Goal: Information Seeking & Learning: Learn about a topic

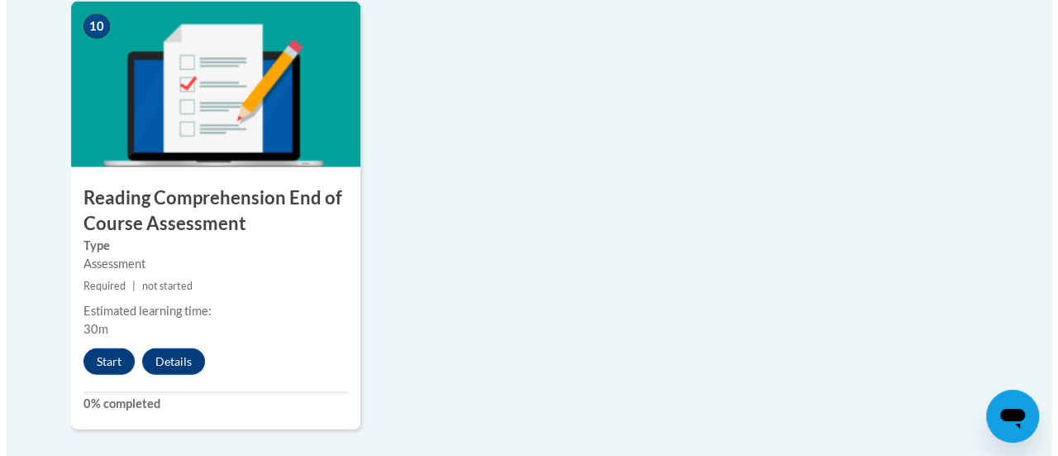
scroll to position [1943, 0]
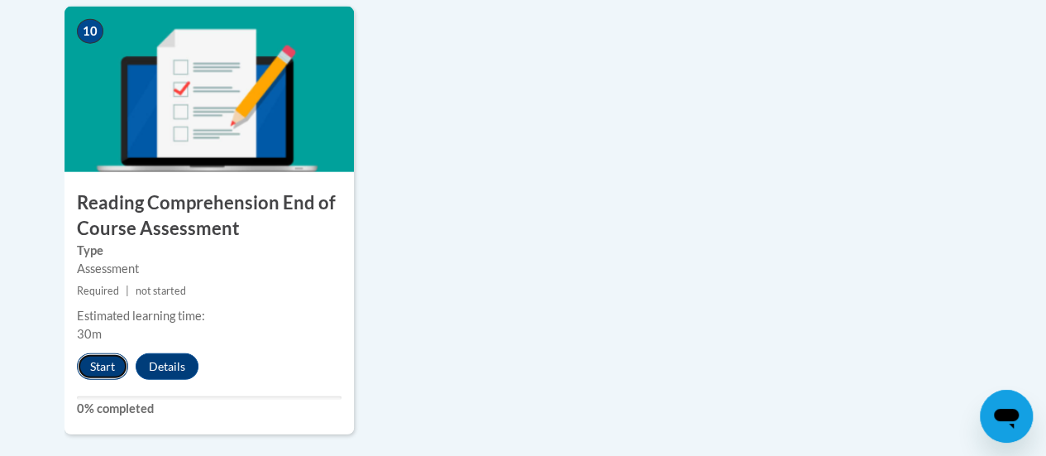
click at [101, 369] on button "Start" at bounding box center [102, 366] width 51 height 26
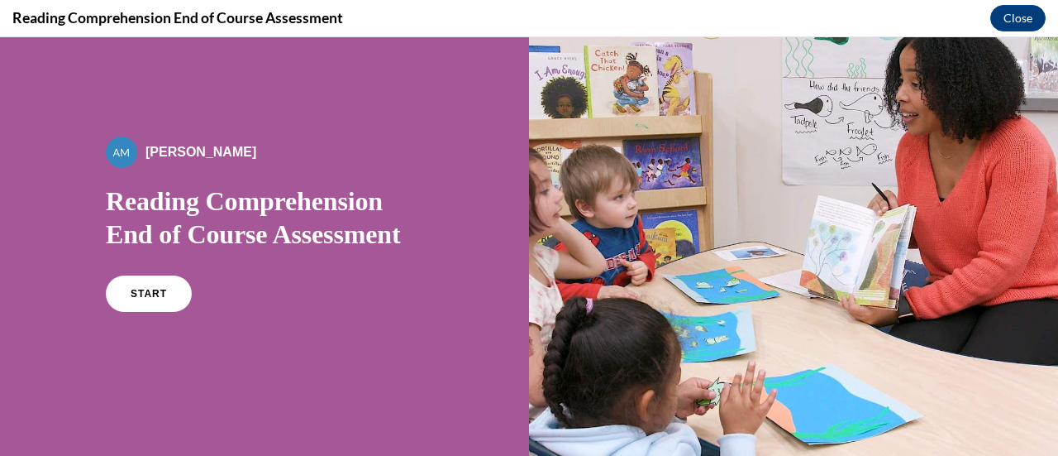
scroll to position [36, 0]
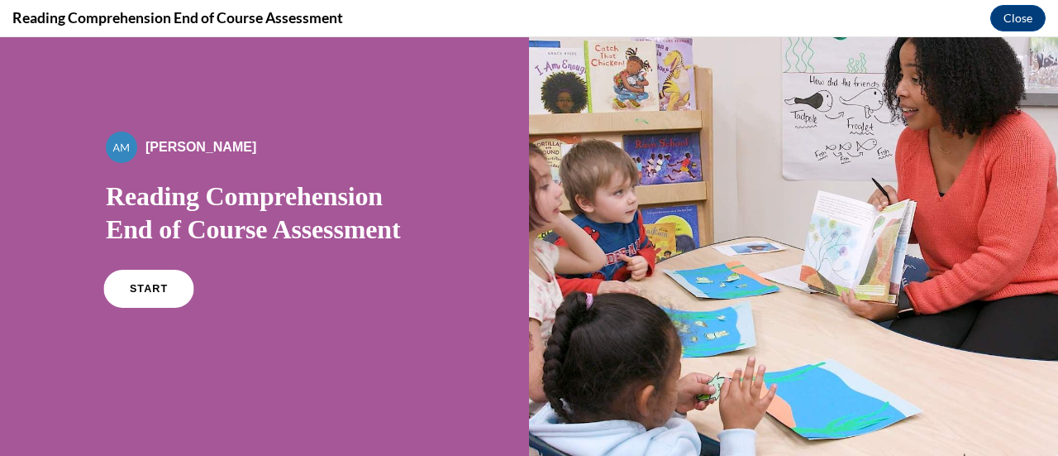
click at [165, 286] on link "START" at bounding box center [148, 289] width 90 height 38
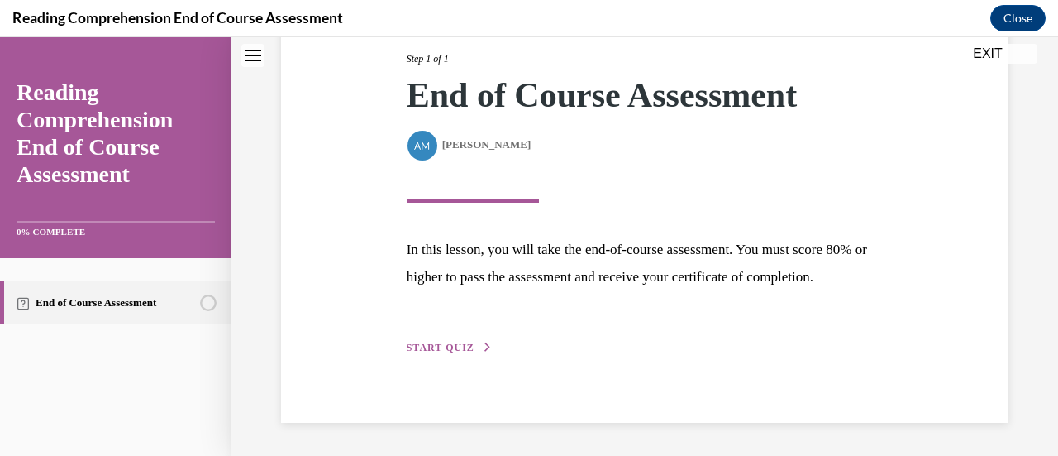
scroll to position [242, 0]
click at [458, 350] on span "START QUIZ" at bounding box center [441, 347] width 68 height 12
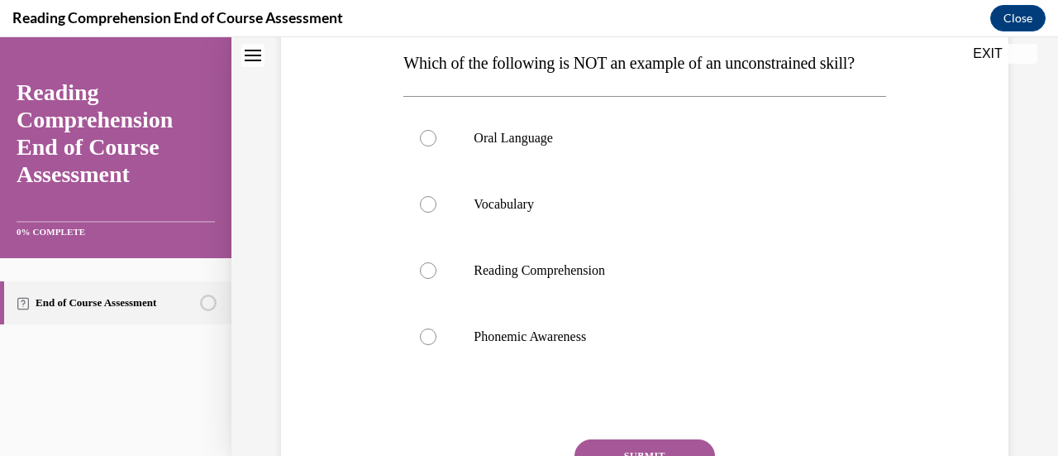
scroll to position [270, 0]
click at [436, 369] on label "Phonemic Awareness" at bounding box center [644, 336] width 482 height 66
click at [436, 344] on input "Phonemic Awareness" at bounding box center [428, 335] width 17 height 17
radio input "true"
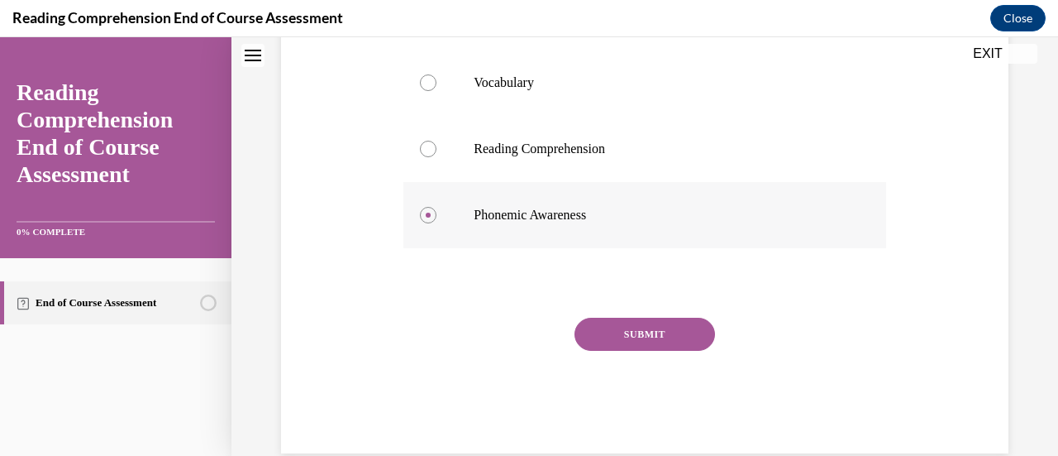
scroll to position [403, 0]
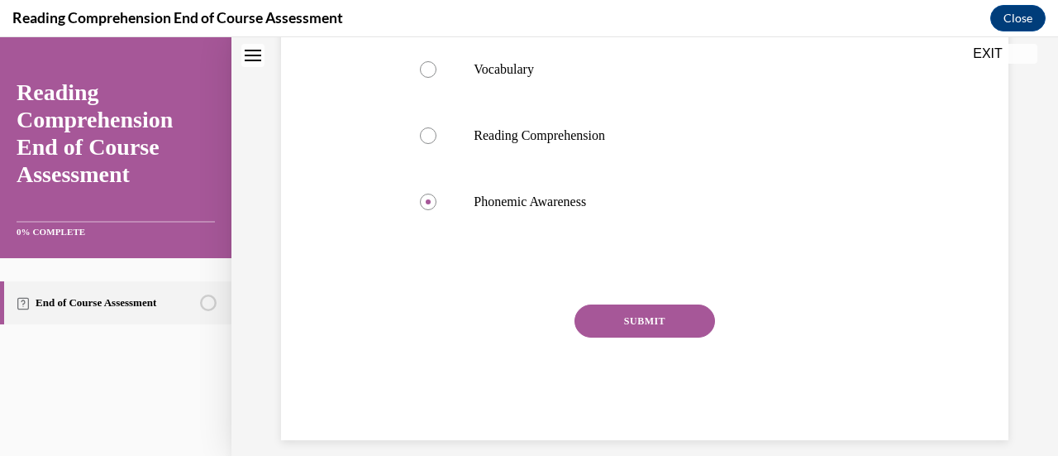
click at [653, 337] on button "SUBMIT" at bounding box center [645, 320] width 141 height 33
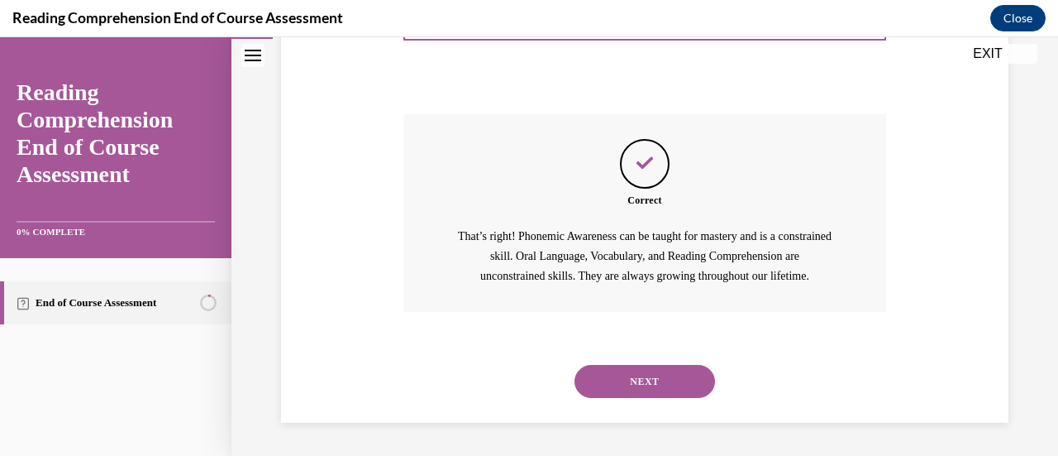
click at [673, 382] on button "NEXT" at bounding box center [645, 381] width 141 height 33
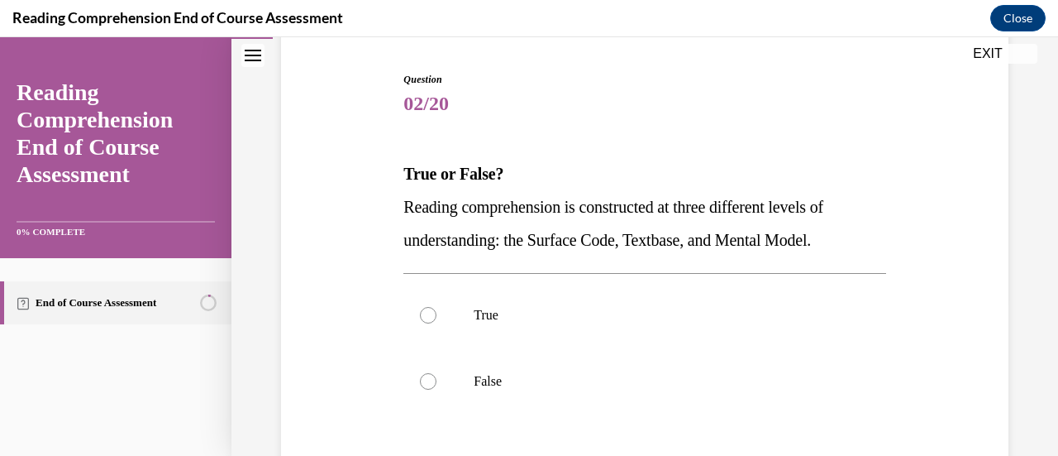
scroll to position [165, 0]
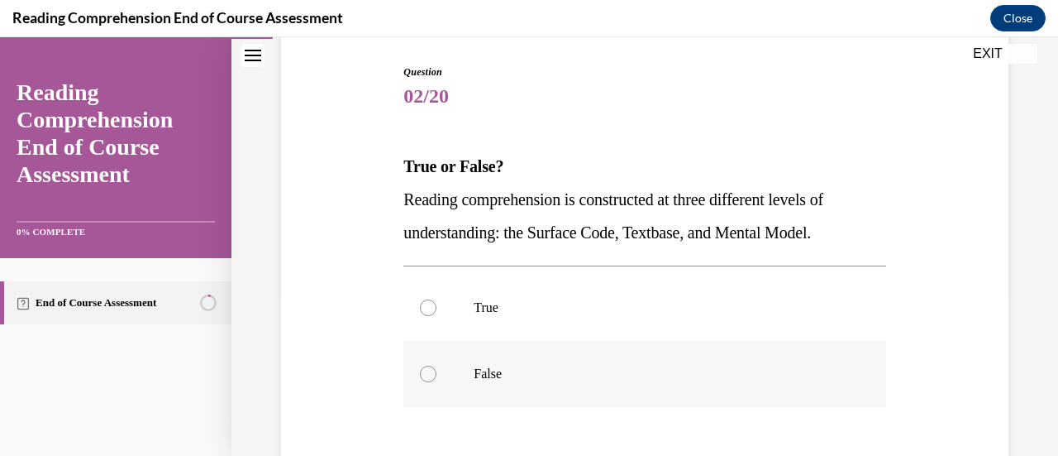
click at [430, 375] on div at bounding box center [428, 373] width 17 height 17
click at [430, 375] on input "False" at bounding box center [428, 373] width 17 height 17
radio input "true"
click at [423, 313] on div at bounding box center [428, 307] width 17 height 17
click at [423, 313] on input "True" at bounding box center [428, 307] width 17 height 17
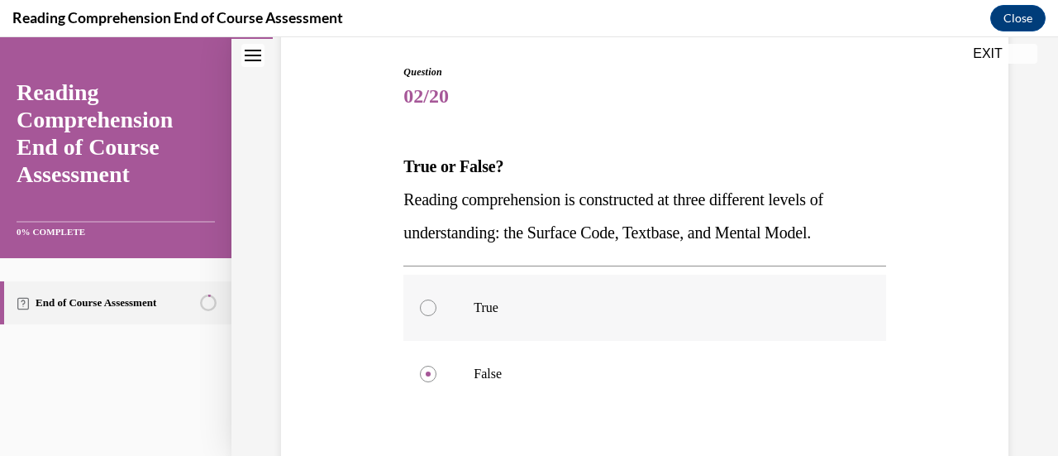
radio input "true"
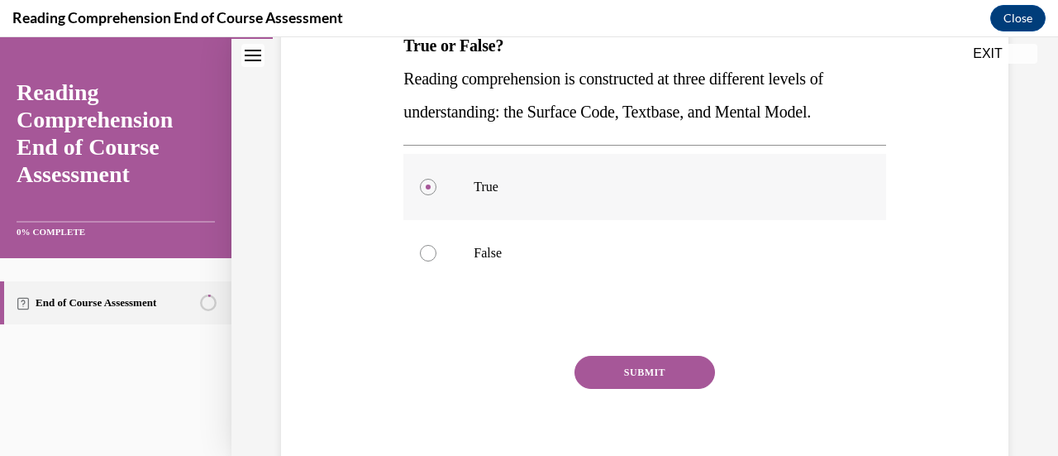
scroll to position [304, 0]
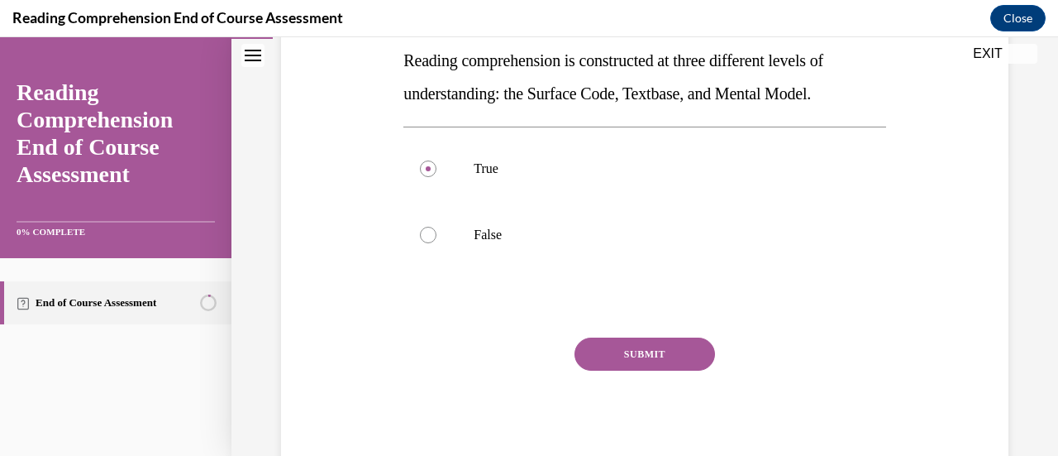
click at [662, 351] on button "SUBMIT" at bounding box center [645, 353] width 141 height 33
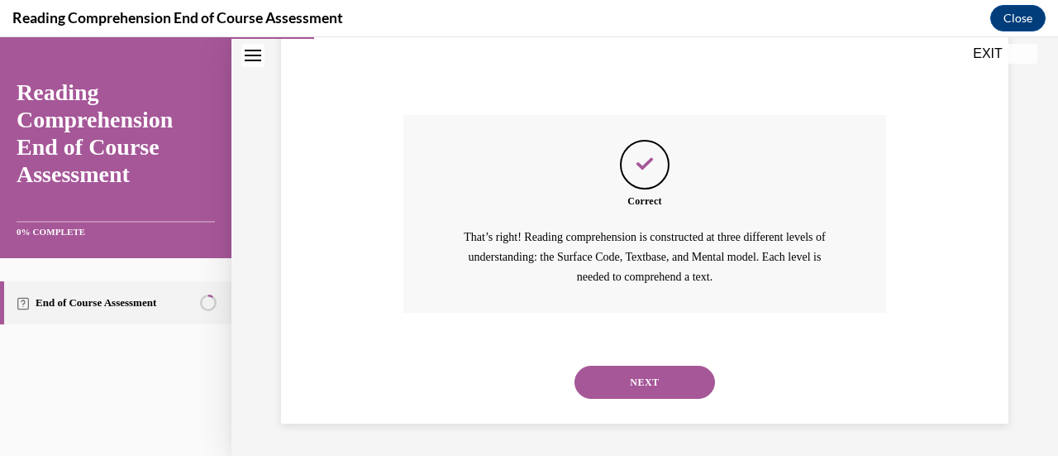
click at [674, 382] on button "NEXT" at bounding box center [645, 381] width 141 height 33
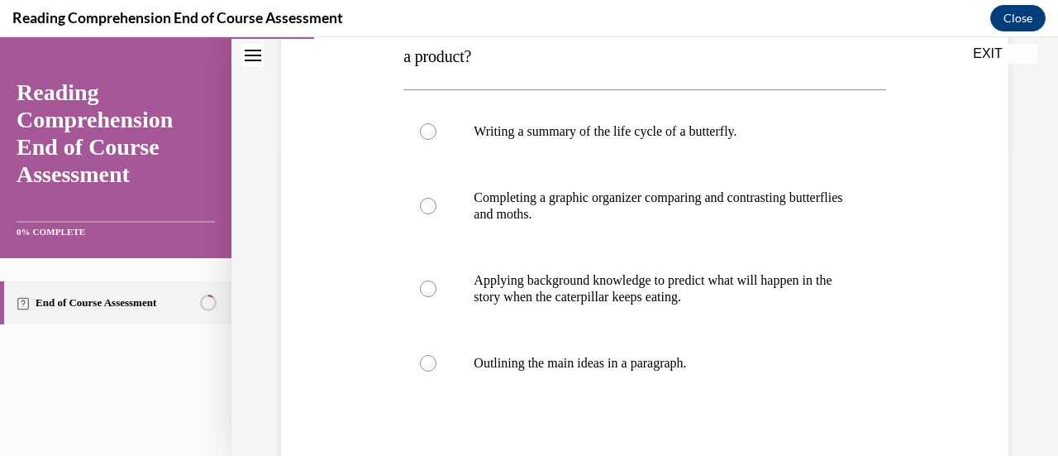
scroll to position [309, 0]
click at [425, 295] on label "Applying background knowledge to predict what will happen in the story when the…" at bounding box center [644, 287] width 482 height 83
click at [425, 295] on input "Applying background knowledge to predict what will happen in the story when the…" at bounding box center [428, 287] width 17 height 17
radio input "true"
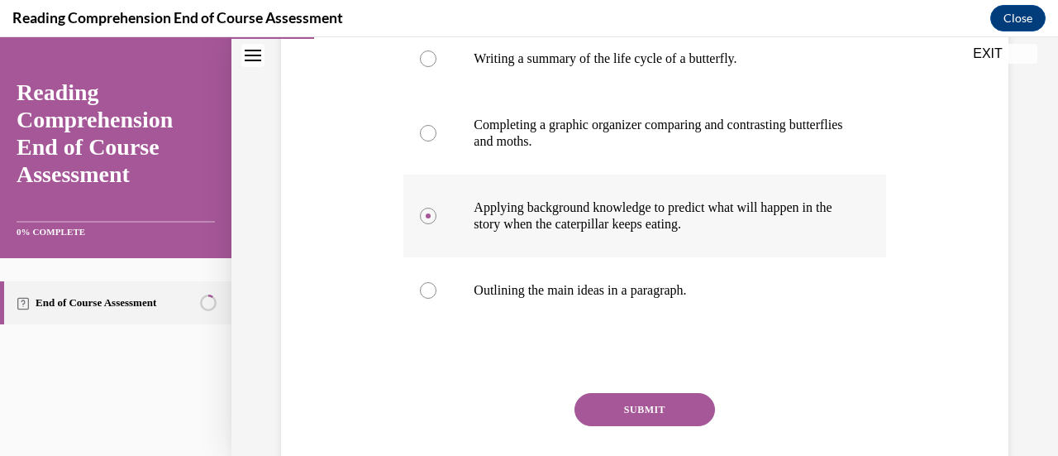
scroll to position [382, 0]
click at [668, 403] on button "SUBMIT" at bounding box center [645, 408] width 141 height 33
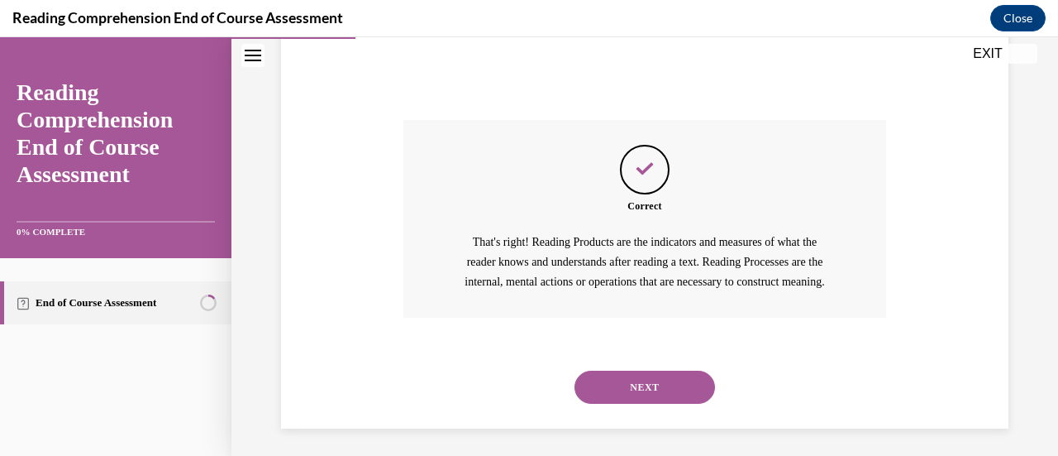
click at [675, 403] on button "NEXT" at bounding box center [645, 386] width 141 height 33
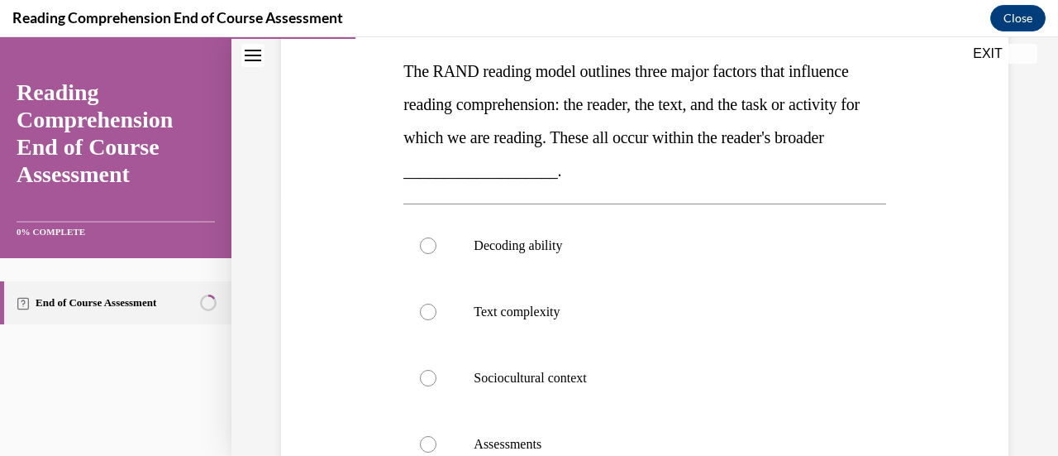
scroll to position [261, 0]
click at [423, 377] on div at bounding box center [428, 377] width 17 height 17
click at [423, 377] on input "Sociocultural context" at bounding box center [428, 377] width 17 height 17
radio input "true"
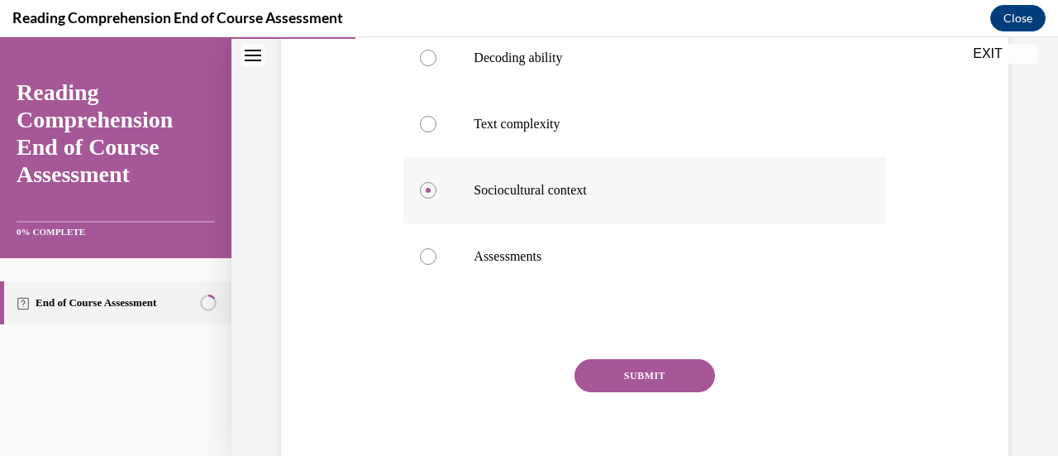
scroll to position [461, 0]
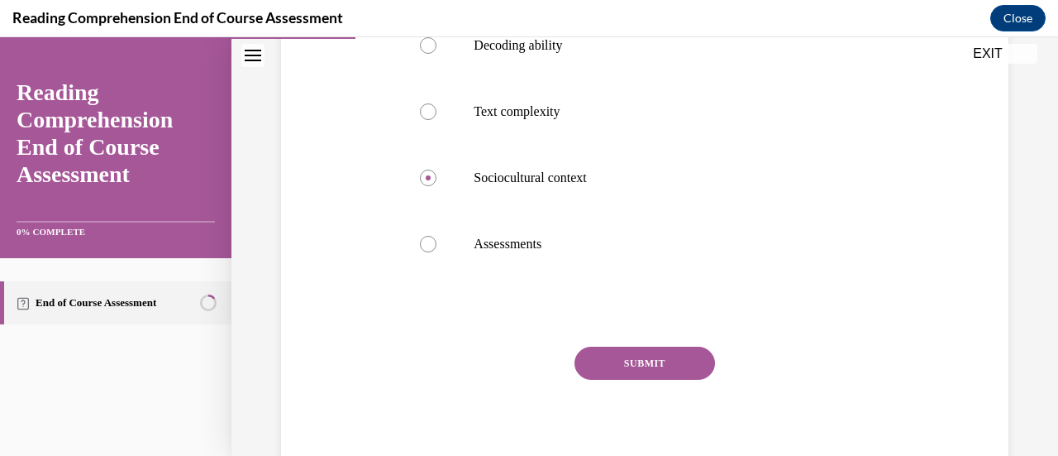
click at [663, 365] on button "SUBMIT" at bounding box center [645, 362] width 141 height 33
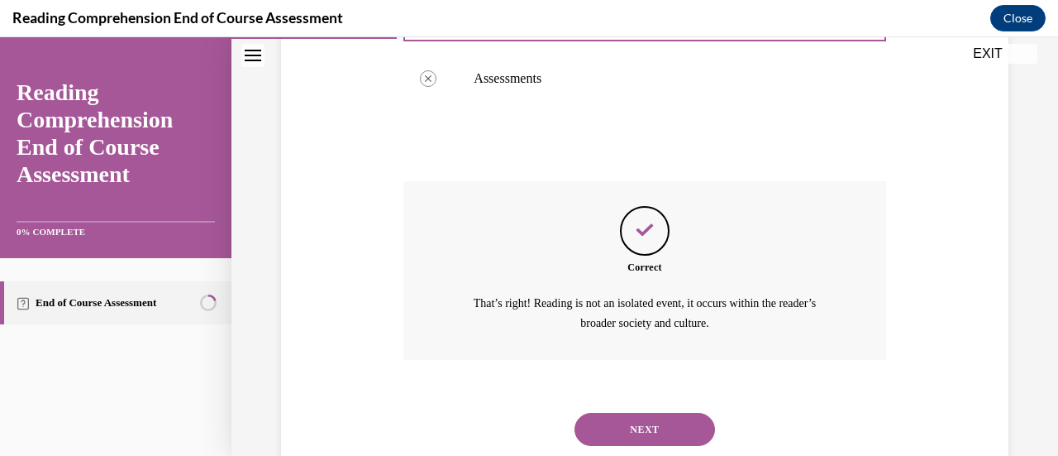
scroll to position [672, 0]
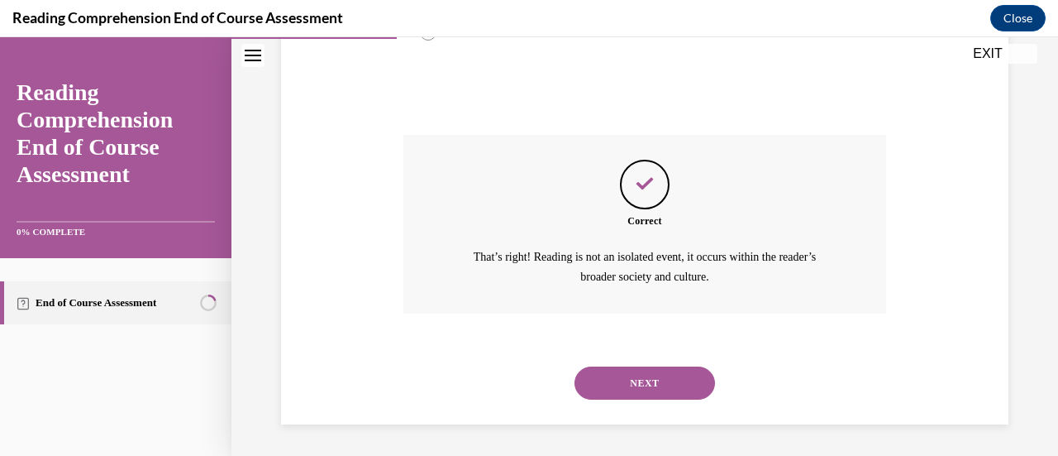
click at [673, 379] on button "NEXT" at bounding box center [645, 382] width 141 height 33
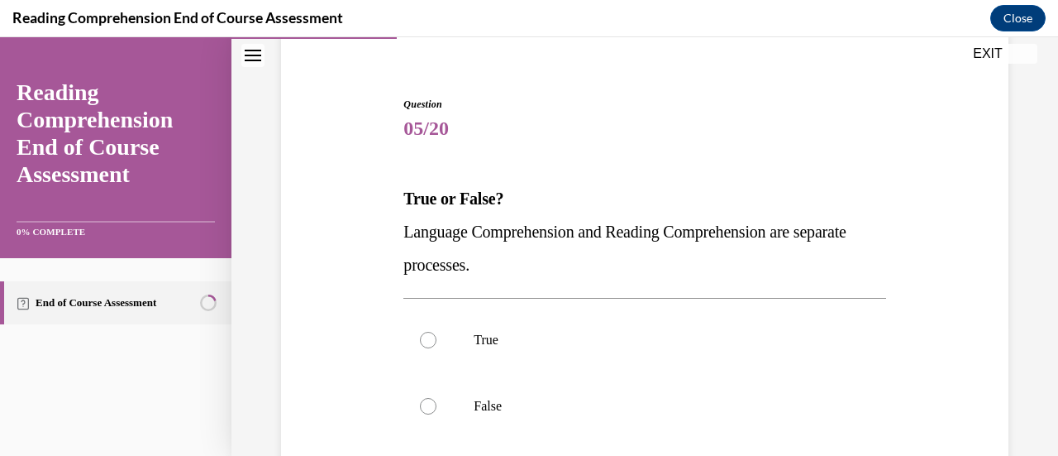
scroll to position [149, 0]
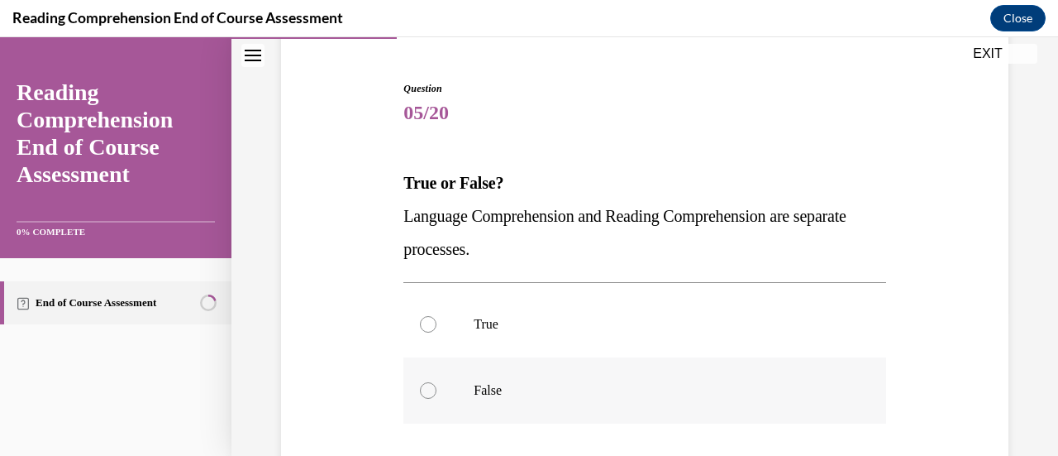
click at [428, 392] on div at bounding box center [428, 390] width 17 height 17
click at [428, 392] on input "False" at bounding box center [428, 390] width 17 height 17
radio input "true"
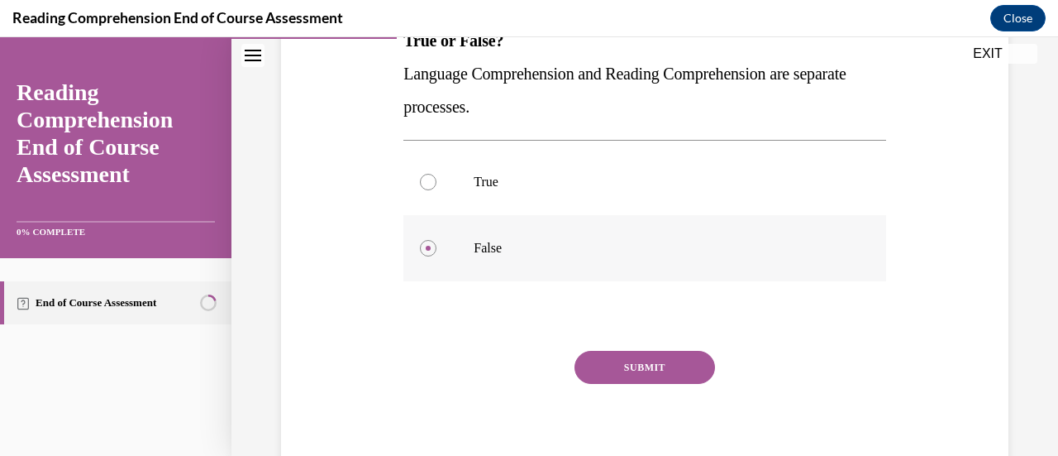
scroll to position [303, 0]
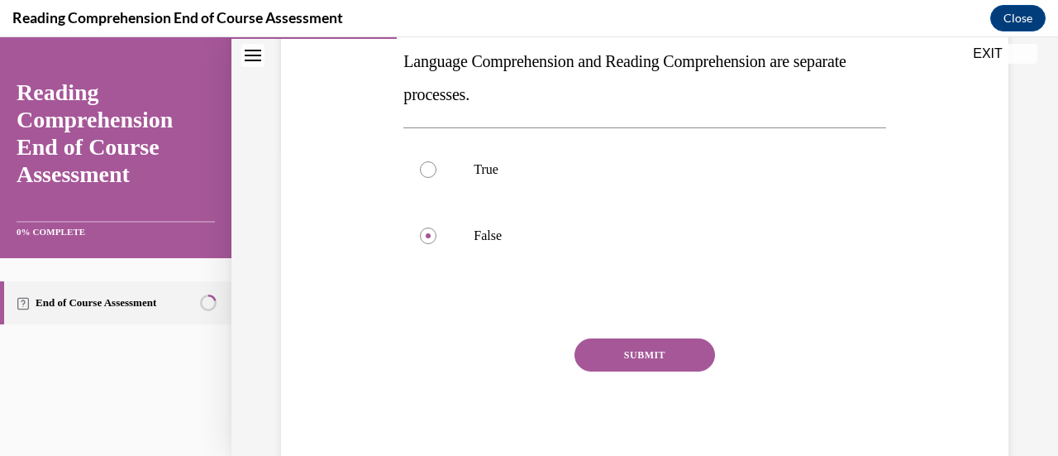
click at [659, 360] on button "SUBMIT" at bounding box center [645, 354] width 141 height 33
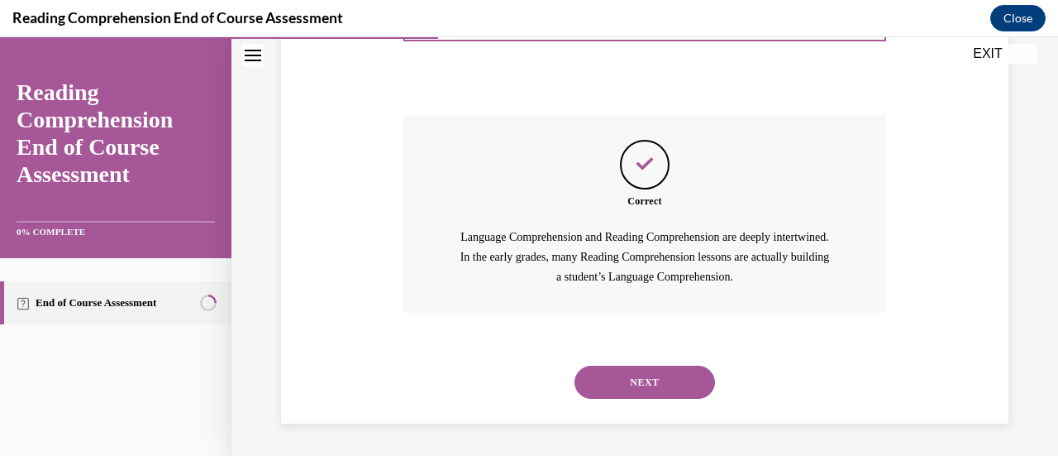
click at [676, 389] on button "NEXT" at bounding box center [645, 381] width 141 height 33
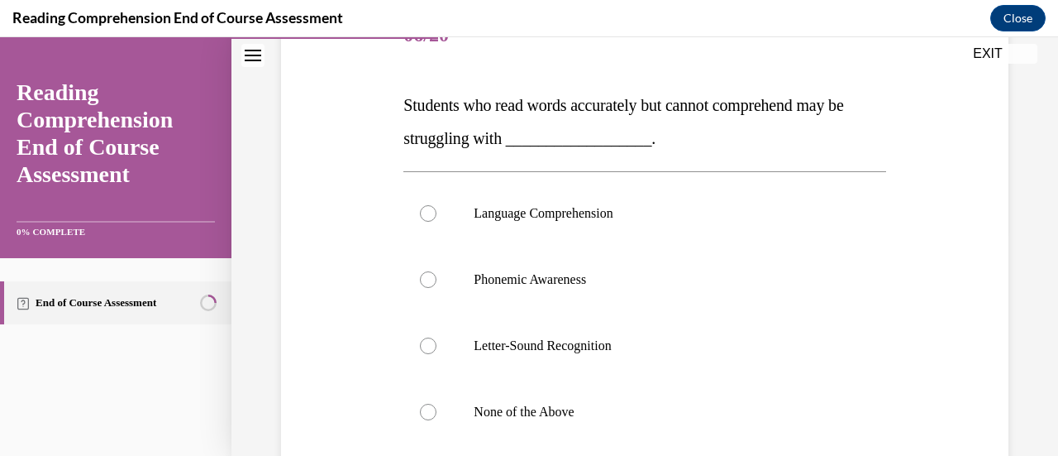
scroll to position [225, 0]
click at [423, 223] on label "Language Comprehension" at bounding box center [644, 215] width 482 height 66
click at [423, 223] on input "Language Comprehension" at bounding box center [428, 215] width 17 height 17
radio input "true"
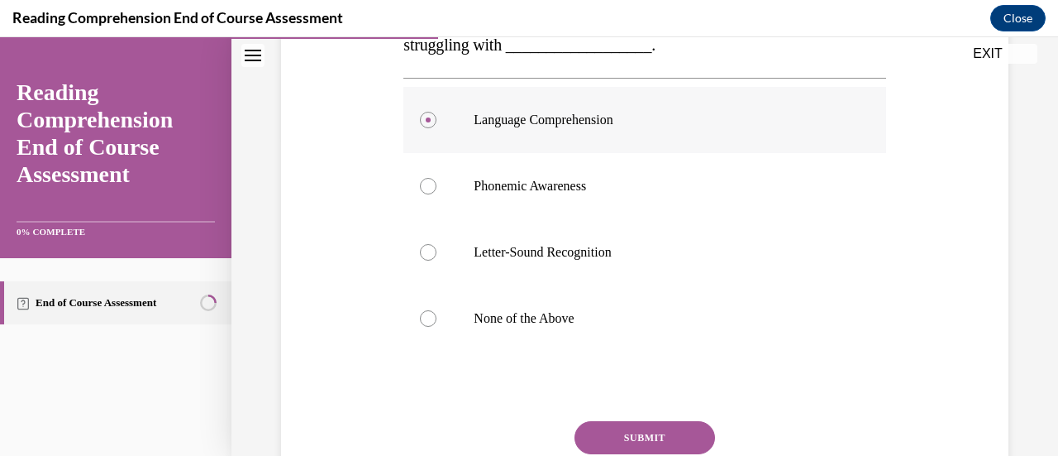
scroll to position [403, 0]
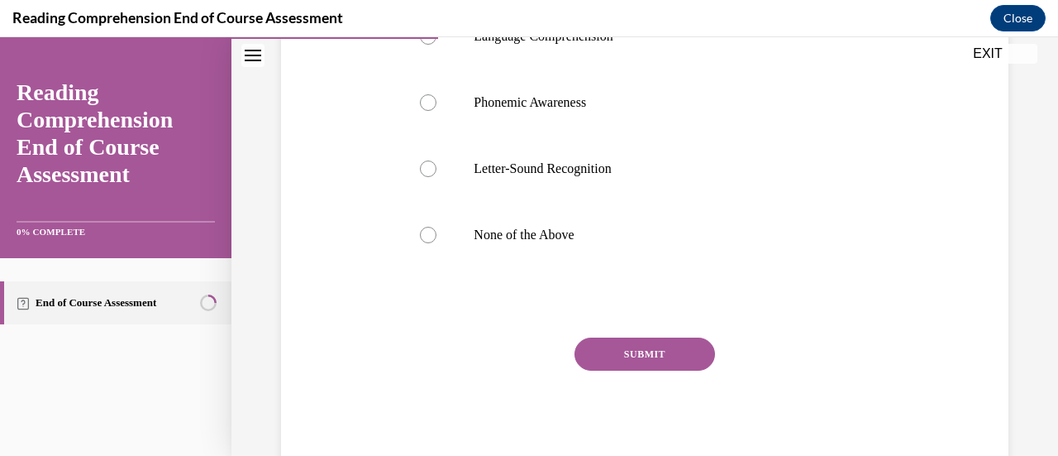
click at [644, 352] on button "SUBMIT" at bounding box center [645, 353] width 141 height 33
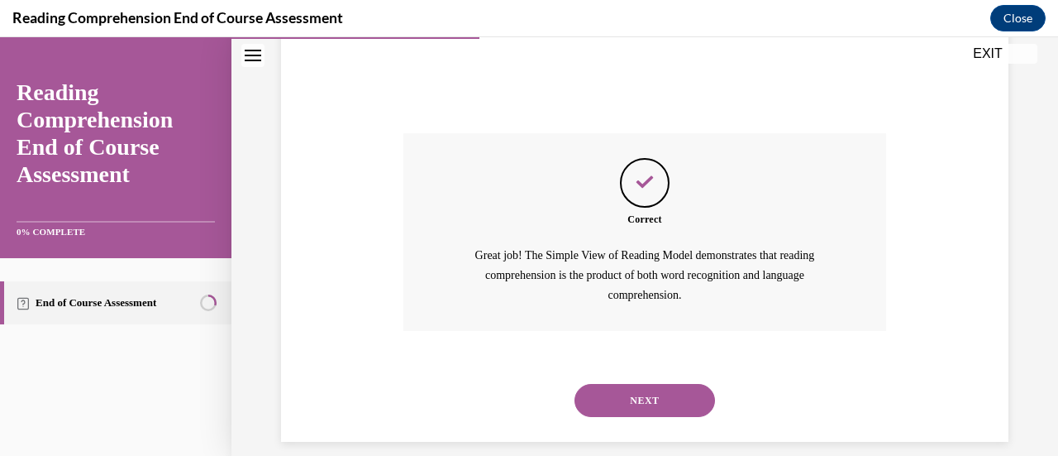
click at [660, 404] on button "NEXT" at bounding box center [645, 400] width 141 height 33
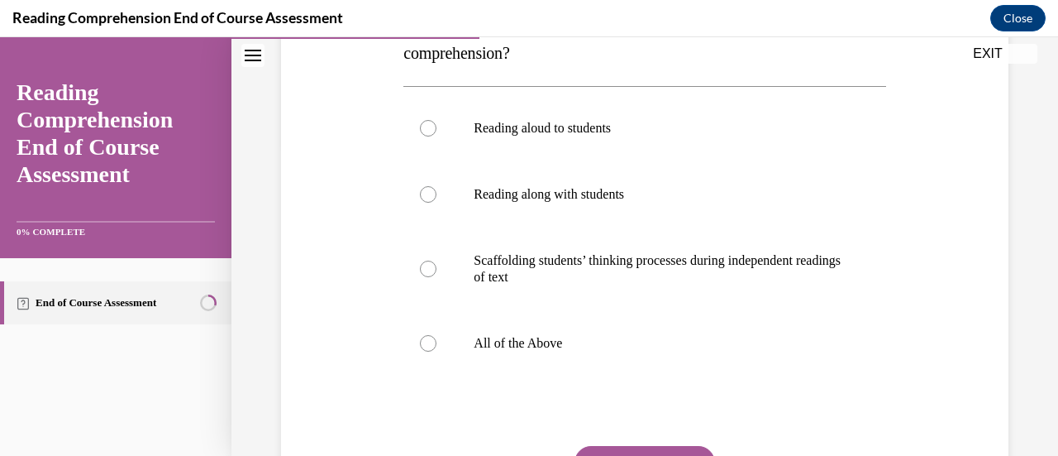
scroll to position [318, 0]
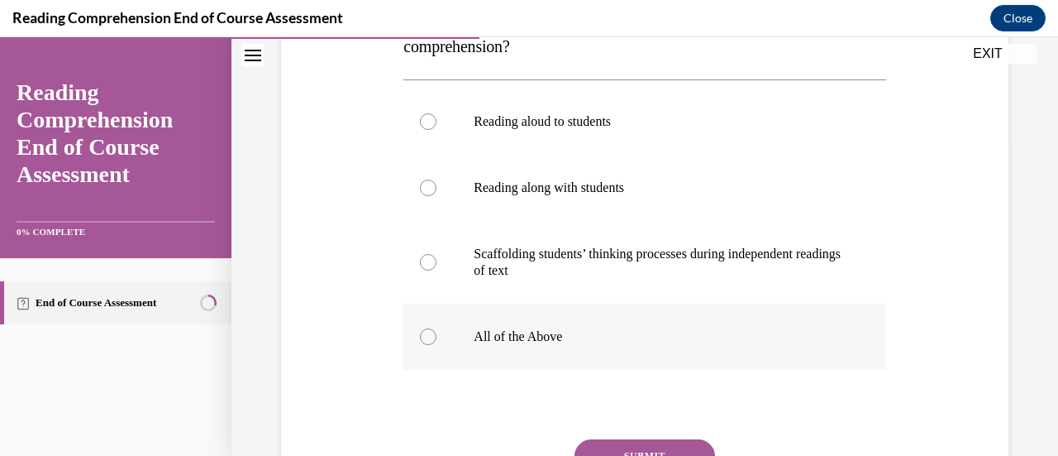
click at [428, 346] on label "All of the Above" at bounding box center [644, 336] width 482 height 66
click at [428, 345] on input "All of the Above" at bounding box center [428, 336] width 17 height 17
radio input "true"
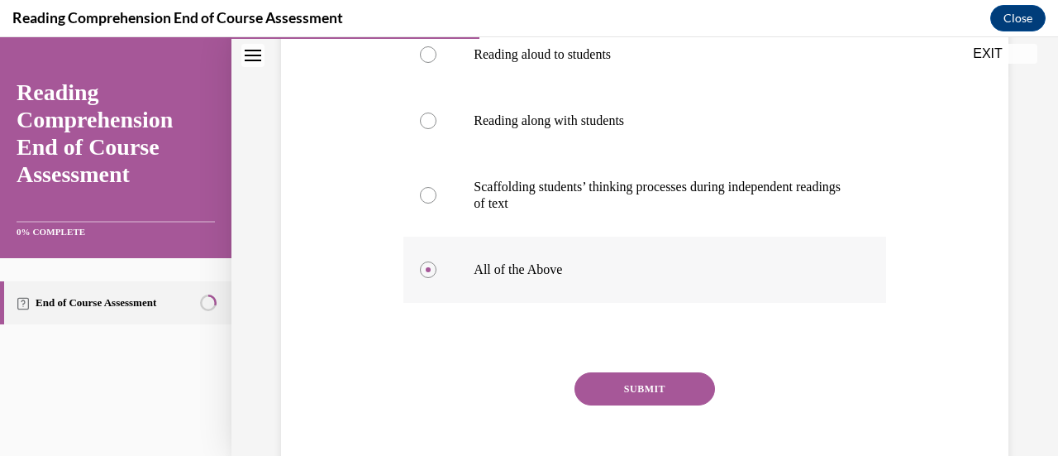
scroll to position [420, 0]
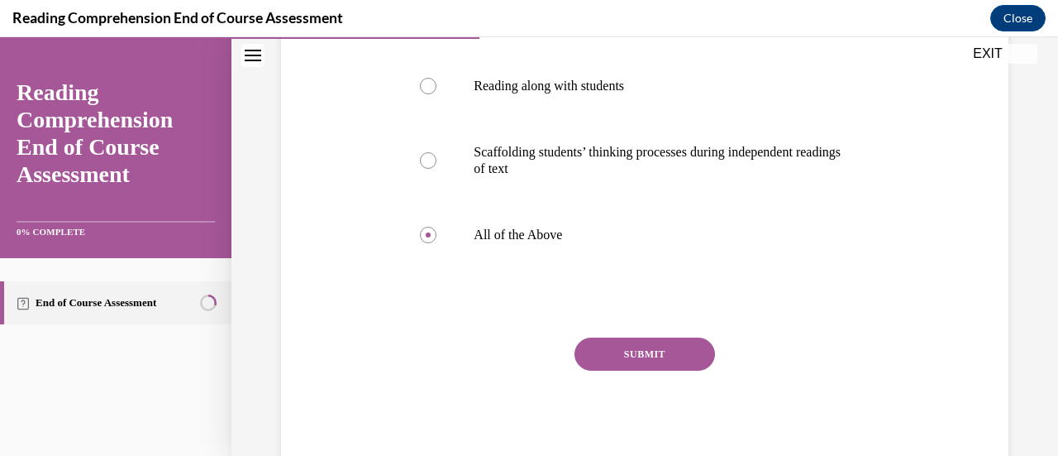
click at [664, 358] on button "SUBMIT" at bounding box center [645, 353] width 141 height 33
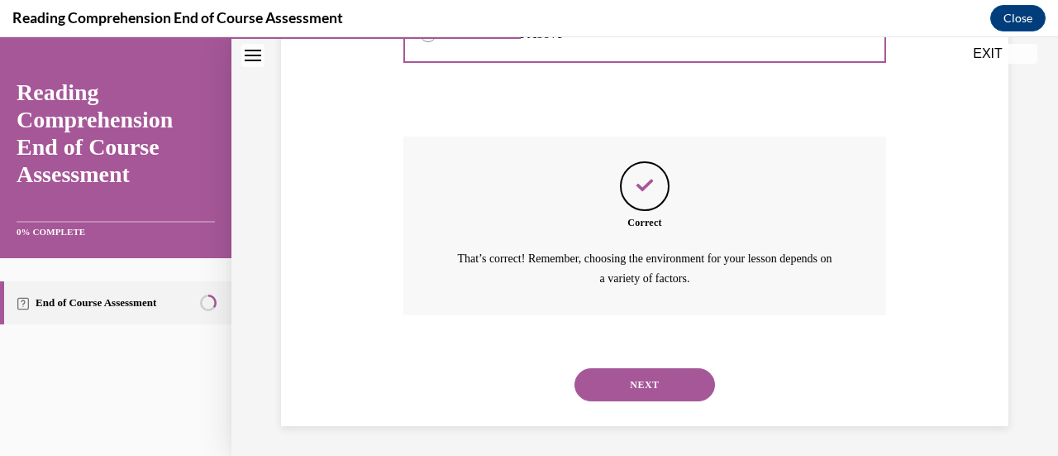
click at [681, 384] on button "NEXT" at bounding box center [645, 384] width 141 height 33
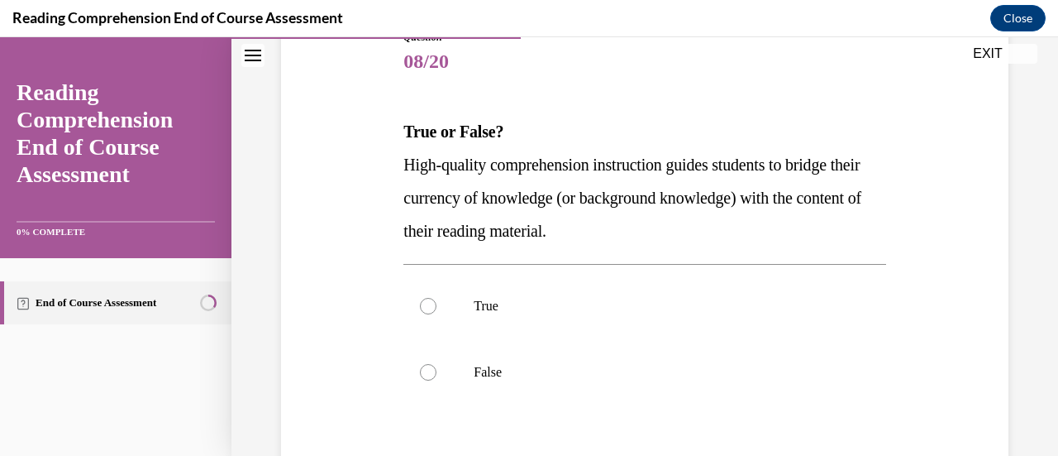
scroll to position [203, 0]
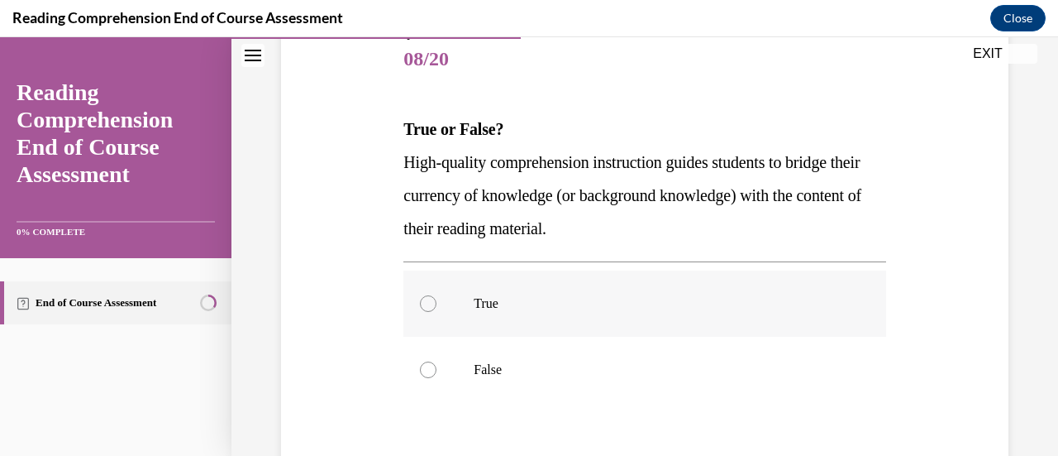
click at [429, 309] on div at bounding box center [428, 303] width 17 height 17
click at [429, 309] on input "True" at bounding box center [428, 303] width 17 height 17
radio input "true"
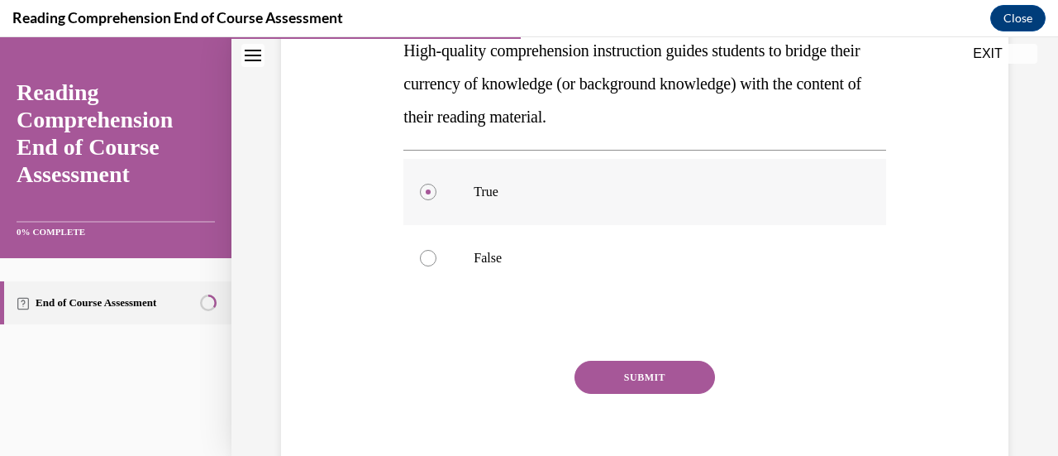
scroll to position [337, 0]
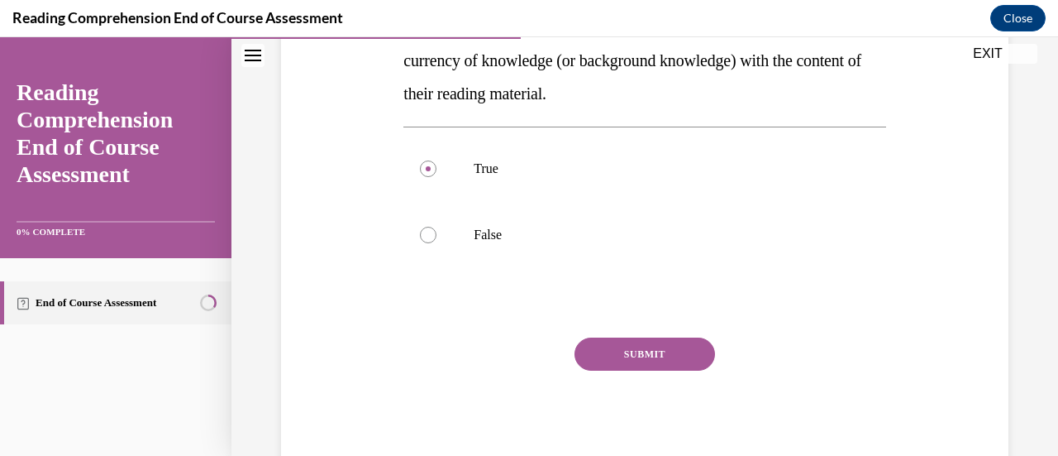
click at [650, 356] on button "SUBMIT" at bounding box center [645, 353] width 141 height 33
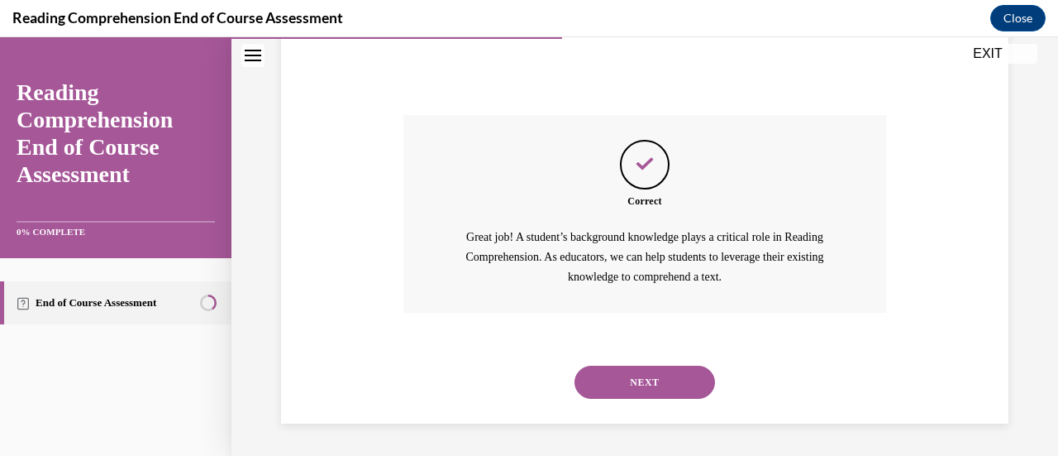
click at [675, 379] on button "NEXT" at bounding box center [645, 381] width 141 height 33
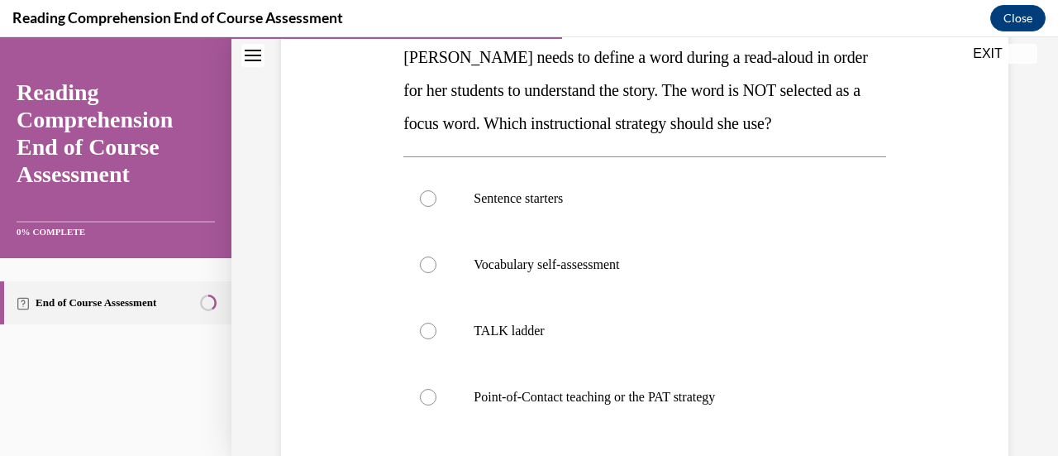
scroll to position [275, 0]
click at [424, 405] on label "Point-of-Contact teaching or the PAT strategy" at bounding box center [644, 396] width 482 height 66
click at [424, 404] on input "Point-of-Contact teaching or the PAT strategy" at bounding box center [428, 396] width 17 height 17
radio input "true"
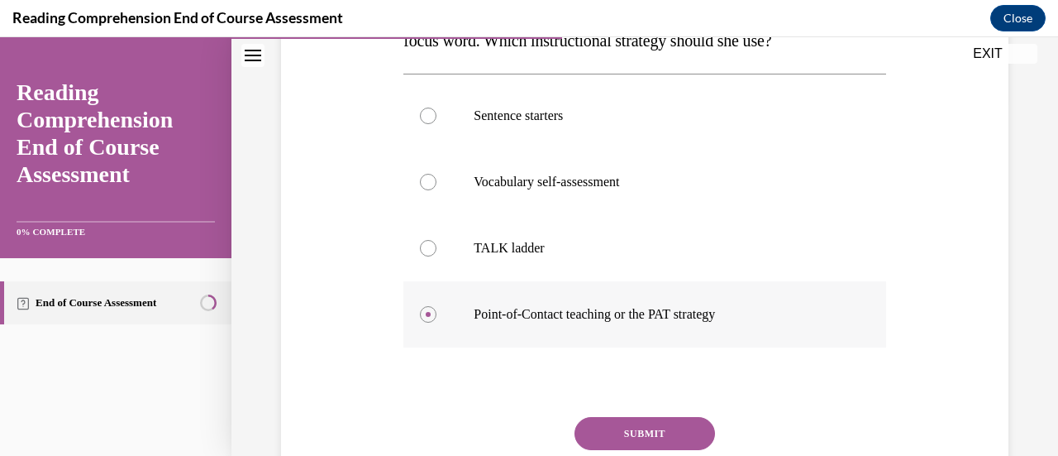
scroll to position [354, 0]
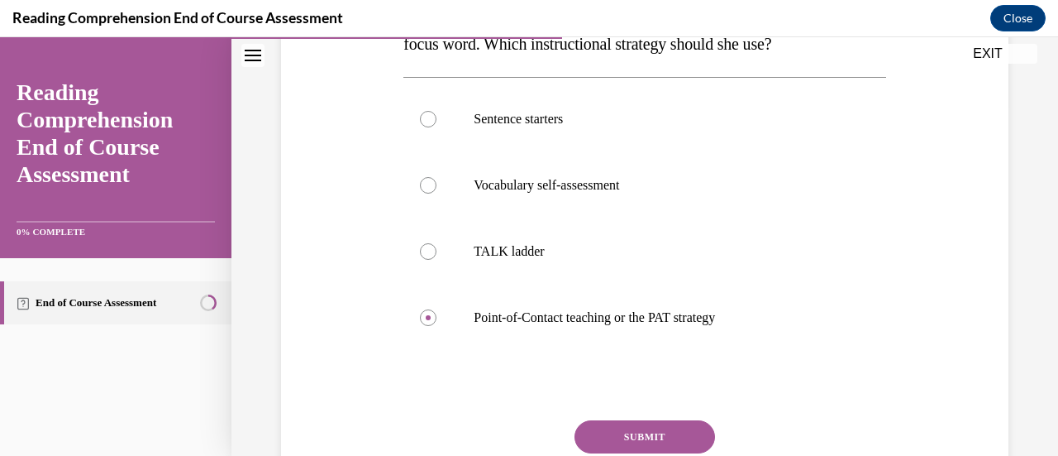
click at [632, 437] on button "SUBMIT" at bounding box center [645, 436] width 141 height 33
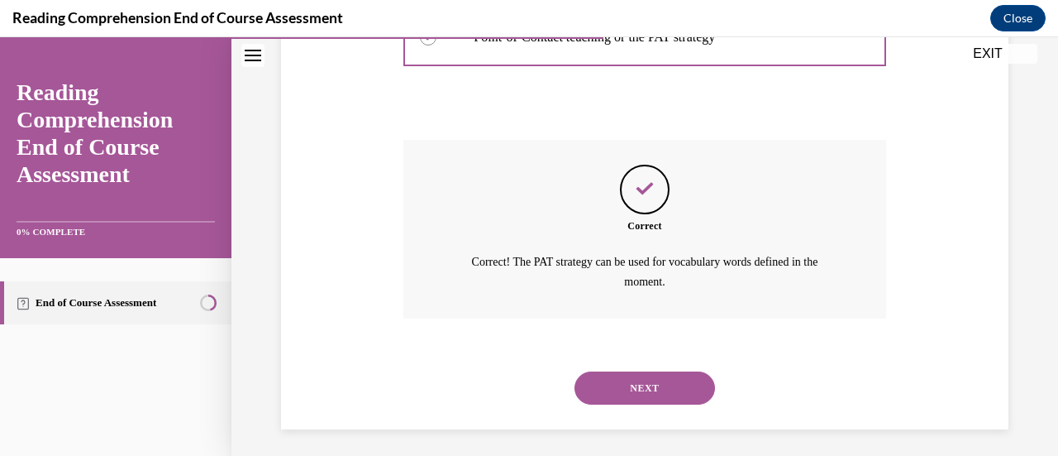
scroll to position [639, 0]
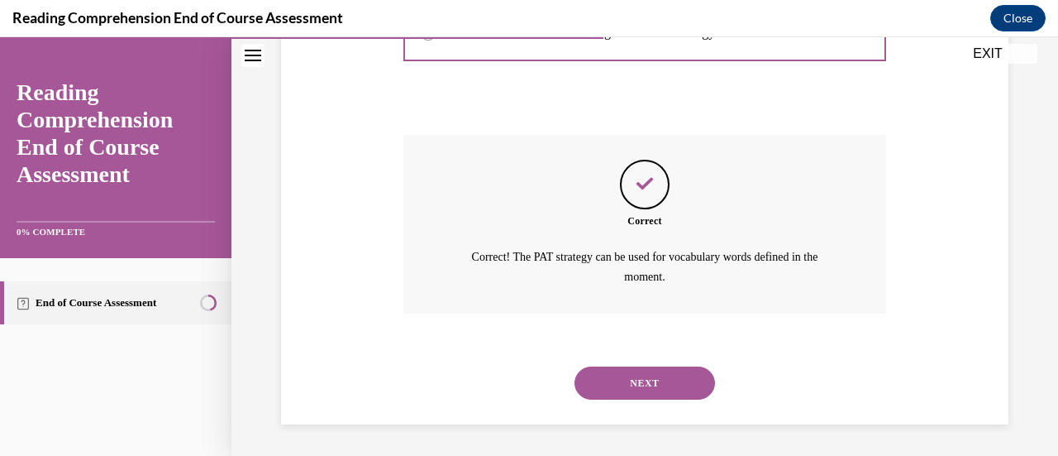
click at [647, 379] on button "NEXT" at bounding box center [645, 382] width 141 height 33
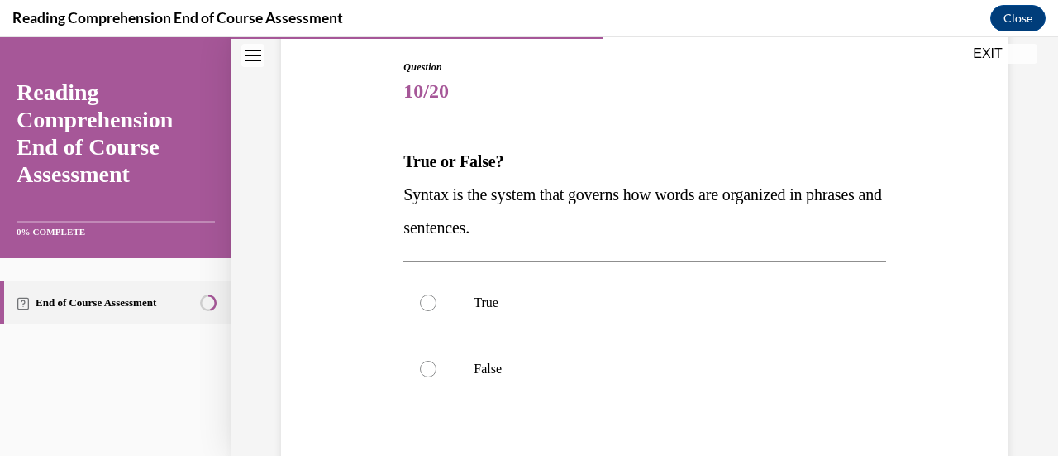
scroll to position [171, 0]
click at [428, 306] on div at bounding box center [428, 302] width 17 height 17
click at [428, 306] on input "True" at bounding box center [428, 302] width 17 height 17
radio input "true"
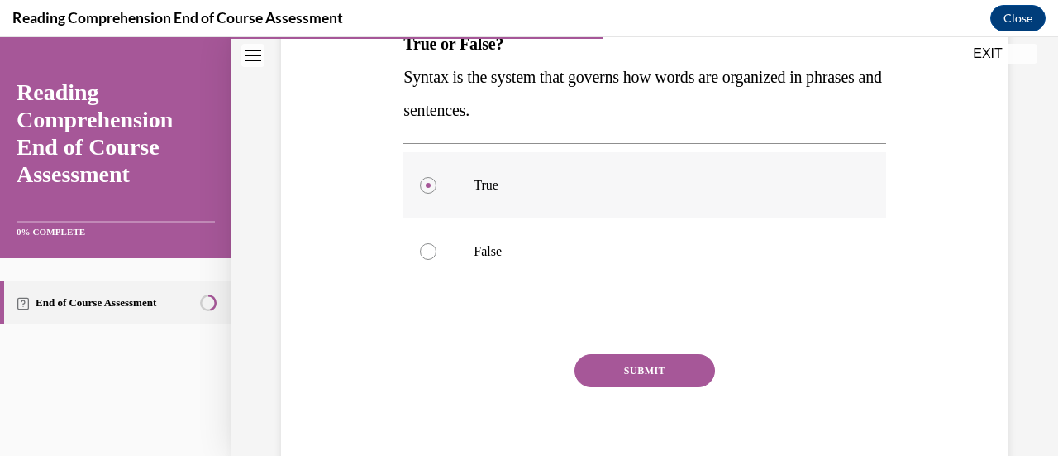
scroll to position [304, 0]
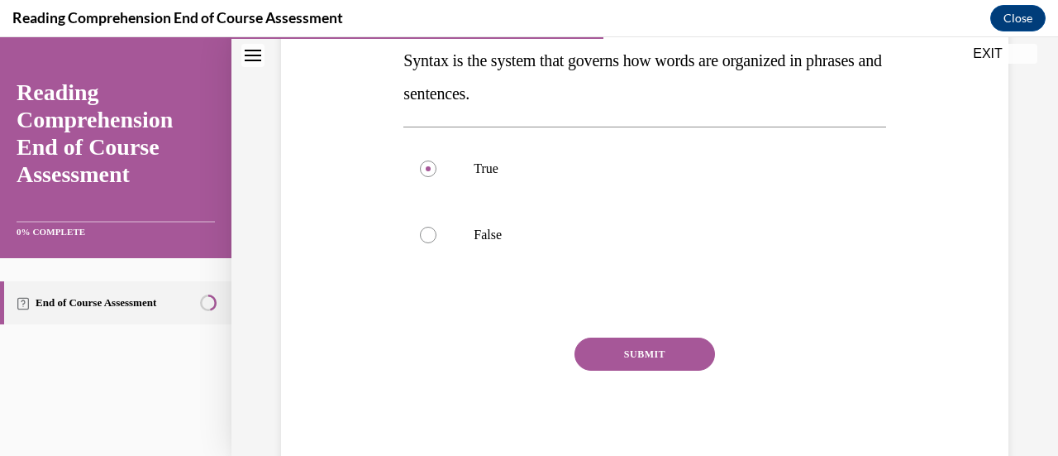
click at [665, 350] on button "SUBMIT" at bounding box center [645, 353] width 141 height 33
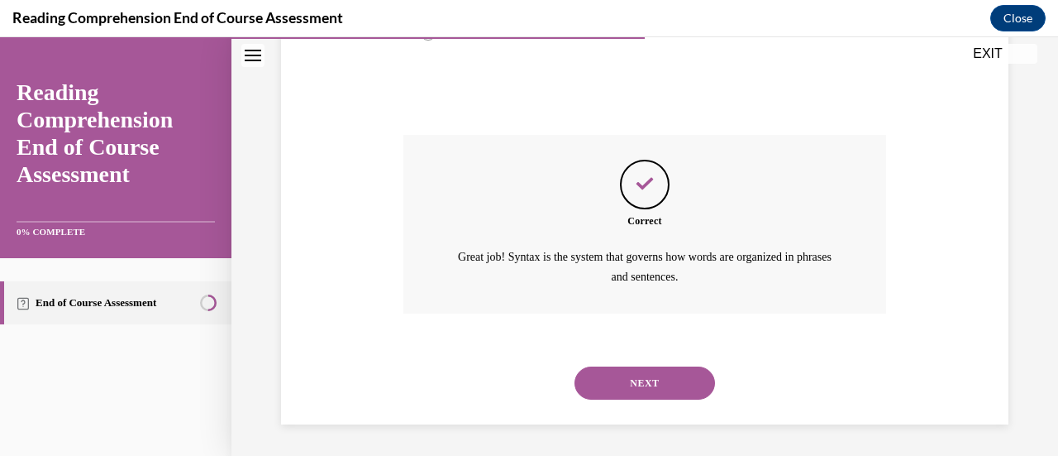
click at [671, 380] on button "NEXT" at bounding box center [645, 382] width 141 height 33
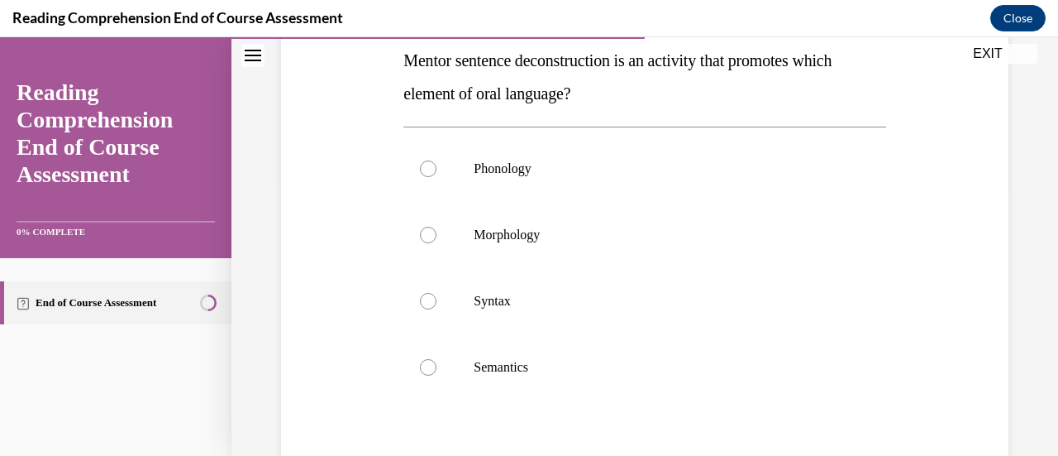
scroll to position [273, 0]
click at [430, 303] on div at bounding box center [428, 299] width 17 height 17
click at [430, 303] on input "Syntax" at bounding box center [428, 299] width 17 height 17
radio input "true"
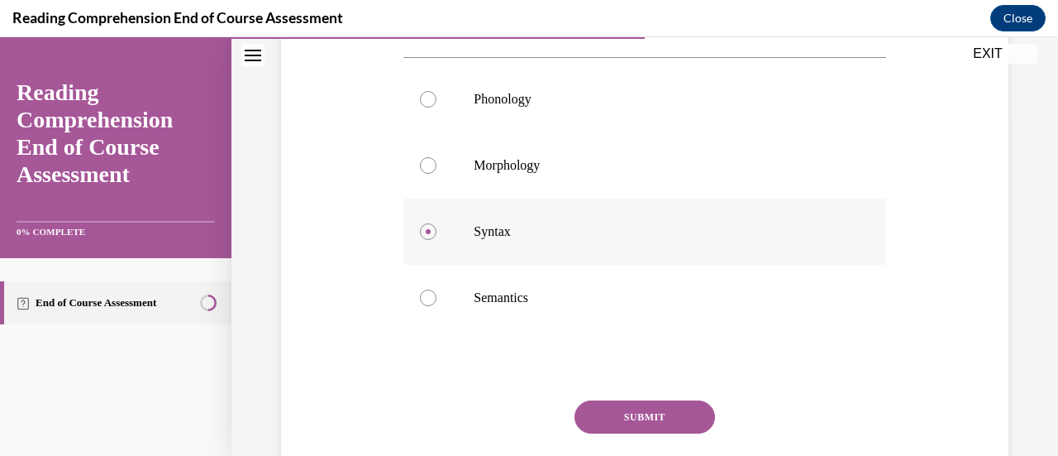
scroll to position [403, 0]
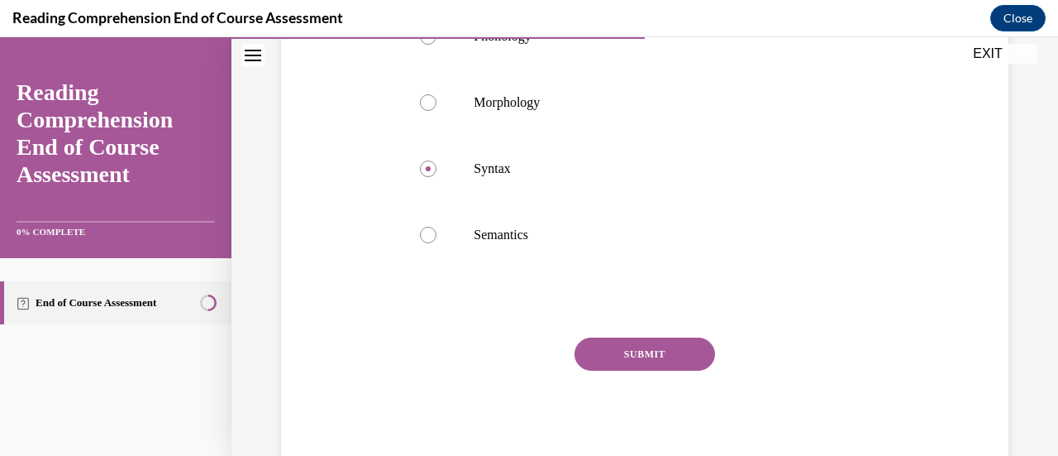
click at [663, 362] on button "SUBMIT" at bounding box center [645, 353] width 141 height 33
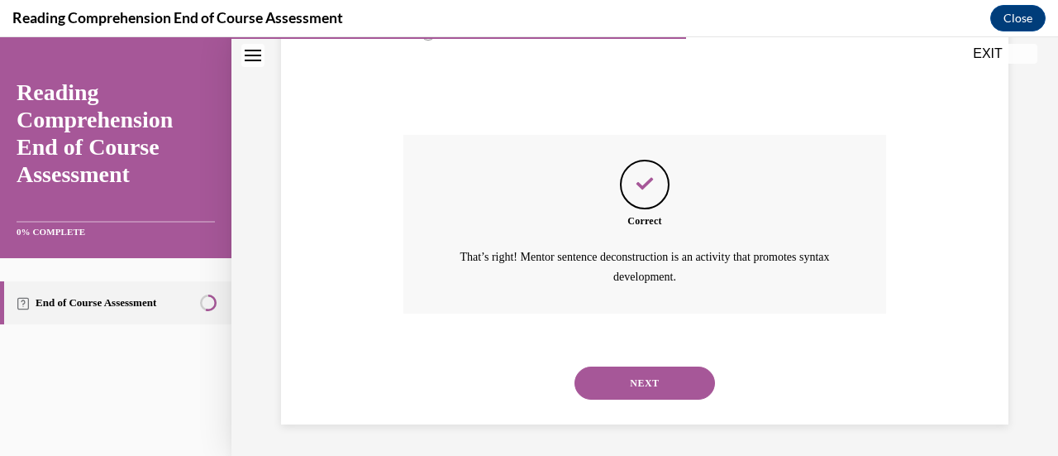
click at [682, 382] on button "NEXT" at bounding box center [645, 382] width 141 height 33
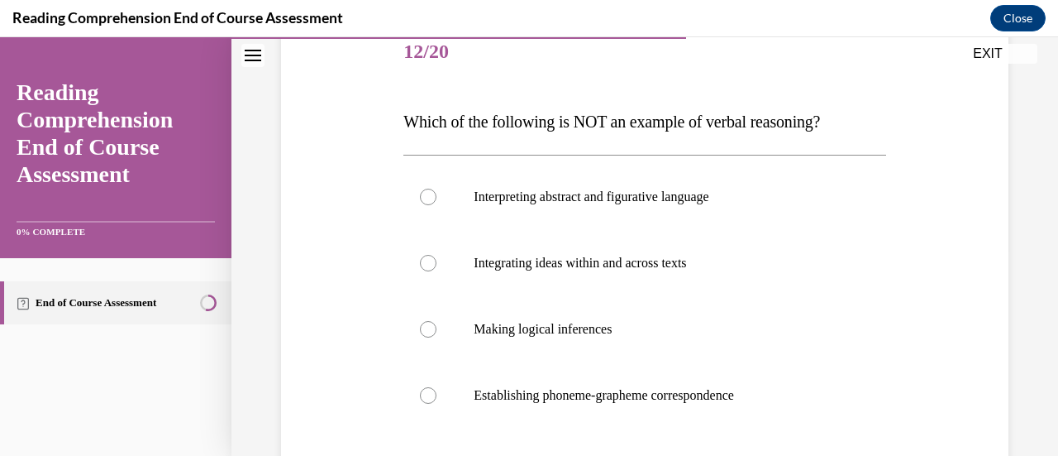
scroll to position [211, 0]
click at [425, 403] on label "Establishing phoneme-grapheme correspondence" at bounding box center [644, 394] width 482 height 66
click at [425, 403] on input "Establishing phoneme-grapheme correspondence" at bounding box center [428, 394] width 17 height 17
radio input "true"
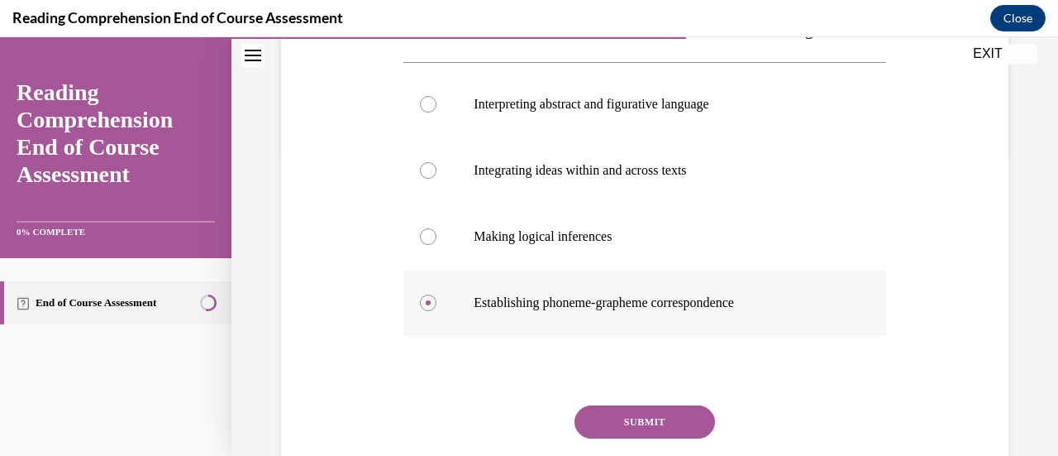
scroll to position [370, 0]
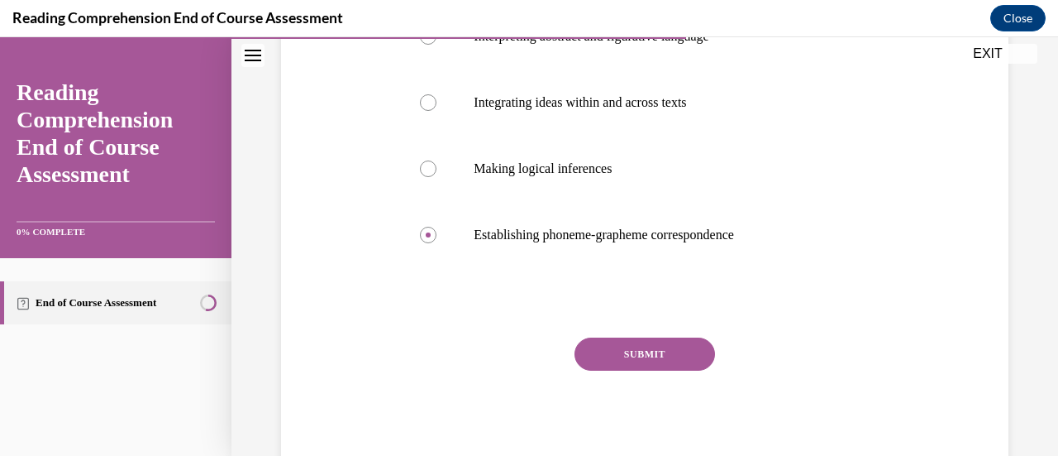
click at [656, 359] on button "SUBMIT" at bounding box center [645, 353] width 141 height 33
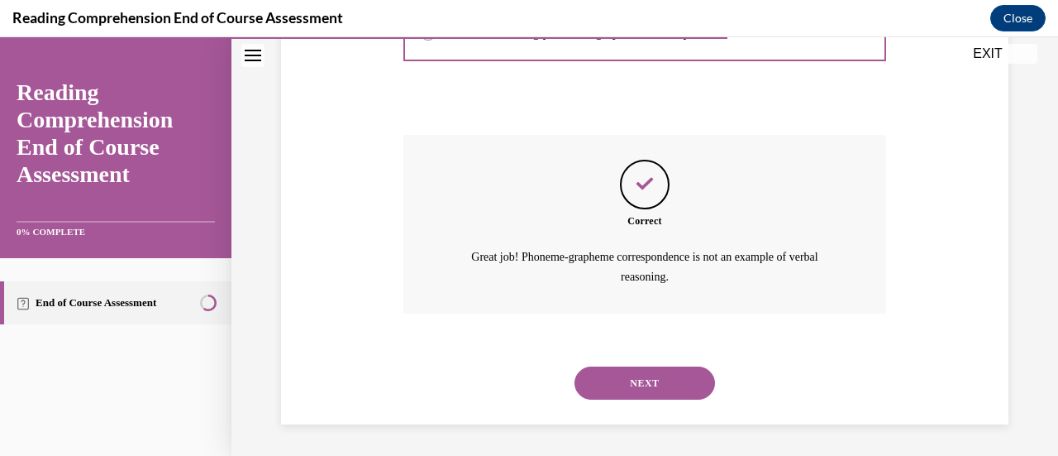
click at [675, 381] on button "NEXT" at bounding box center [645, 382] width 141 height 33
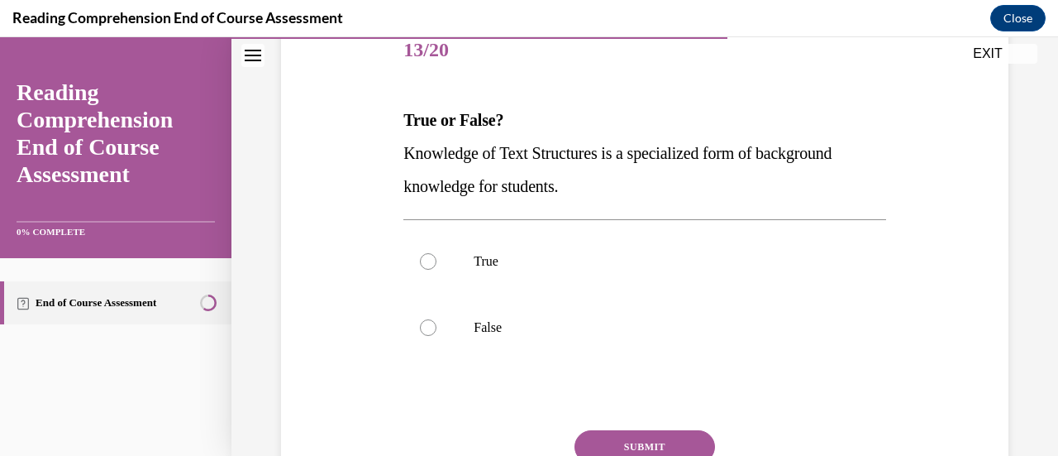
scroll to position [213, 0]
click at [433, 265] on label "True" at bounding box center [644, 260] width 482 height 66
click at [433, 265] on input "True" at bounding box center [428, 259] width 17 height 17
radio input "true"
click at [622, 432] on button "SUBMIT" at bounding box center [645, 444] width 141 height 33
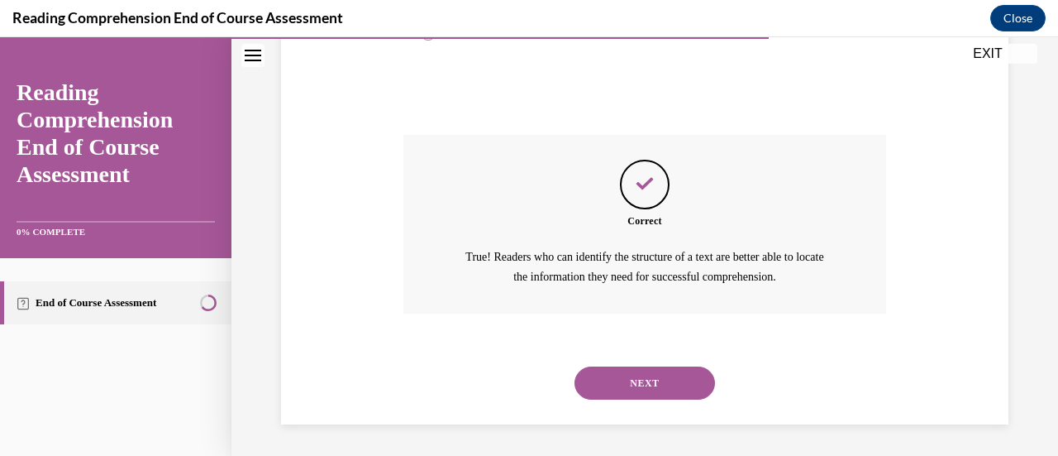
click at [671, 380] on button "NEXT" at bounding box center [645, 382] width 141 height 33
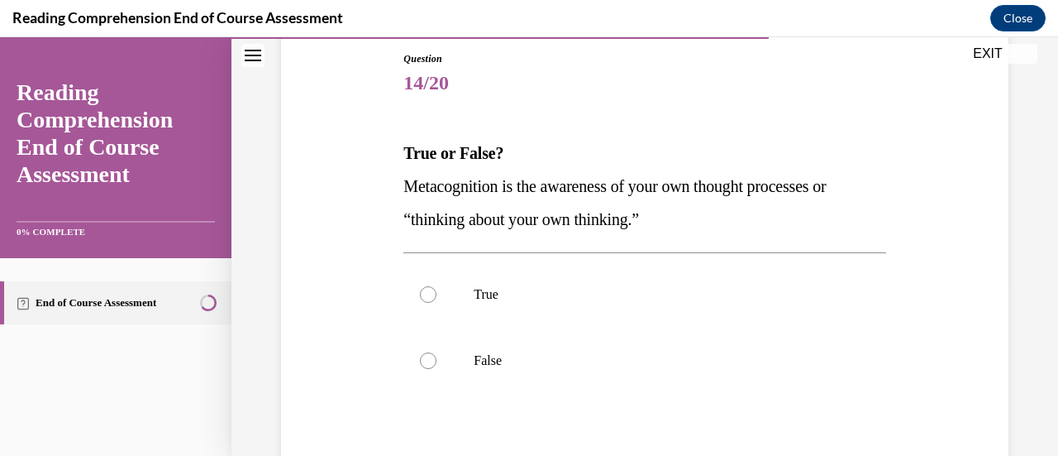
scroll to position [187, 0]
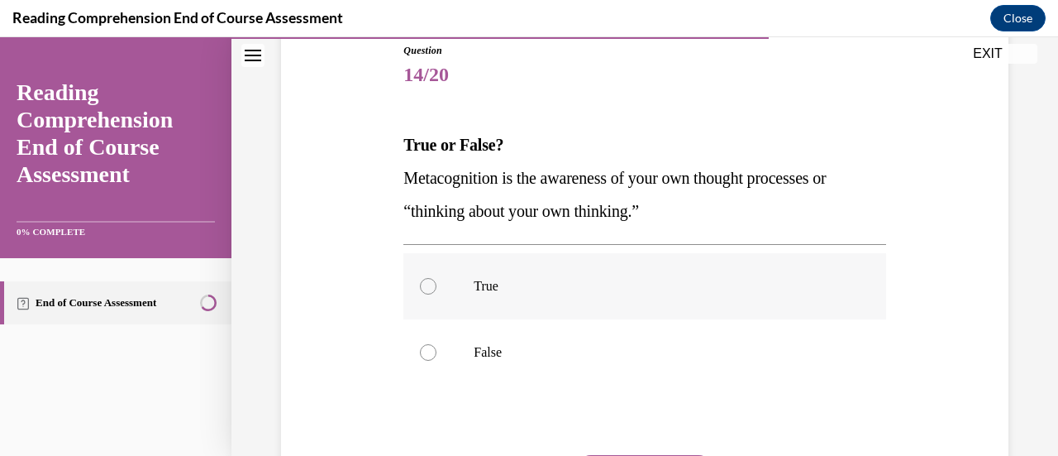
click at [430, 293] on div at bounding box center [428, 286] width 17 height 17
click at [430, 293] on input "True" at bounding box center [428, 286] width 17 height 17
radio input "true"
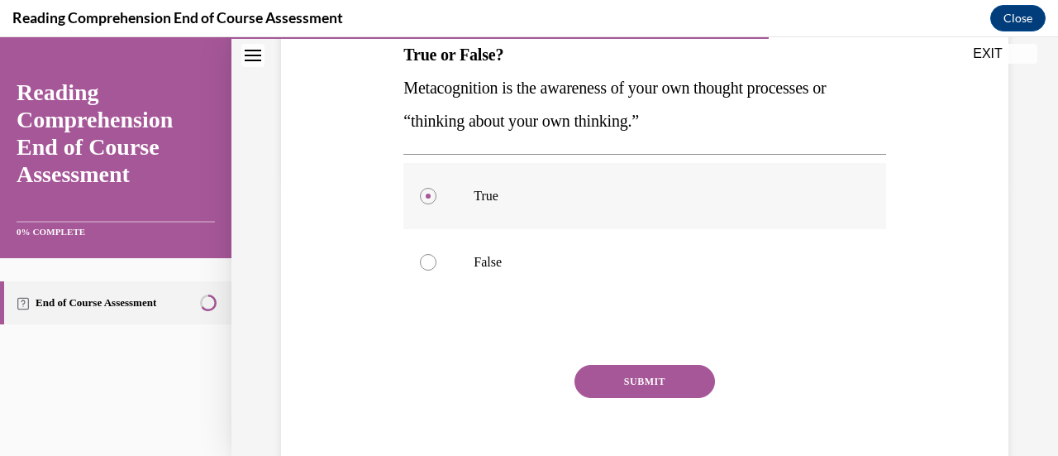
scroll to position [304, 0]
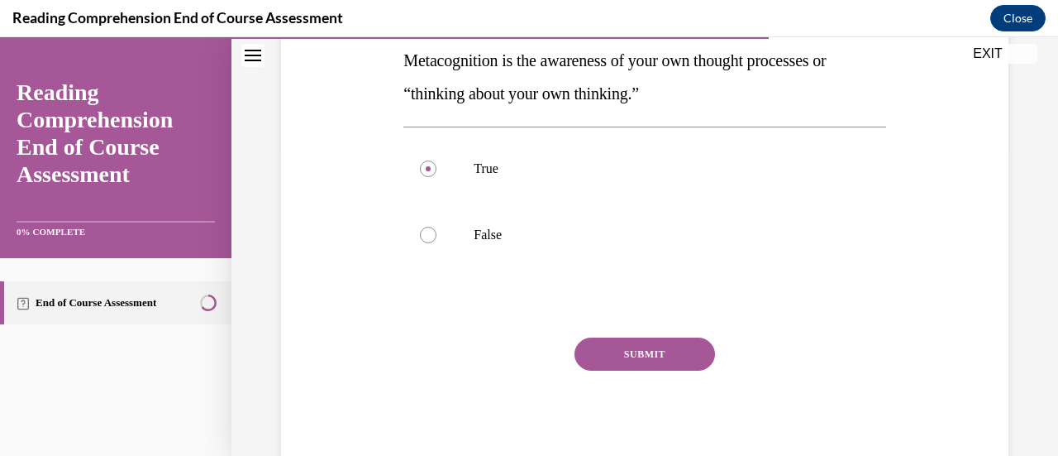
click at [646, 351] on button "SUBMIT" at bounding box center [645, 353] width 141 height 33
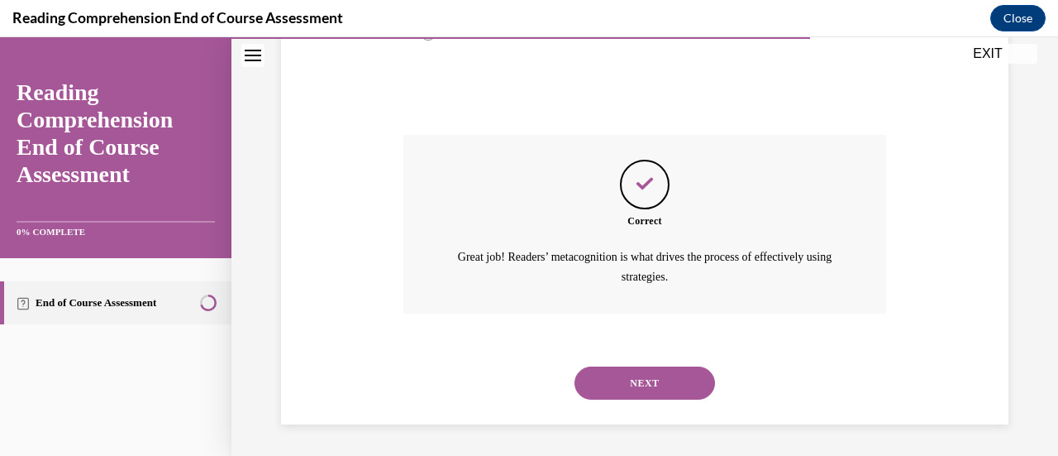
click at [665, 382] on button "NEXT" at bounding box center [645, 382] width 141 height 33
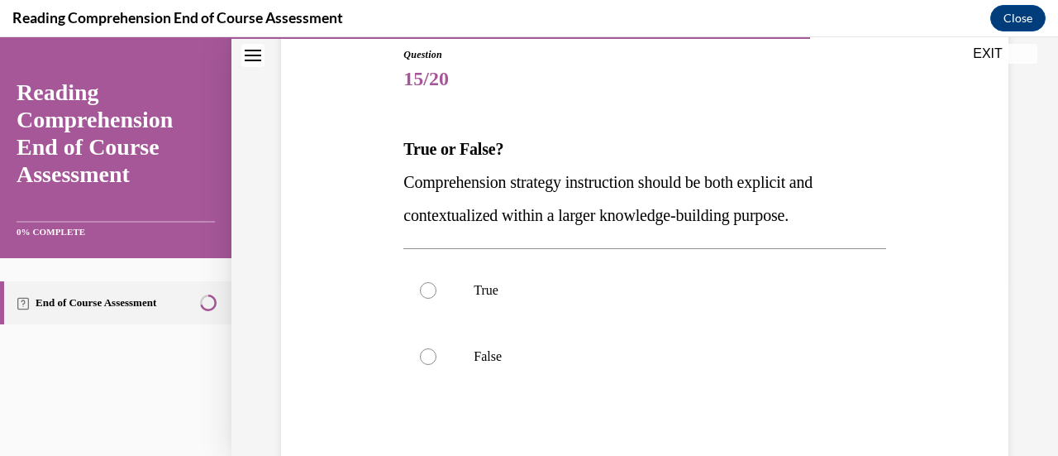
scroll to position [184, 0]
click at [422, 303] on label "True" at bounding box center [644, 289] width 482 height 66
click at [422, 298] on input "True" at bounding box center [428, 289] width 17 height 17
radio input "true"
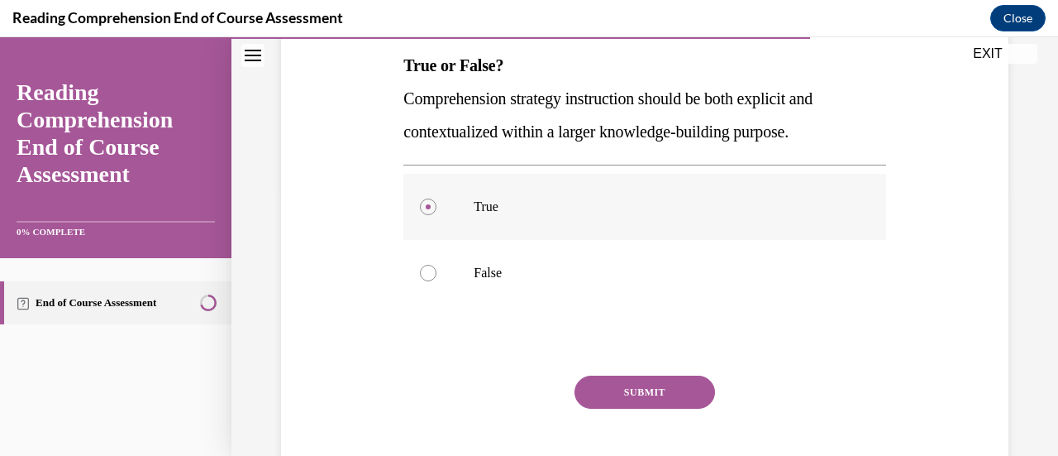
scroll to position [304, 0]
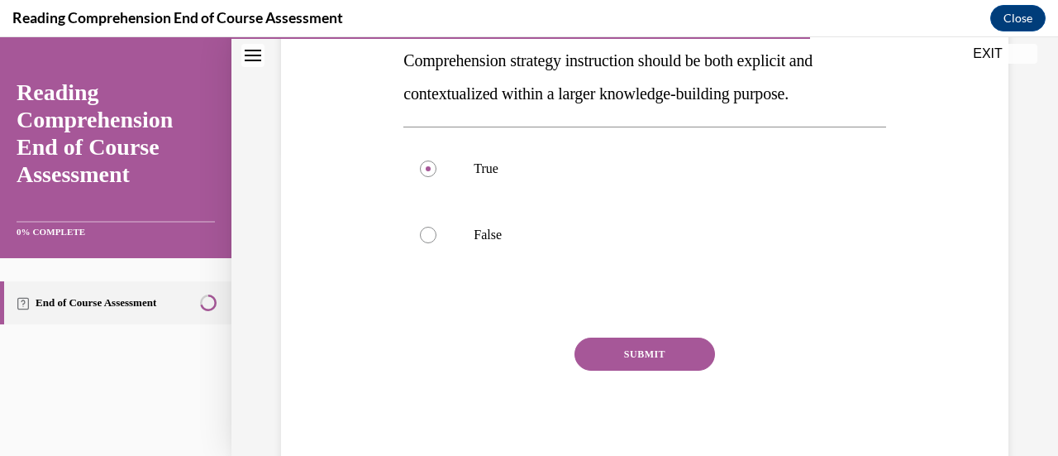
click at [651, 352] on button "SUBMIT" at bounding box center [645, 353] width 141 height 33
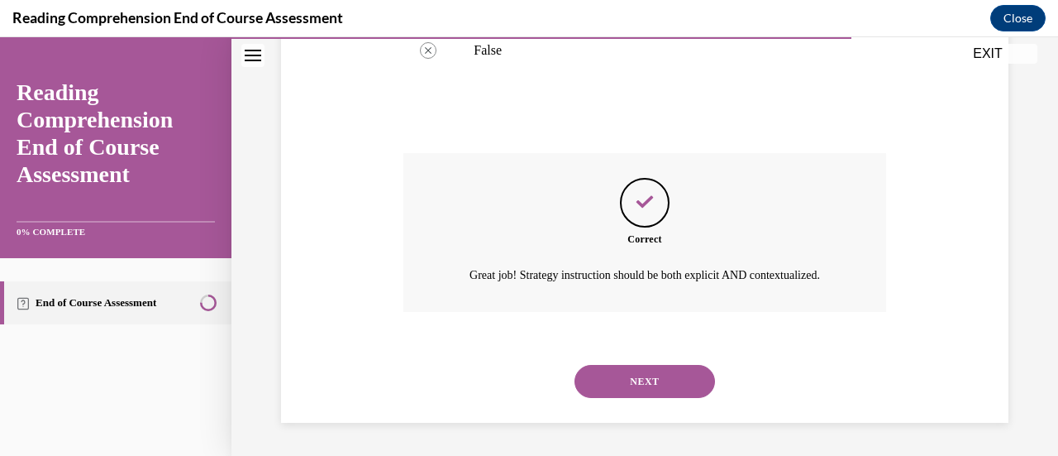
click at [644, 397] on button "NEXT" at bounding box center [645, 381] width 141 height 33
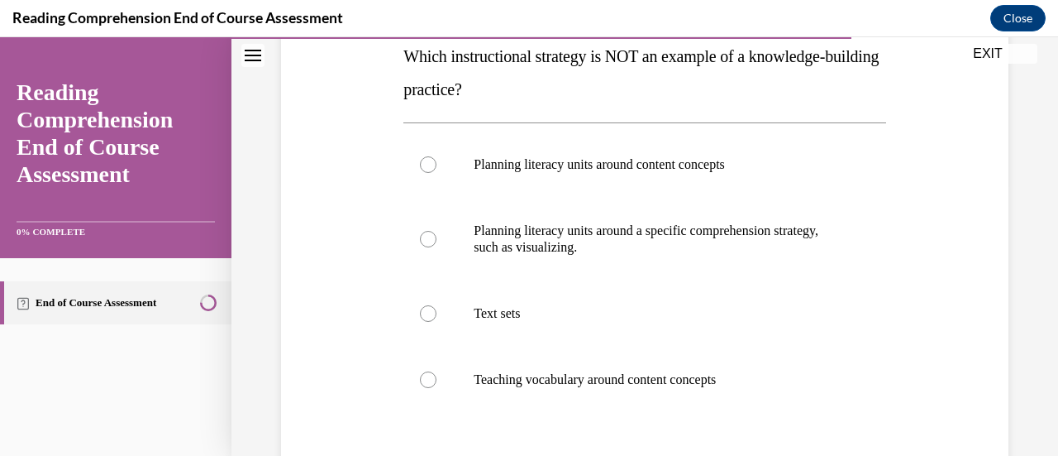
scroll to position [276, 0]
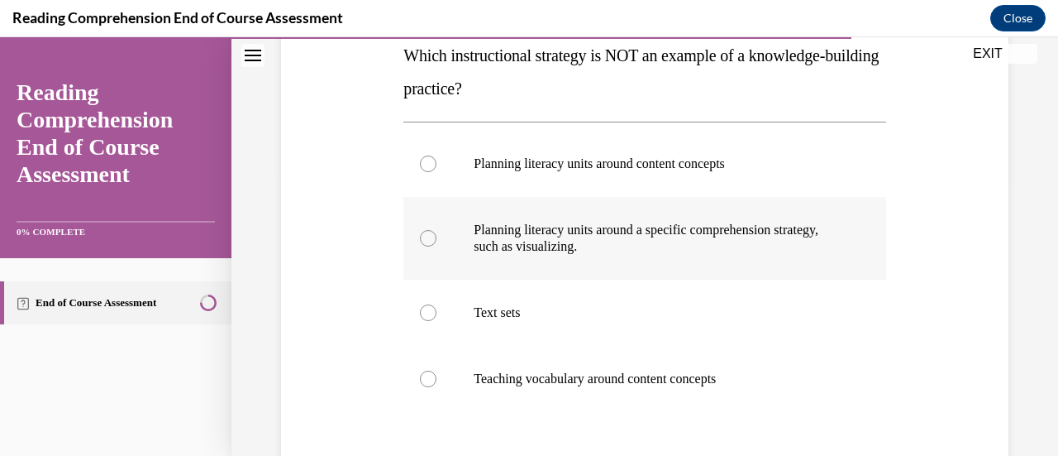
click at [419, 251] on label "Planning literacy units around a specific comprehension strategy, such as visua…" at bounding box center [644, 238] width 482 height 83
click at [420, 246] on input "Planning literacy units around a specific comprehension strategy, such as visua…" at bounding box center [428, 238] width 17 height 17
radio input "true"
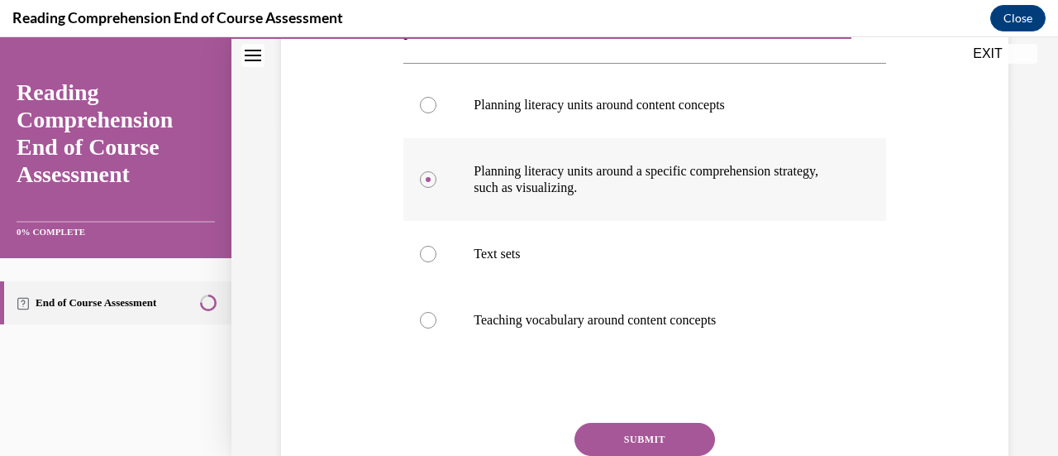
scroll to position [350, 0]
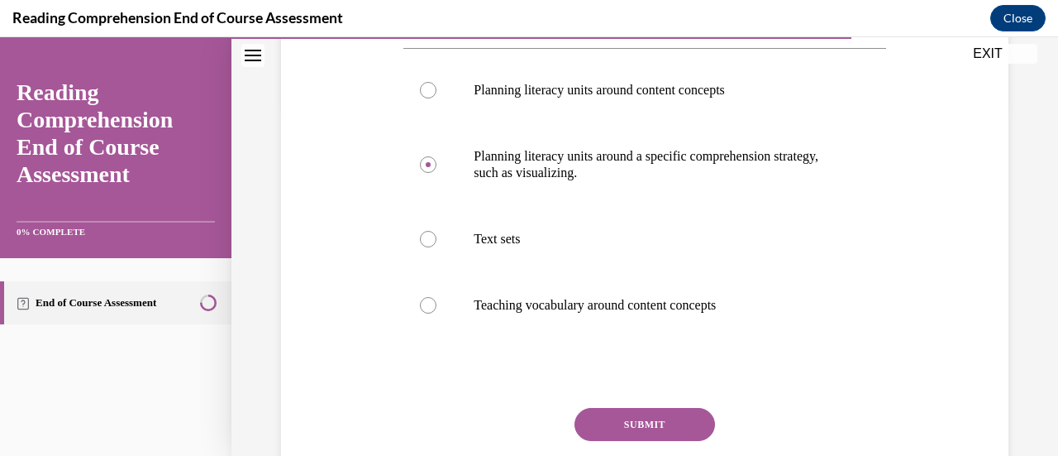
click at [622, 415] on button "SUBMIT" at bounding box center [645, 424] width 141 height 33
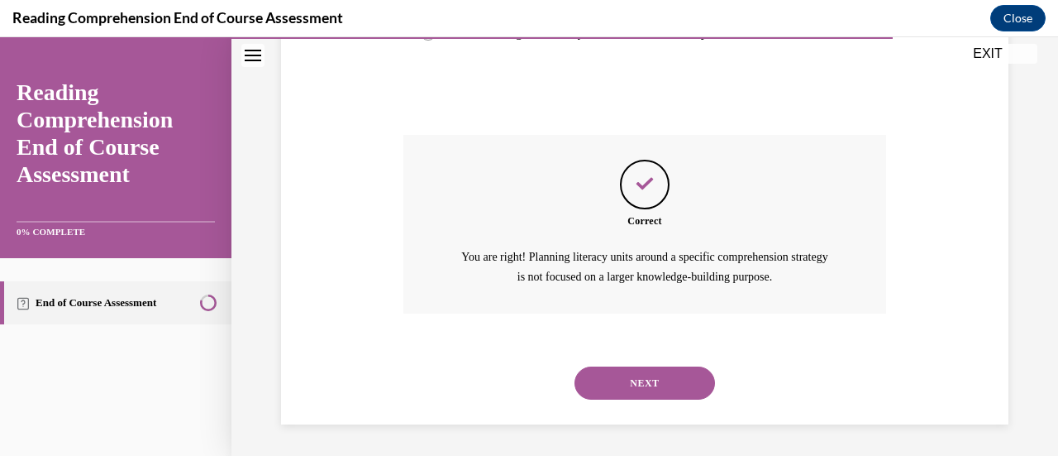
click at [662, 380] on button "NEXT" at bounding box center [645, 382] width 141 height 33
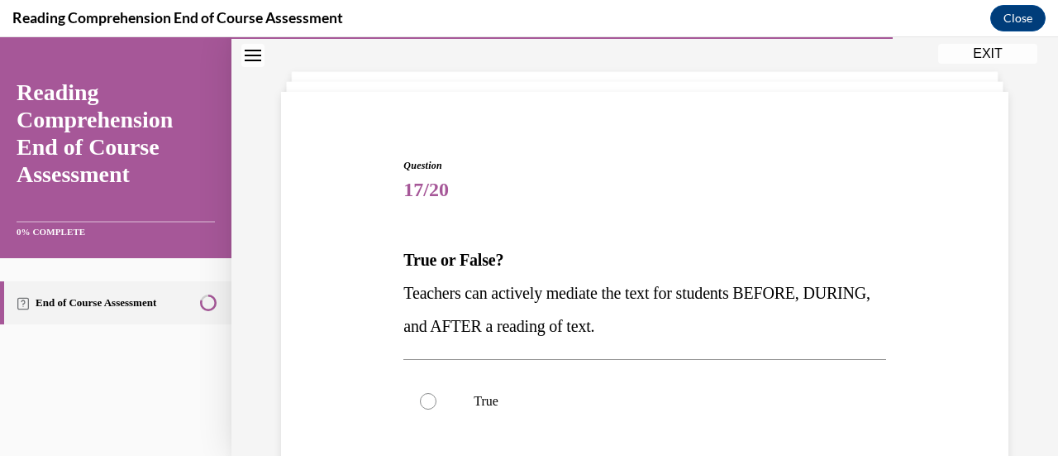
scroll to position [138, 0]
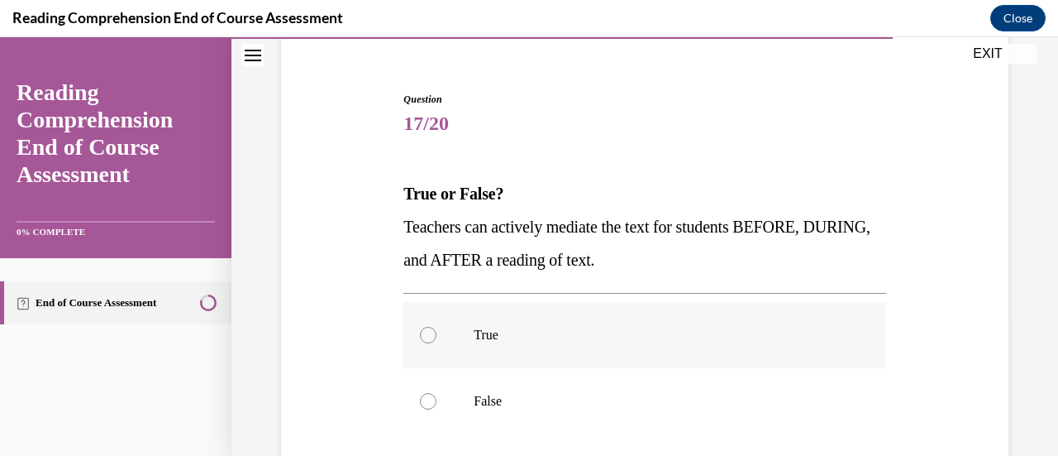
click at [427, 337] on div at bounding box center [428, 335] width 17 height 17
click at [427, 337] on input "True" at bounding box center [428, 335] width 17 height 17
radio input "true"
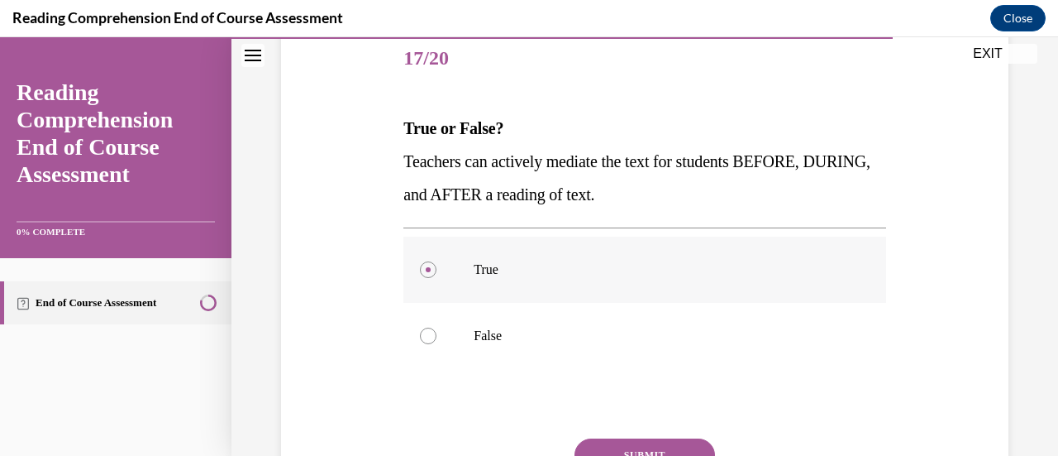
scroll to position [304, 0]
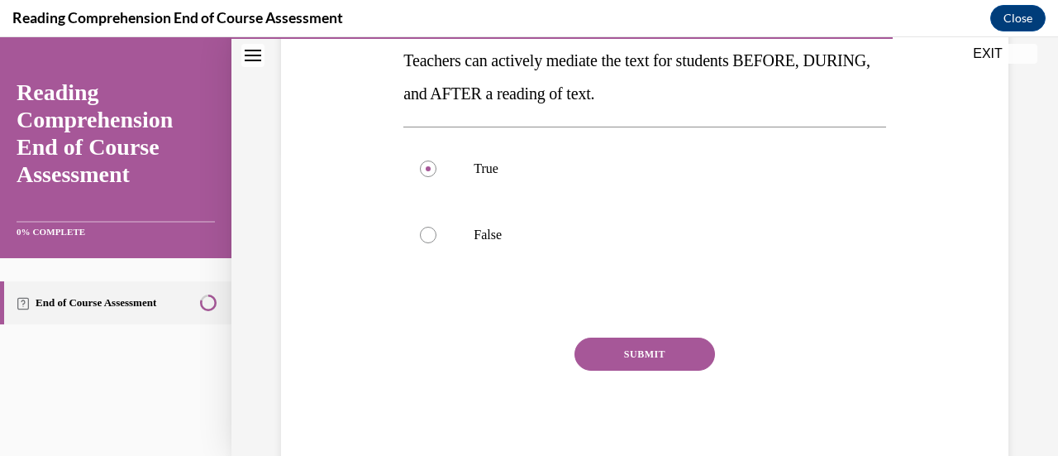
click at [647, 357] on button "SUBMIT" at bounding box center [645, 353] width 141 height 33
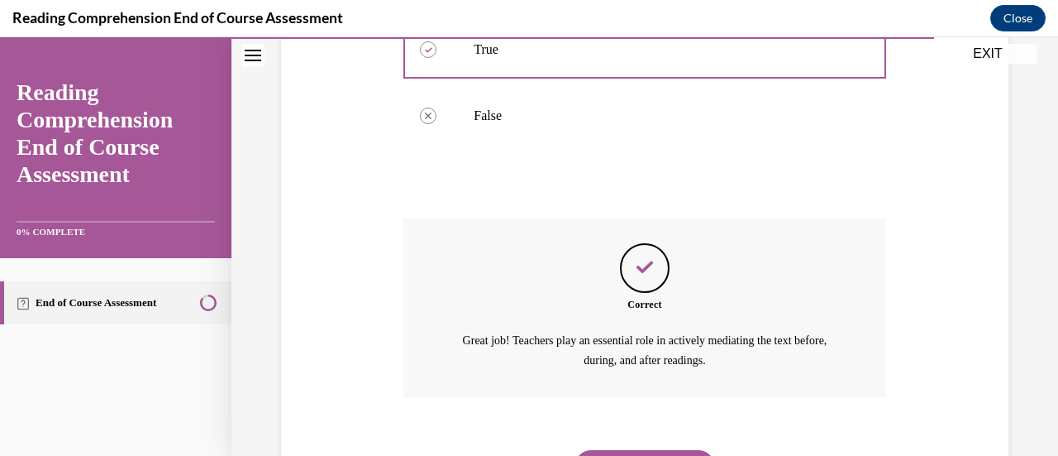
scroll to position [507, 0]
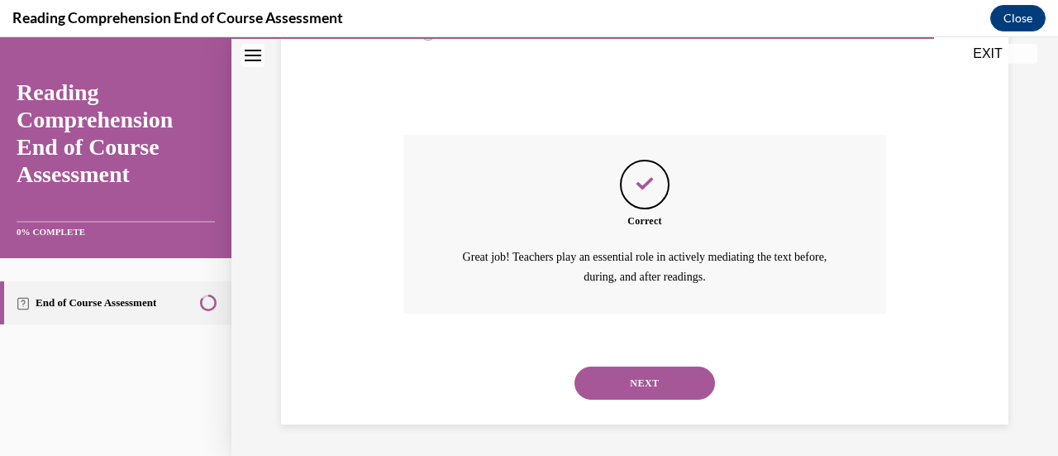
click at [662, 375] on button "NEXT" at bounding box center [645, 382] width 141 height 33
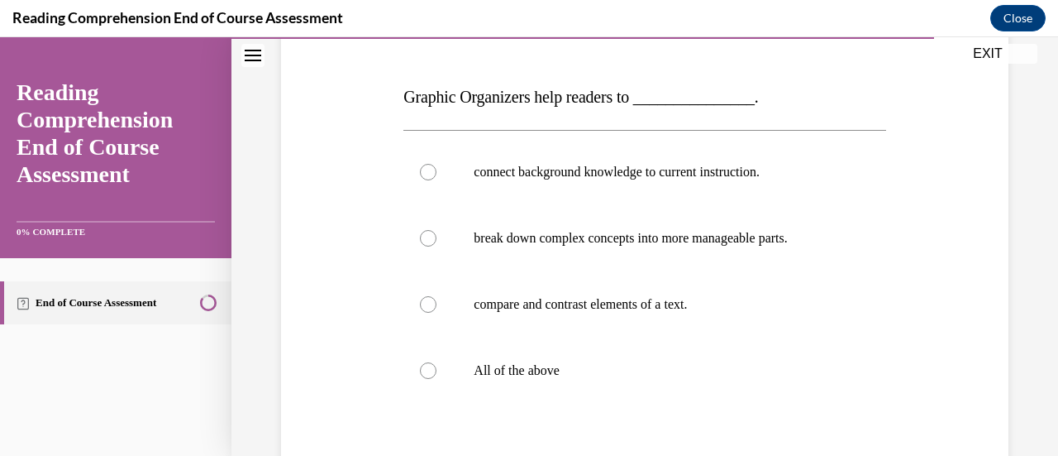
scroll to position [300, 0]
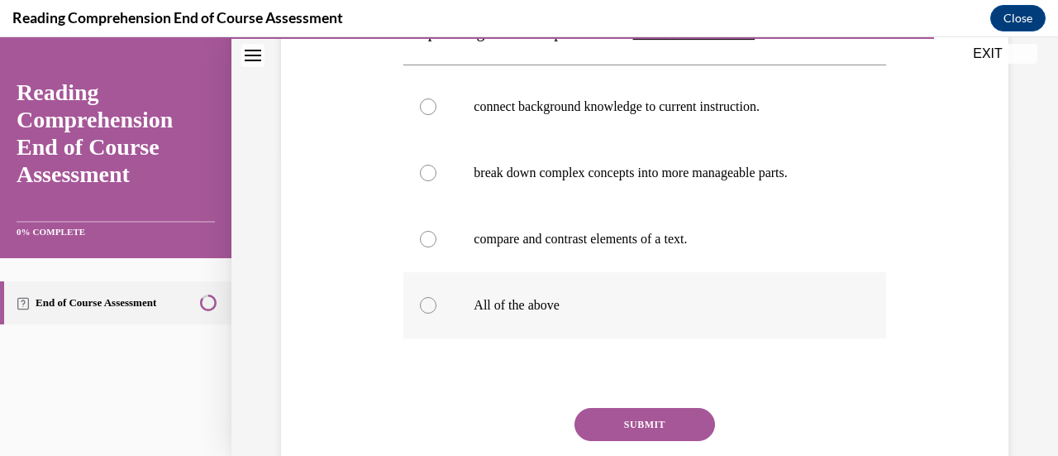
click at [425, 316] on label "All of the above" at bounding box center [644, 305] width 482 height 66
click at [425, 313] on input "All of the above" at bounding box center [428, 305] width 17 height 17
radio input "true"
click at [633, 420] on button "SUBMIT" at bounding box center [645, 424] width 141 height 33
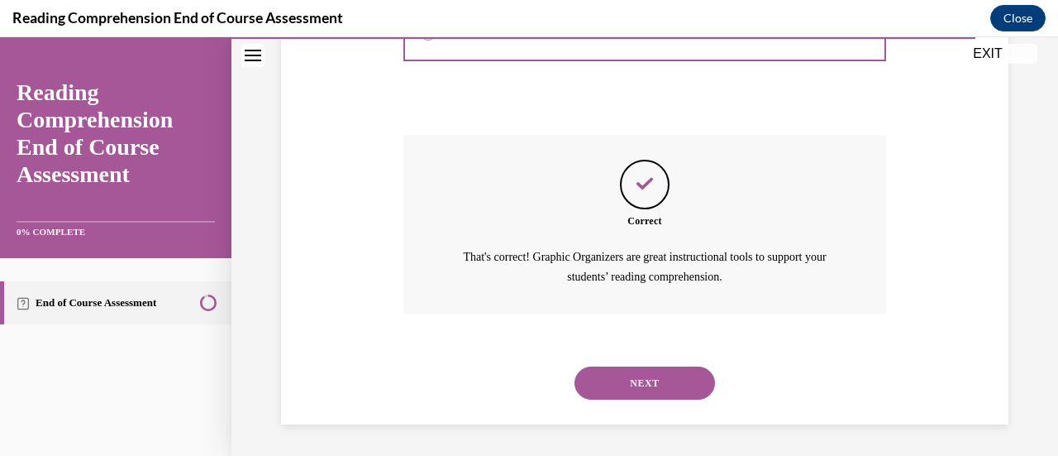
click at [652, 389] on button "NEXT" at bounding box center [645, 382] width 141 height 33
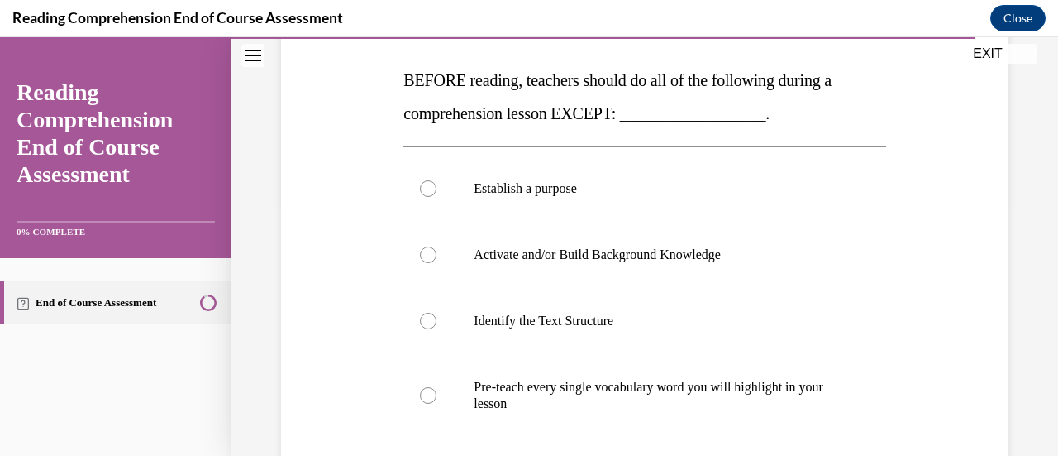
scroll to position [253, 0]
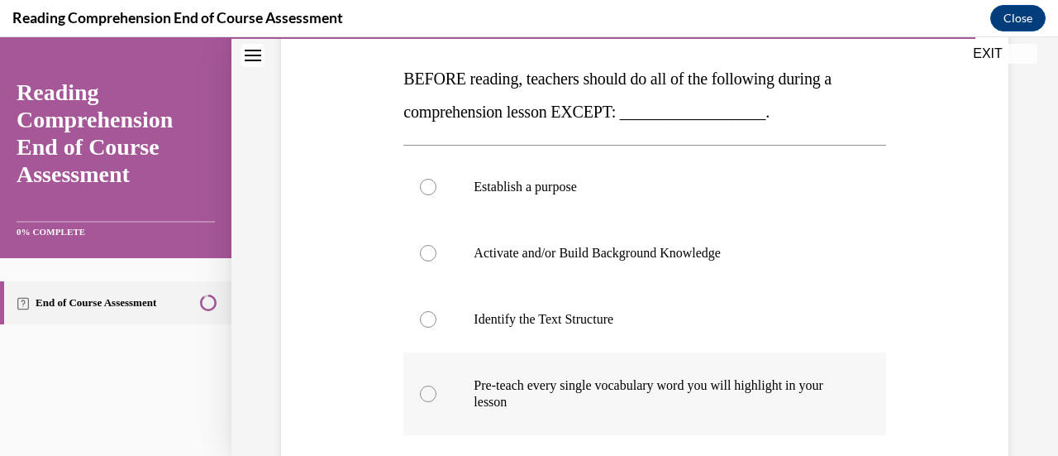
click at [418, 406] on label "Pre-teach every single vocabulary word you will highlight in your lesson" at bounding box center [644, 393] width 482 height 83
click at [420, 402] on input "Pre-teach every single vocabulary word you will highlight in your lesson" at bounding box center [428, 393] width 17 height 17
radio input "true"
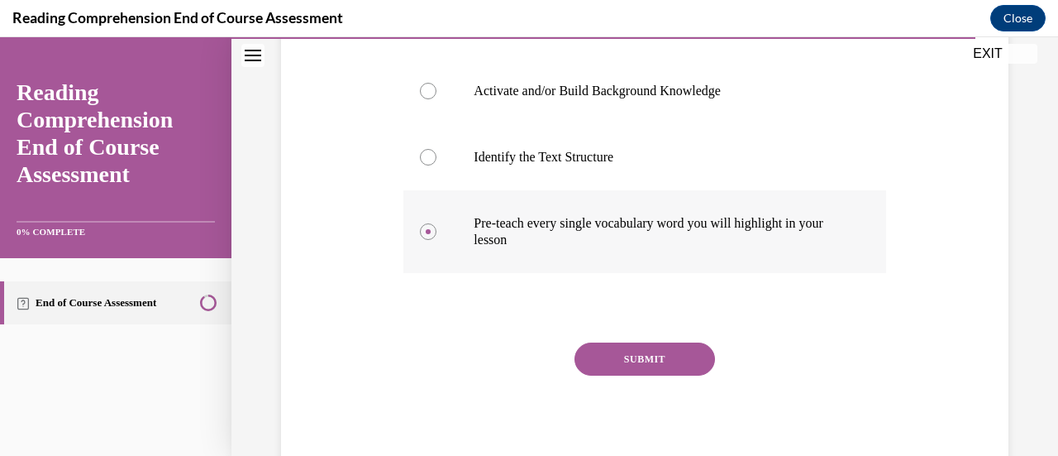
scroll to position [420, 0]
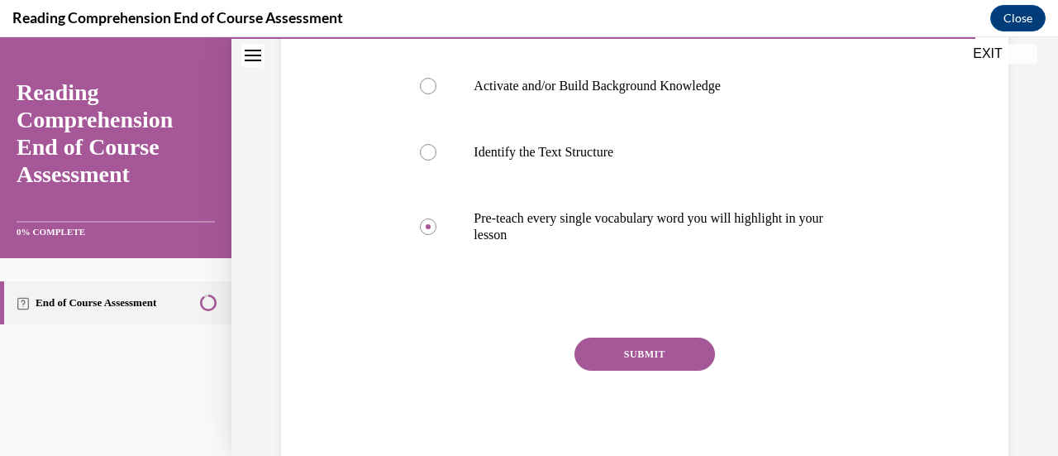
click at [623, 365] on button "SUBMIT" at bounding box center [645, 353] width 141 height 33
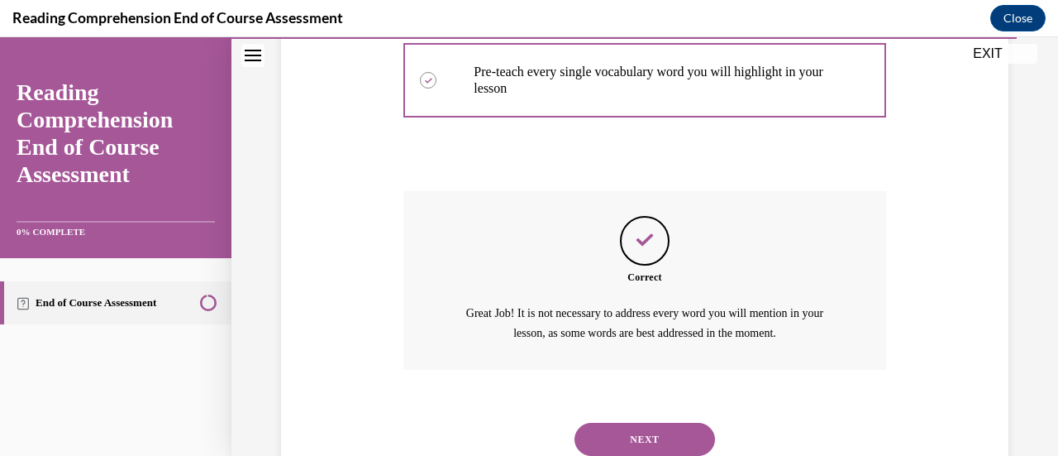
click at [665, 442] on button "NEXT" at bounding box center [645, 438] width 141 height 33
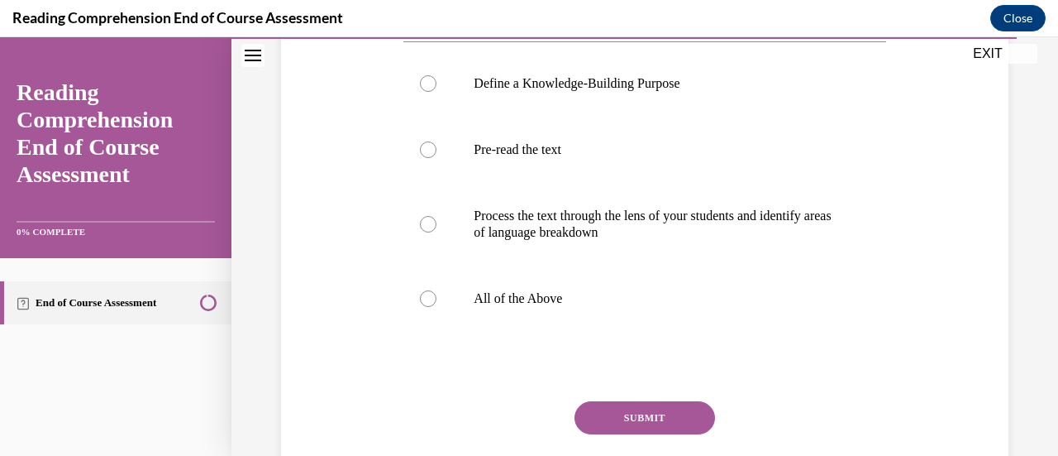
scroll to position [324, 0]
click at [425, 306] on div at bounding box center [428, 297] width 17 height 17
click at [425, 306] on input "All of the Above" at bounding box center [428, 297] width 17 height 17
radio input "true"
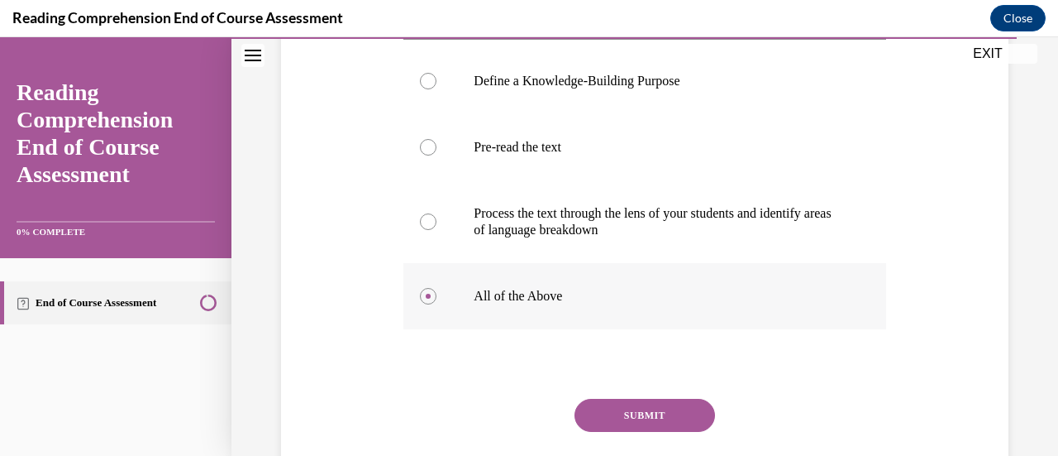
scroll to position [332, 0]
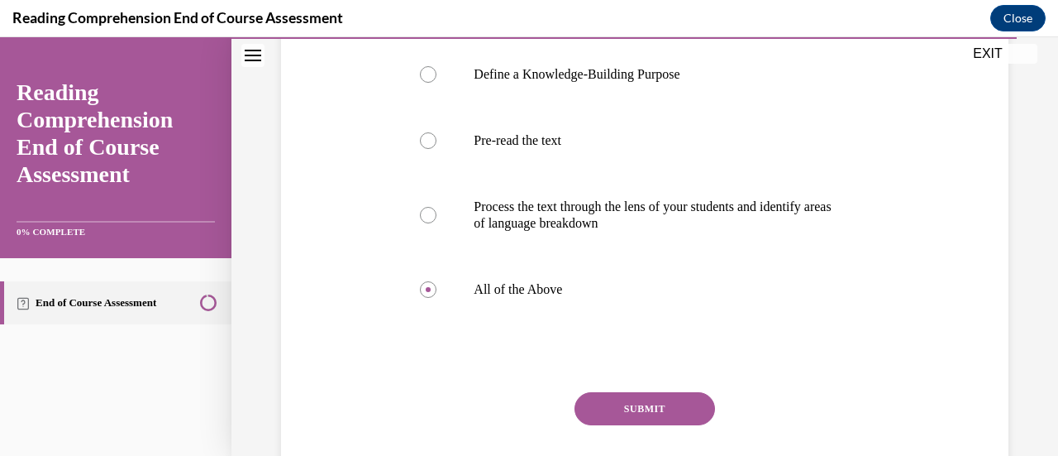
click at [613, 425] on button "SUBMIT" at bounding box center [645, 408] width 141 height 33
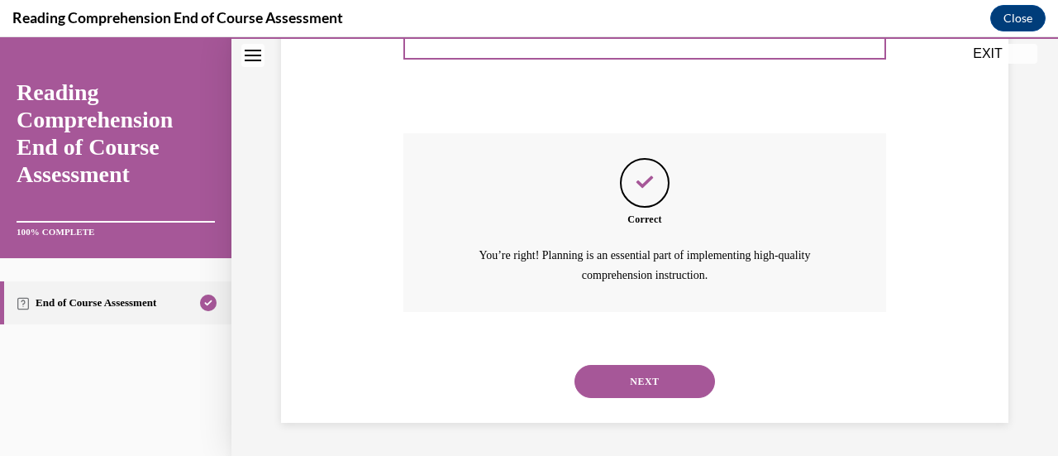
click at [661, 385] on button "NEXT" at bounding box center [645, 381] width 141 height 33
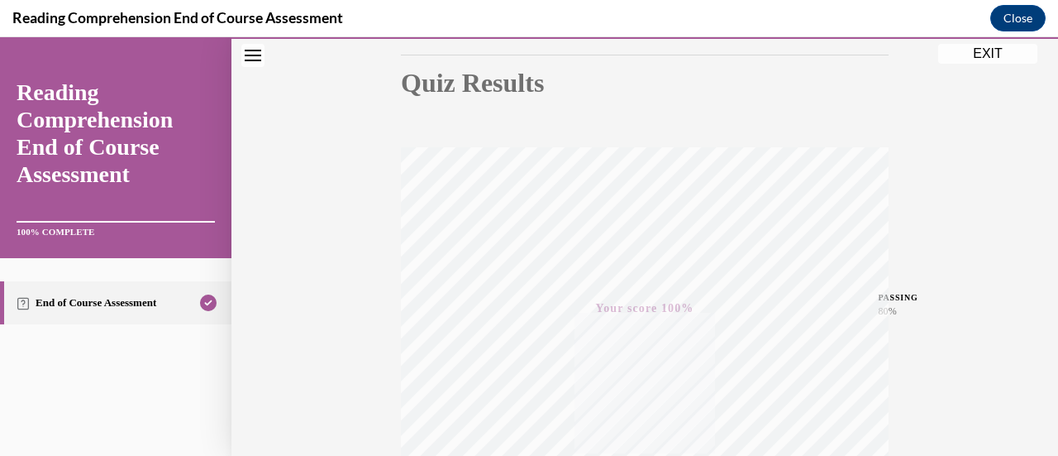
scroll to position [428, 0]
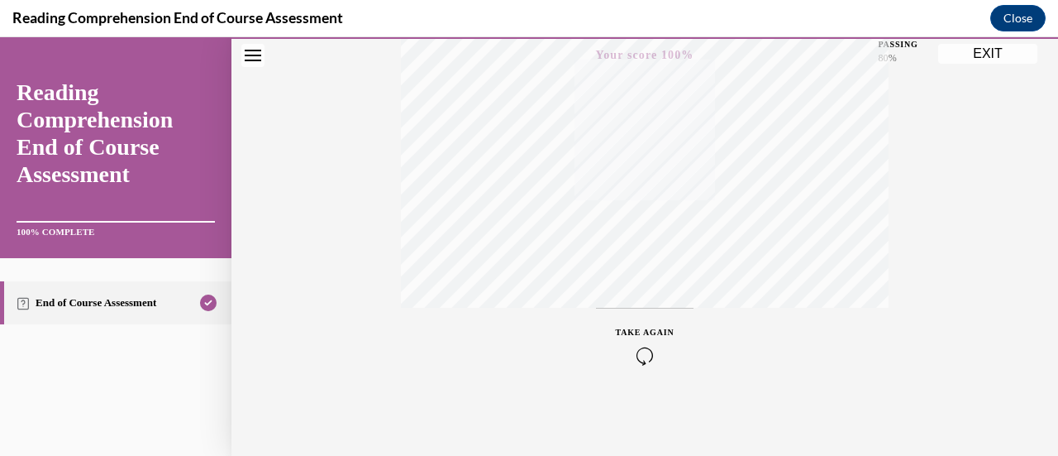
click at [991, 56] on button "EXIT" at bounding box center [987, 54] width 99 height 20
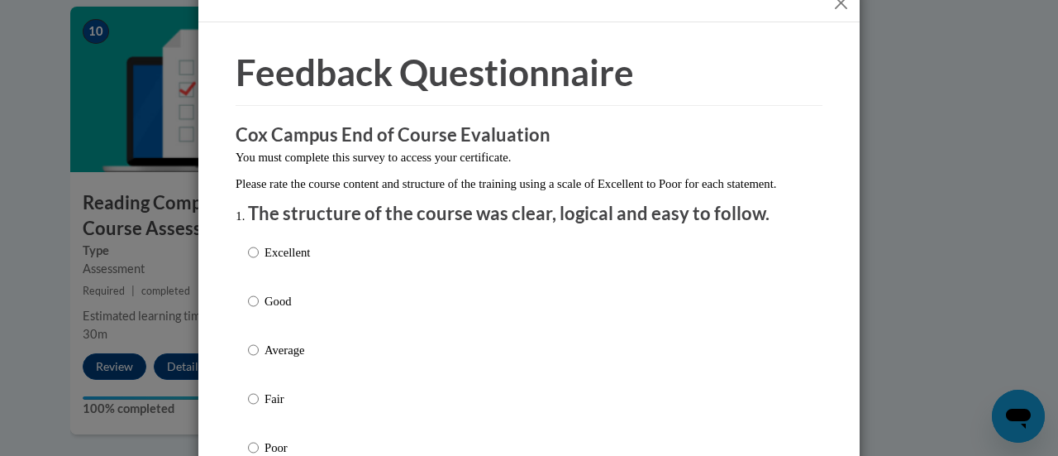
scroll to position [32, 0]
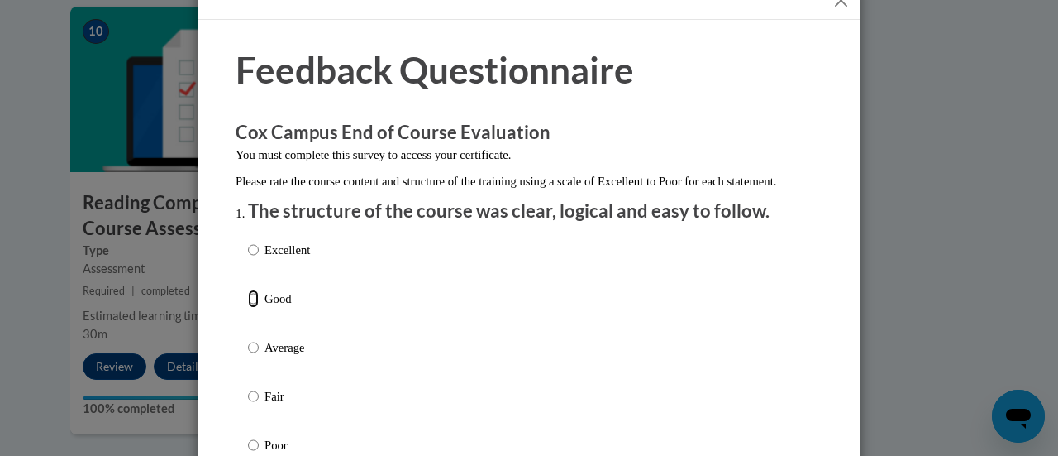
click at [248, 308] on input "Good" at bounding box center [253, 298] width 11 height 18
radio input "true"
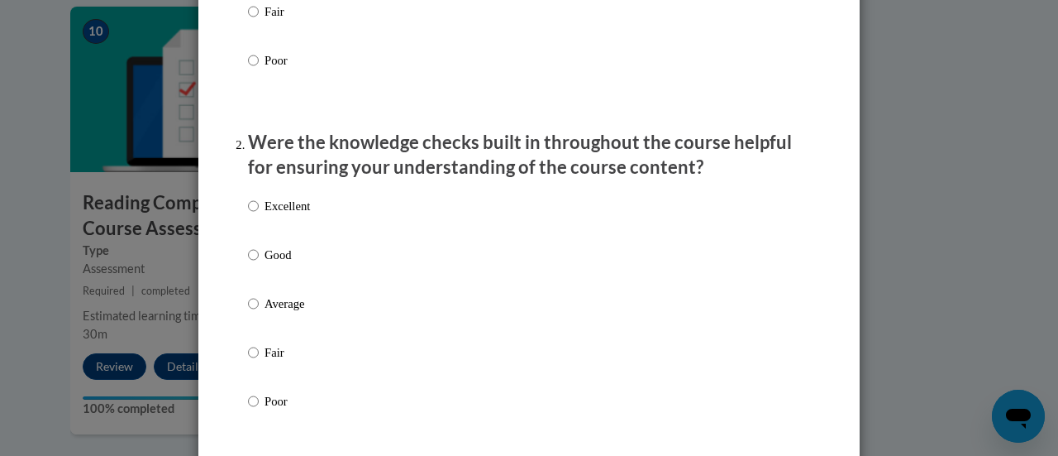
scroll to position [418, 0]
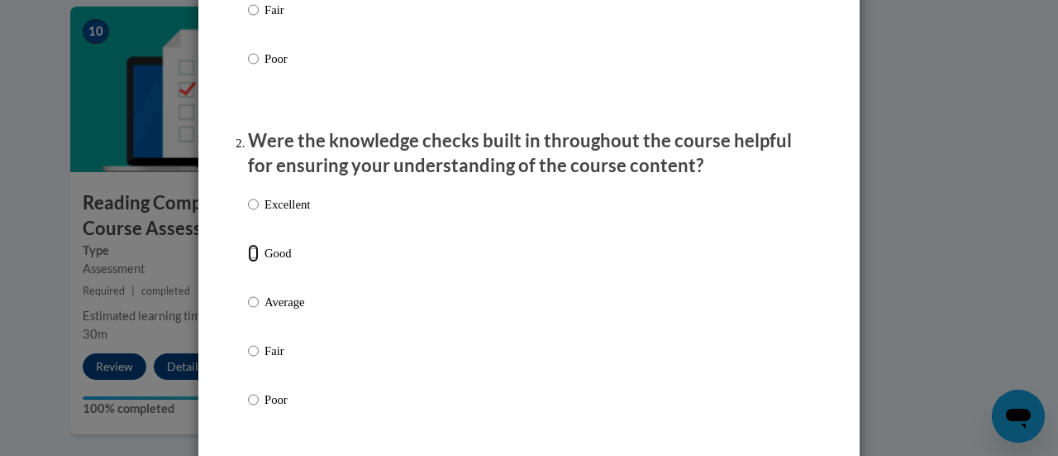
click at [248, 262] on input "Good" at bounding box center [253, 253] width 11 height 18
radio input "true"
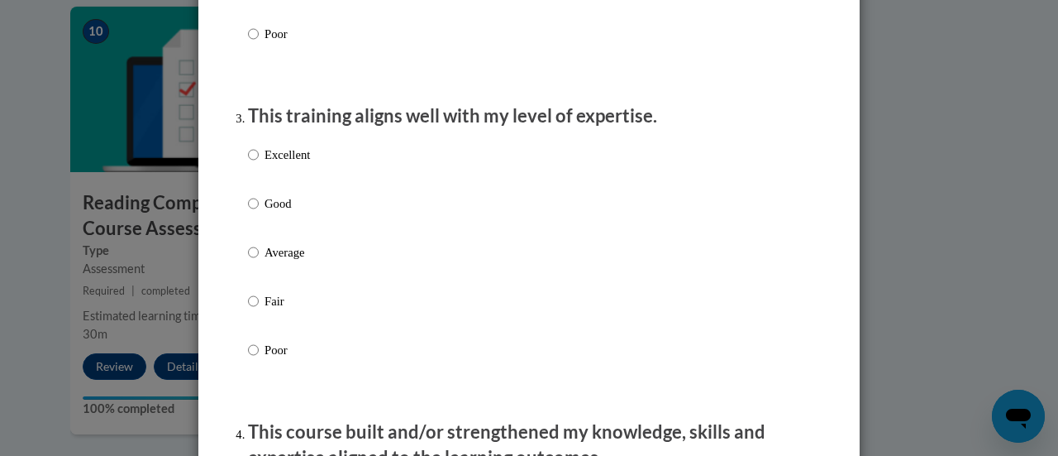
scroll to position [786, 0]
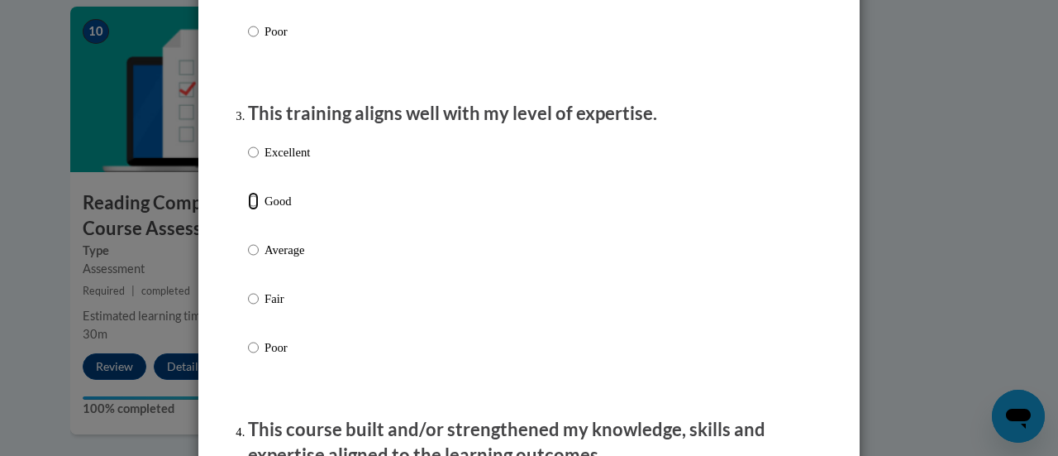
click at [248, 210] on input "Good" at bounding box center [253, 201] width 11 height 18
radio input "true"
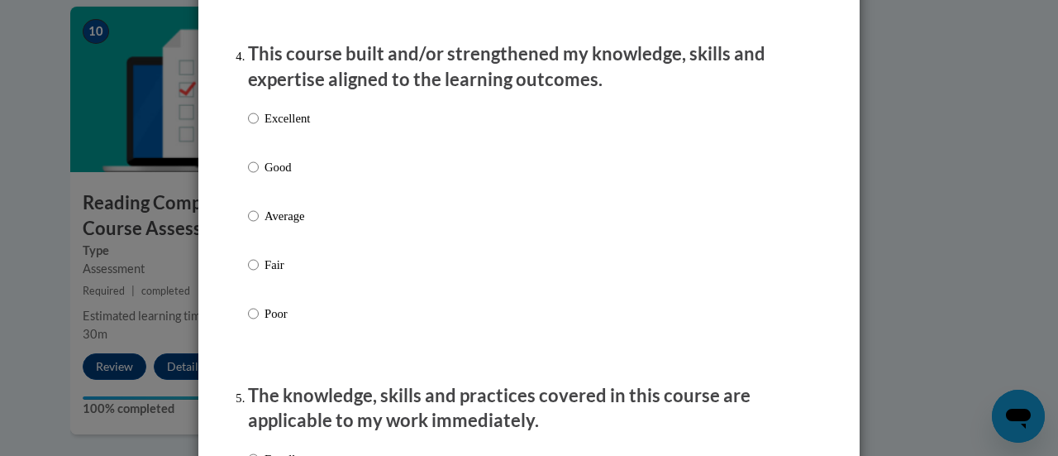
scroll to position [1161, 0]
click at [248, 177] on input "Good" at bounding box center [253, 168] width 11 height 18
radio input "true"
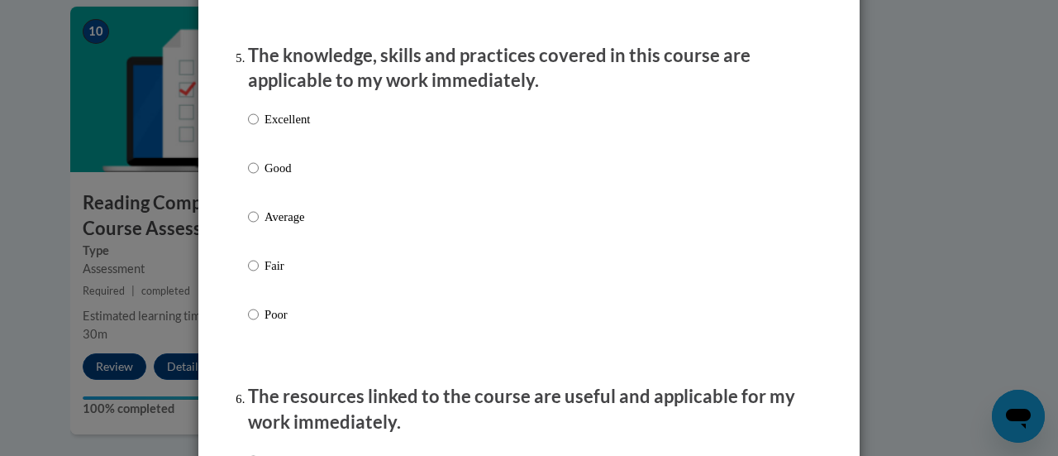
scroll to position [1504, 0]
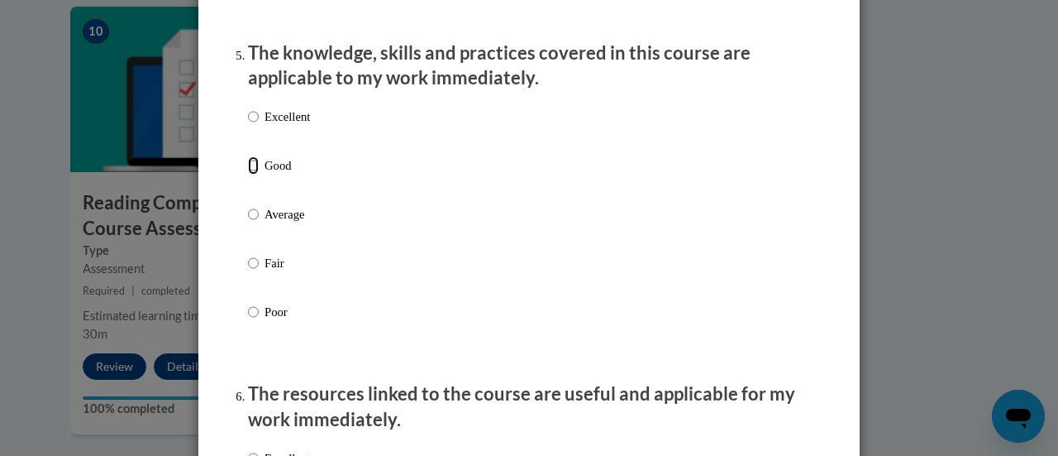
click at [248, 174] on input "Good" at bounding box center [253, 165] width 11 height 18
radio input "true"
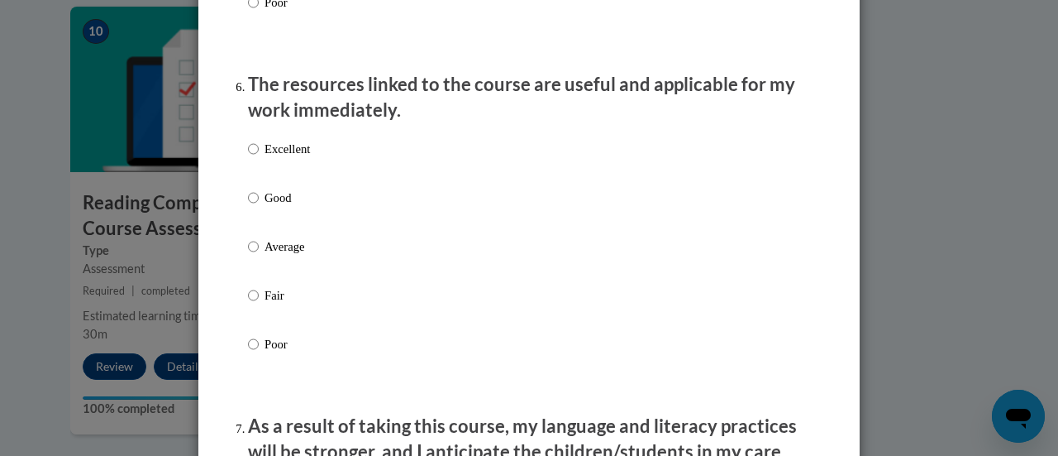
scroll to position [1814, 0]
click at [248, 206] on input "Good" at bounding box center [253, 197] width 11 height 18
radio input "true"
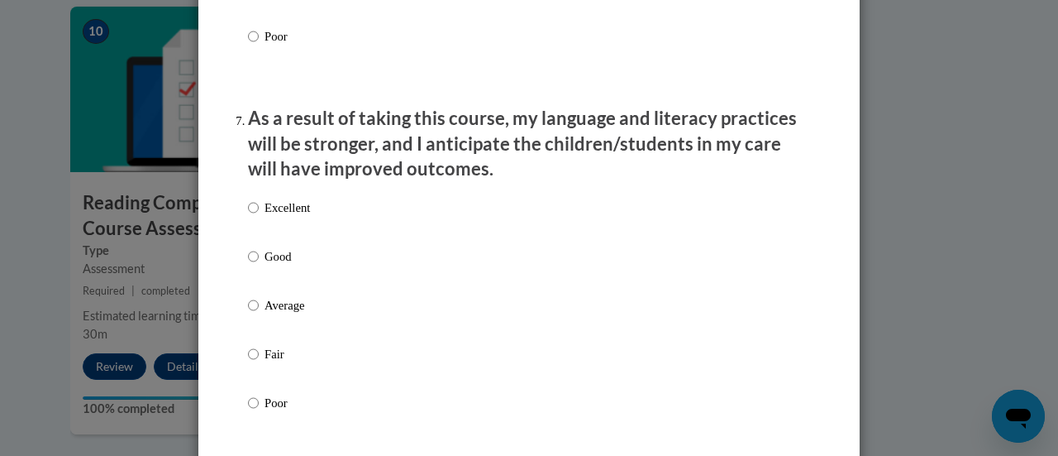
scroll to position [2122, 0]
click at [248, 265] on input "Good" at bounding box center [253, 255] width 11 height 18
radio input "true"
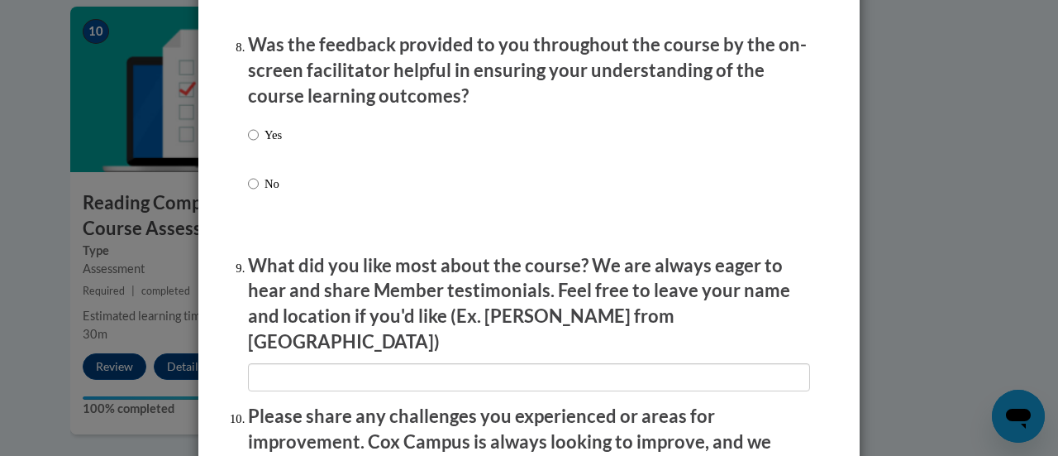
scroll to position [2561, 0]
click at [249, 143] on input "Yes" at bounding box center [253, 134] width 11 height 18
radio input "true"
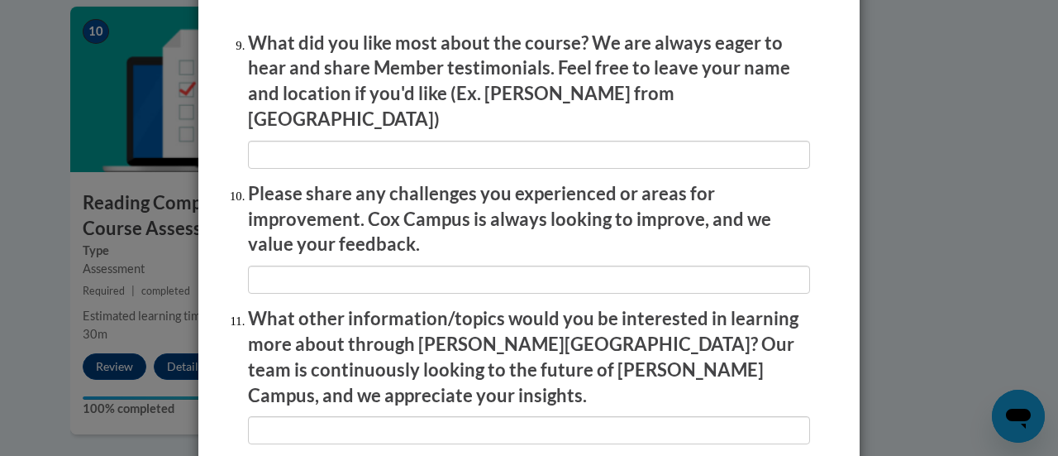
scroll to position [2784, 0]
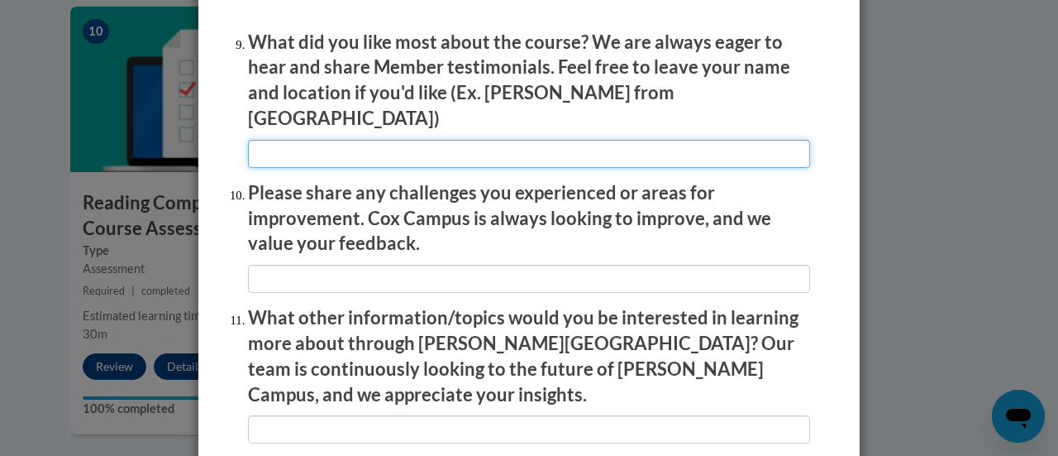
click at [499, 146] on input "textbox" at bounding box center [529, 154] width 562 height 28
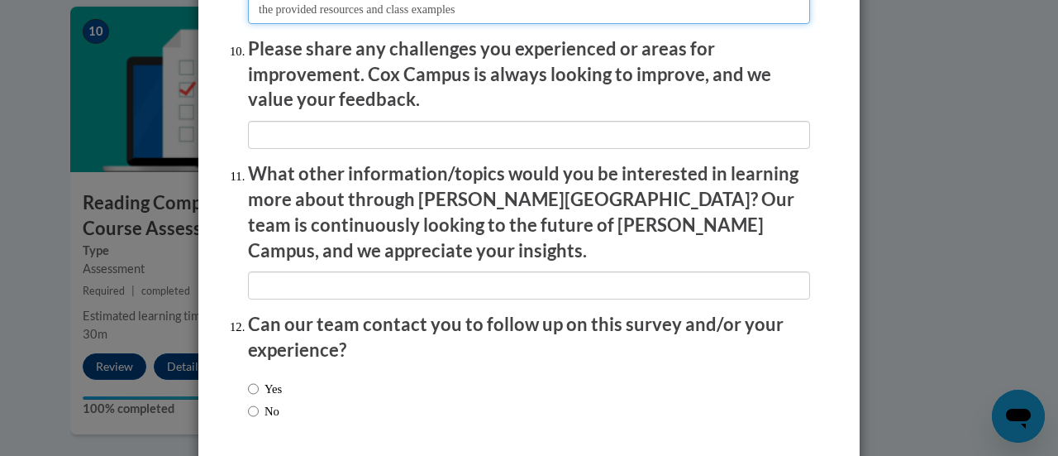
scroll to position [2929, 0]
type input "the provided resources and class examples"
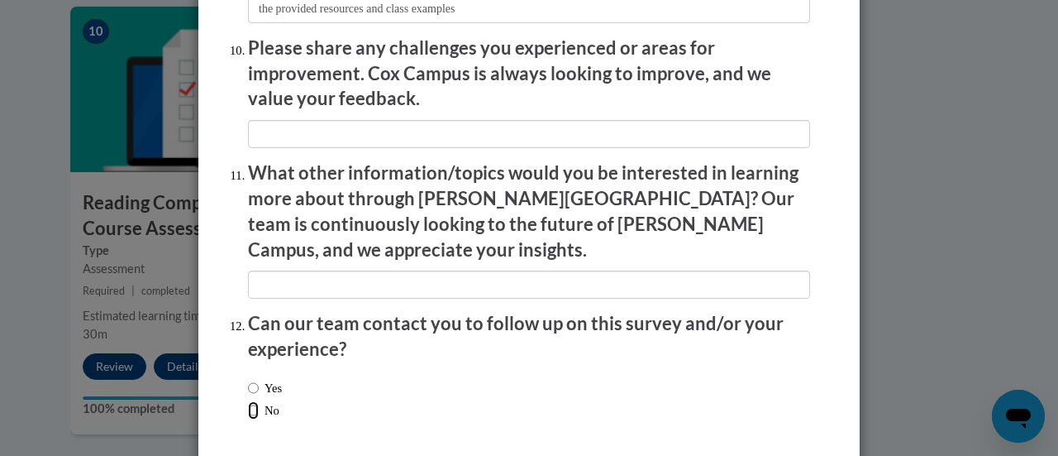
click at [248, 401] on input "No" at bounding box center [253, 410] width 11 height 18
radio input "true"
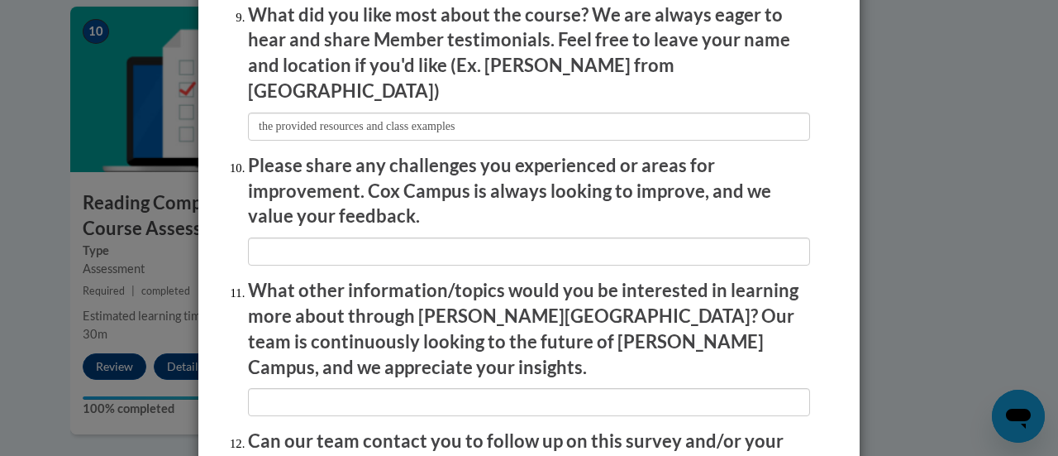
scroll to position [2810, 0]
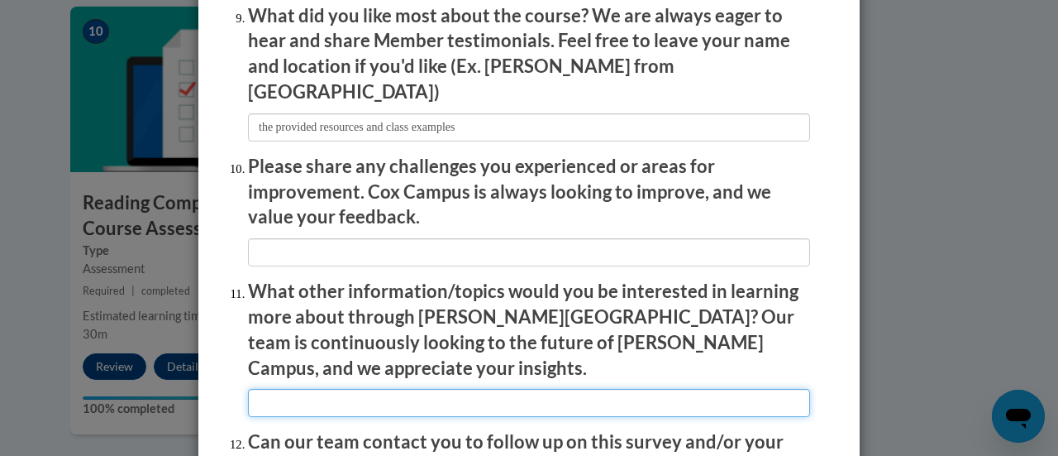
click at [582, 389] on input "textbox" at bounding box center [529, 403] width 562 height 28
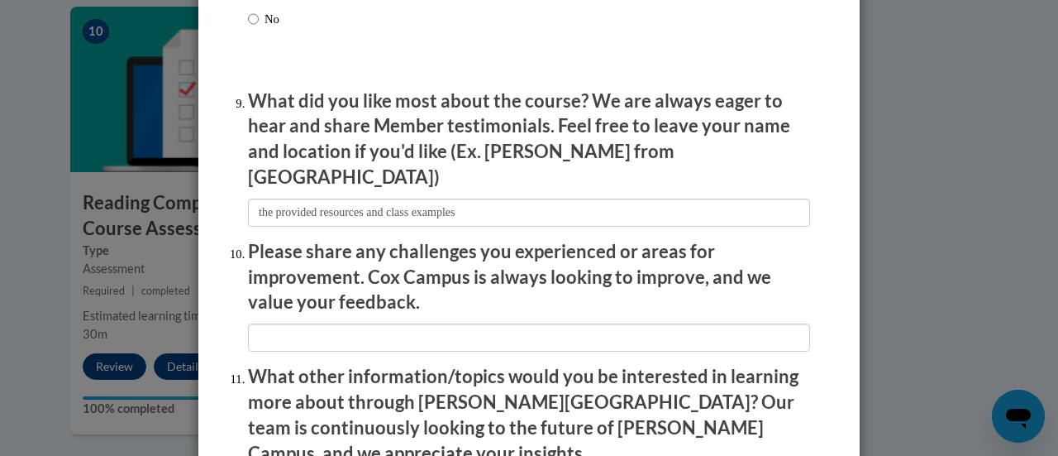
scroll to position [2730, 0]
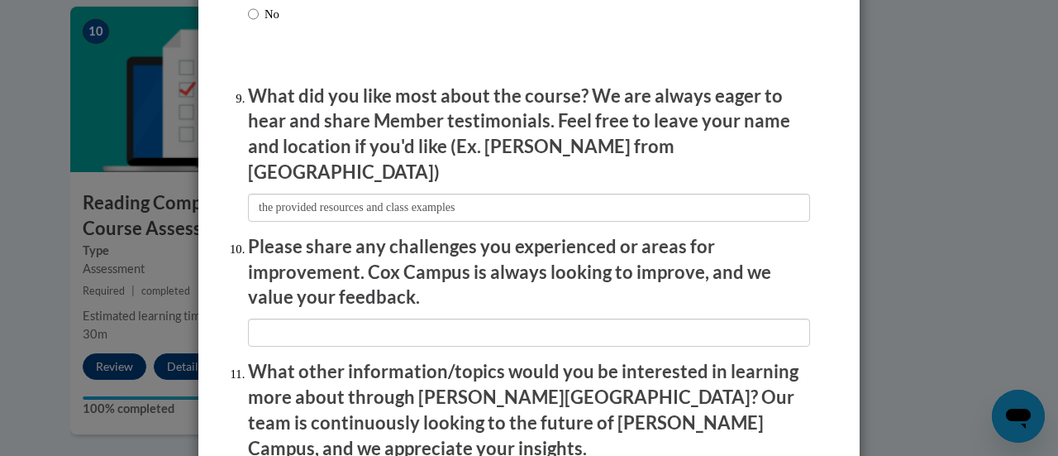
type input "unsure of other existing topics yet"
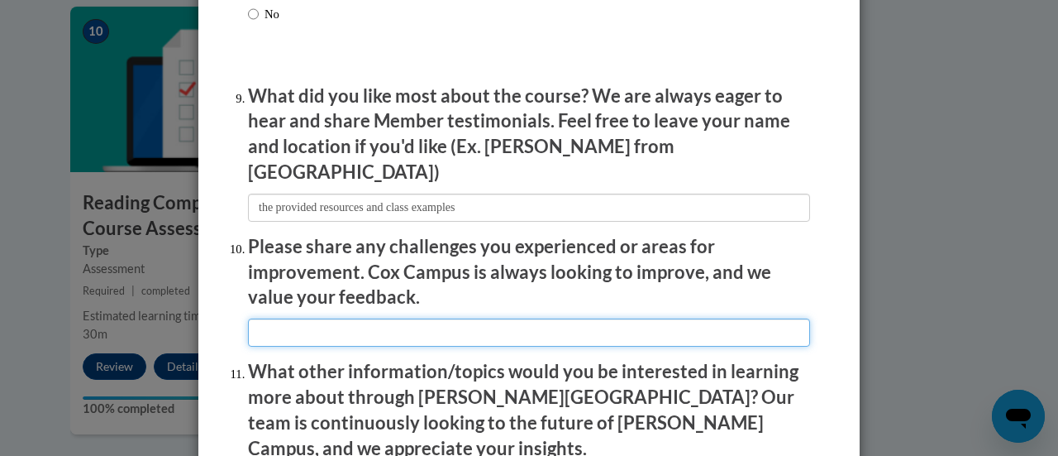
click at [507, 322] on input "textbox" at bounding box center [529, 332] width 562 height 28
type input "v"
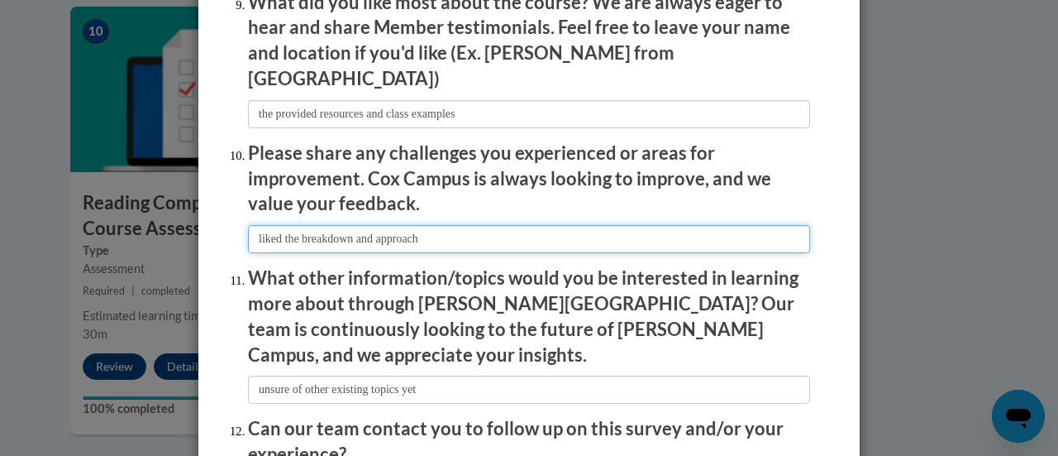
scroll to position [2982, 0]
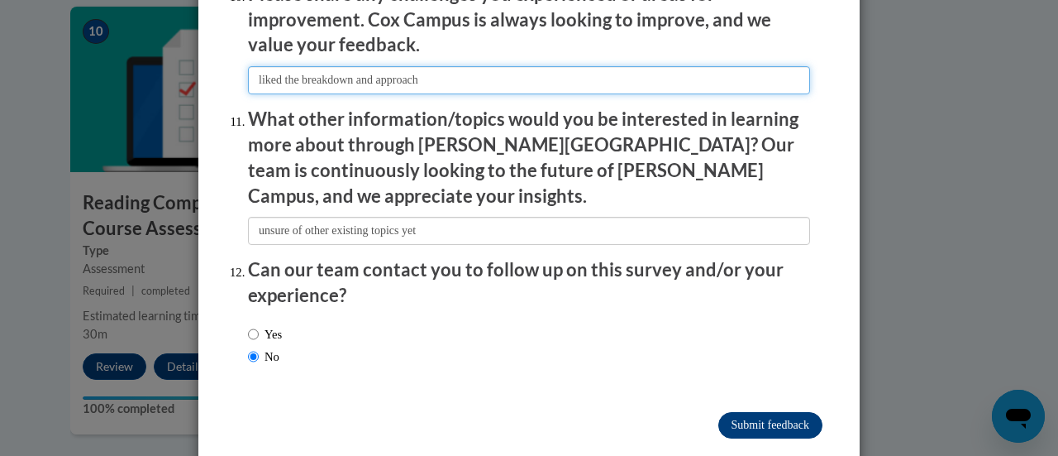
type input "liked the breakdown and approach"
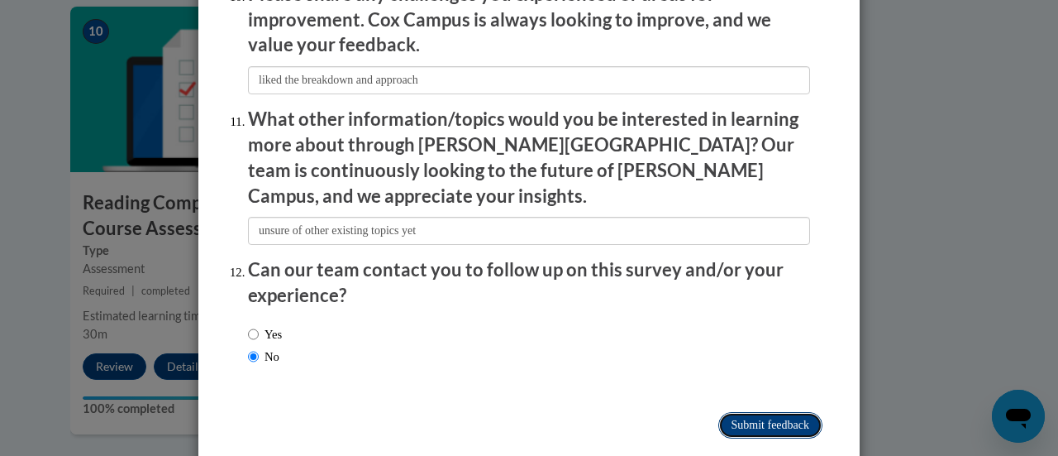
click at [774, 412] on input "Submit feedback" at bounding box center [770, 425] width 104 height 26
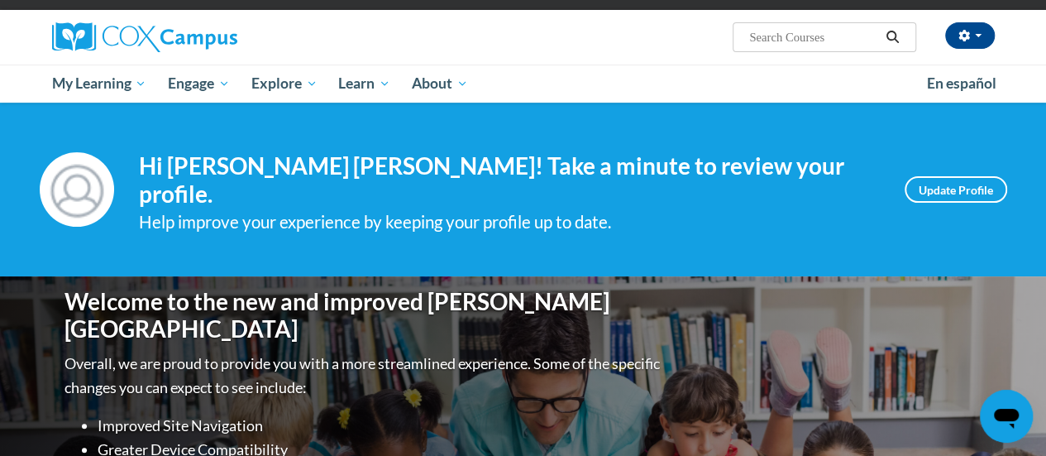
scroll to position [112, 0]
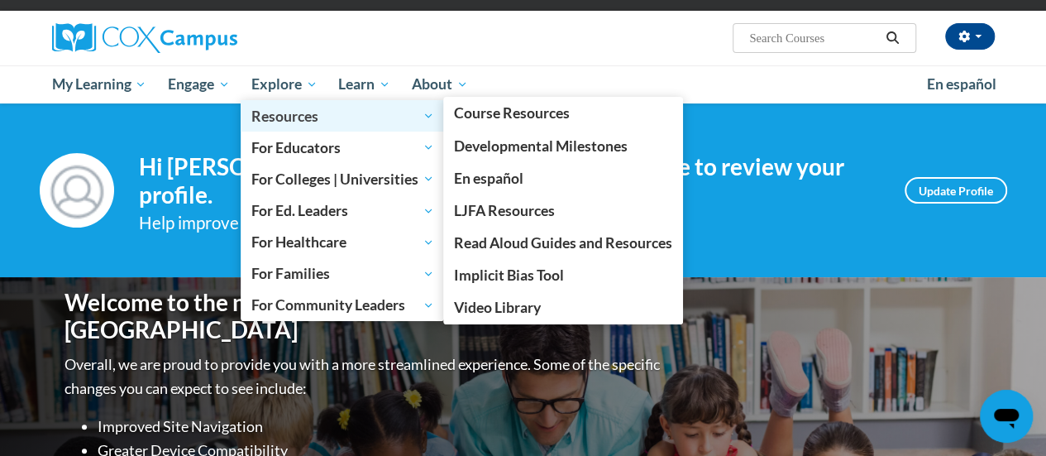
click at [289, 101] on link "Resources" at bounding box center [343, 115] width 204 height 31
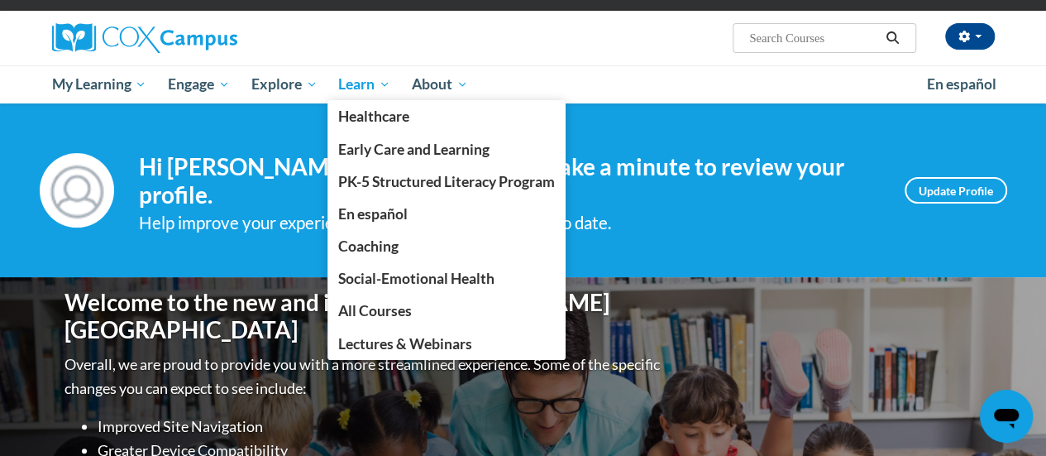
click at [367, 84] on span "Learn" at bounding box center [364, 84] width 52 height 20
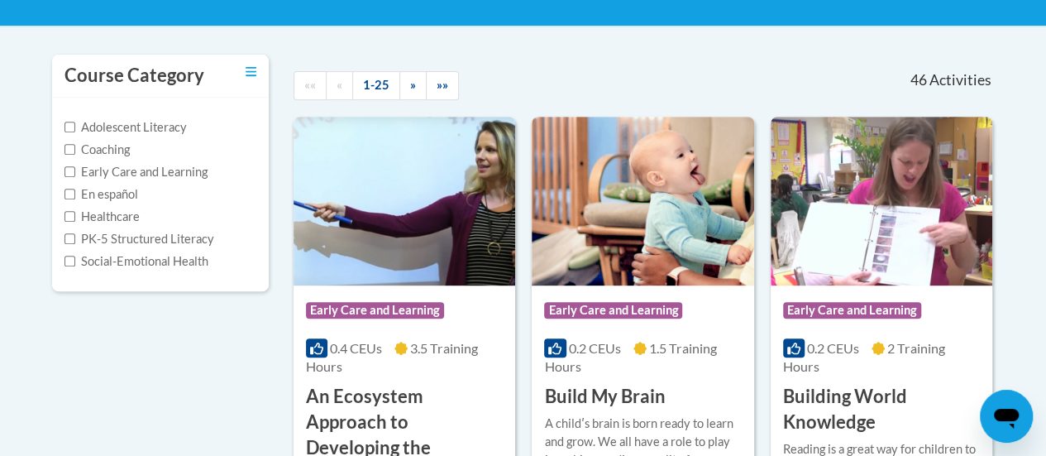
scroll to position [319, 0]
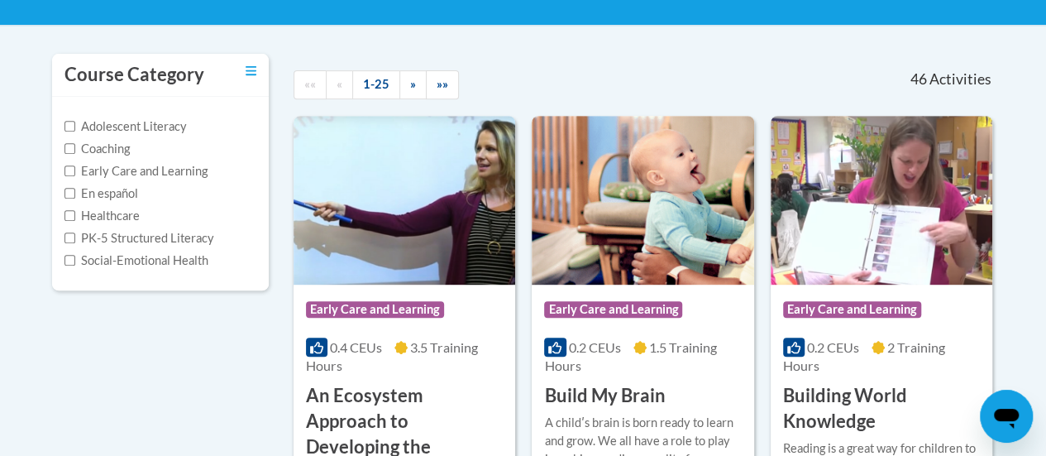
click at [192, 236] on label "PK-5 Structured Literacy" at bounding box center [139, 238] width 150 height 18
click at [75, 236] on input "PK-5 Structured Literacy" at bounding box center [69, 237] width 11 height 11
checkbox input "true"
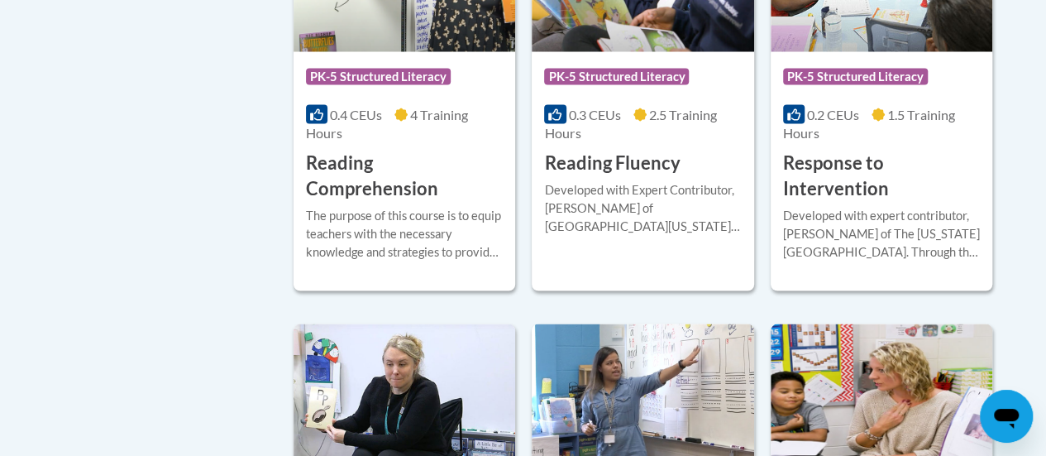
scroll to position [1485, 0]
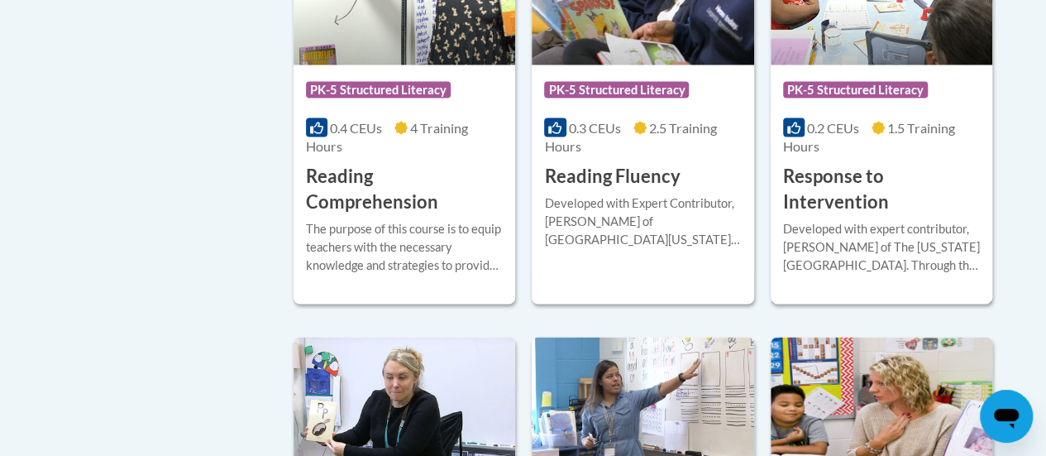
click at [923, 177] on h3 "Response to Intervention" at bounding box center [881, 188] width 197 height 51
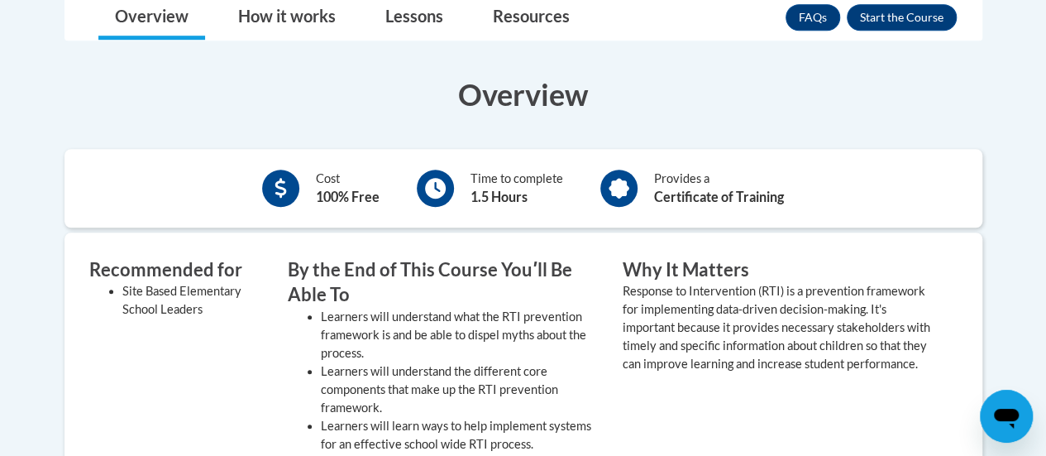
scroll to position [499, 0]
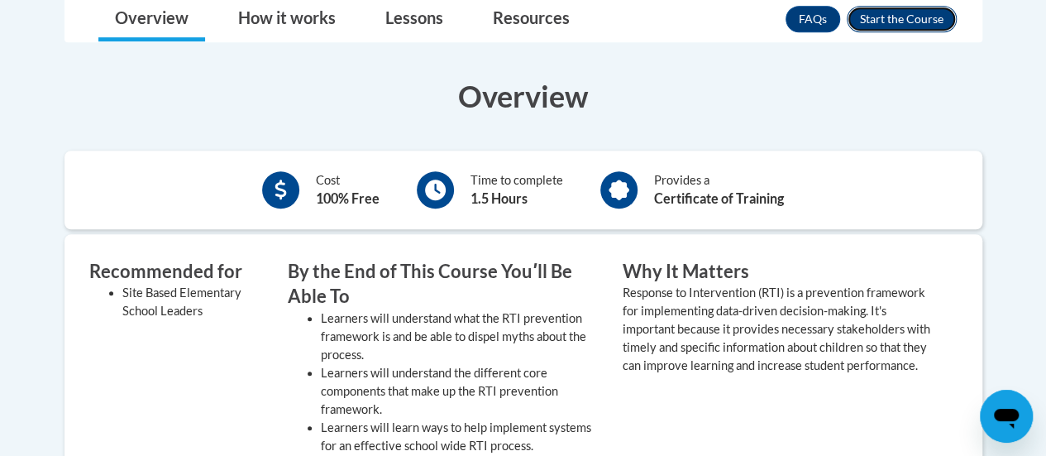
click at [898, 18] on button "Enroll" at bounding box center [902, 19] width 110 height 26
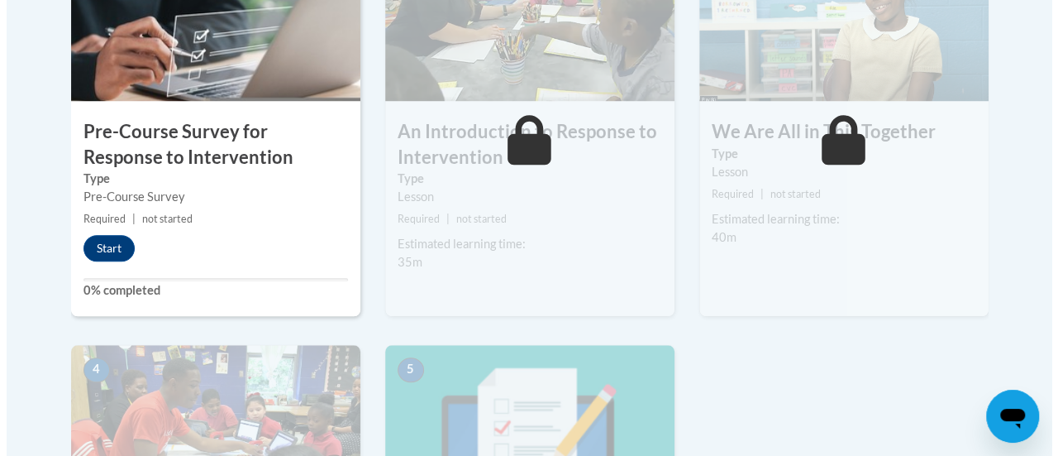
scroll to position [621, 0]
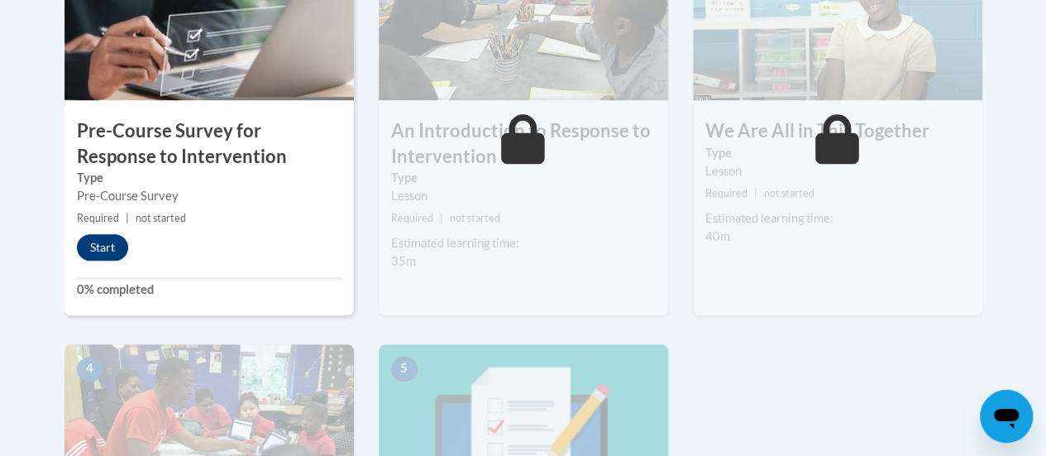
click at [122, 248] on button "Start" at bounding box center [102, 247] width 51 height 26
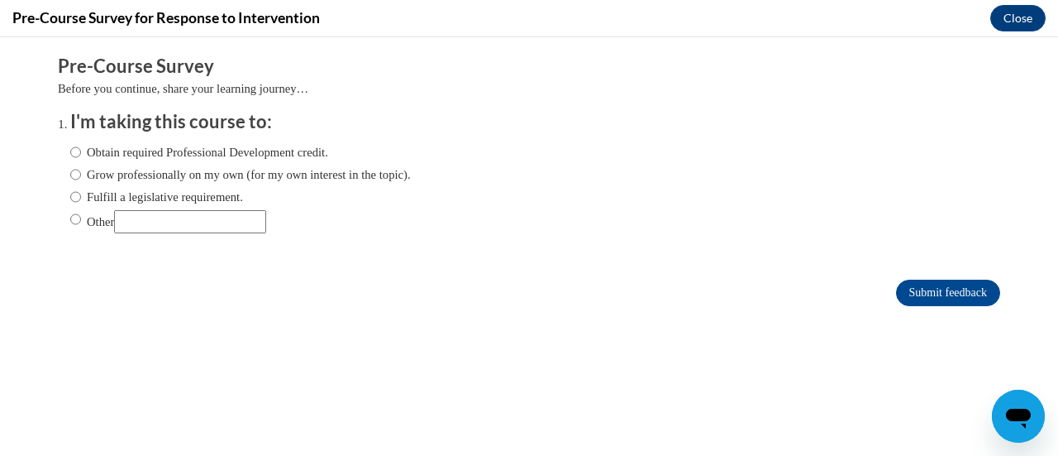
scroll to position [0, 0]
click at [167, 202] on label "Fulfill a legislative requirement." at bounding box center [156, 197] width 173 height 18
click at [81, 202] on input "Fulfill a legislative requirement." at bounding box center [75, 197] width 11 height 18
radio input "true"
click at [945, 298] on input "Submit feedback" at bounding box center [948, 292] width 104 height 26
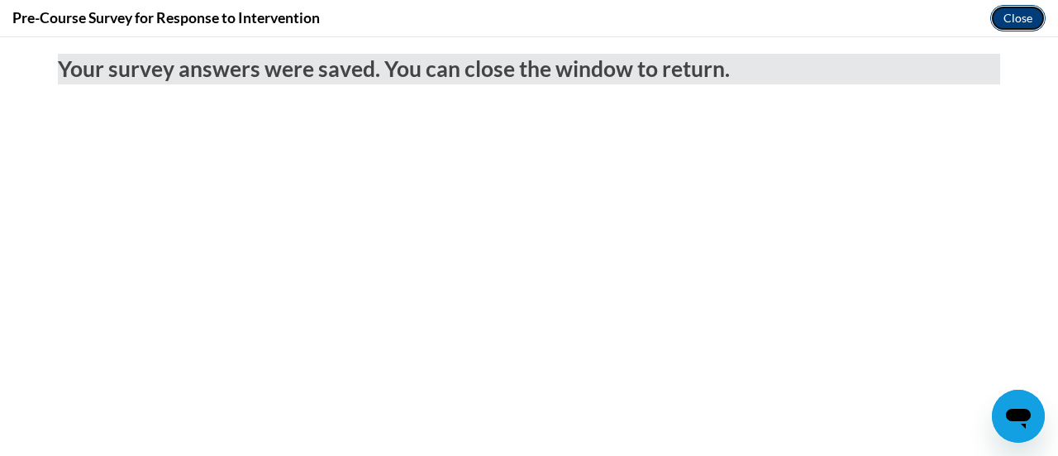
click at [1010, 21] on button "Close" at bounding box center [1018, 18] width 55 height 26
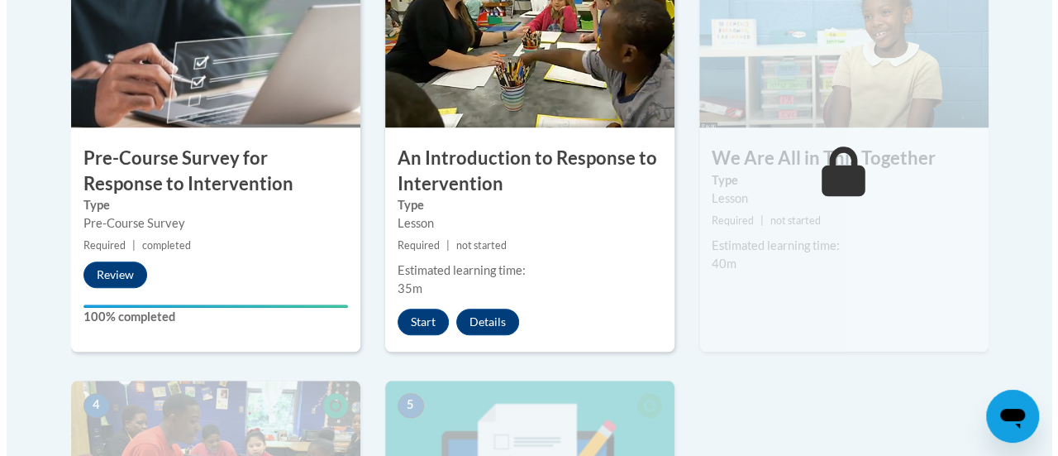
scroll to position [594, 0]
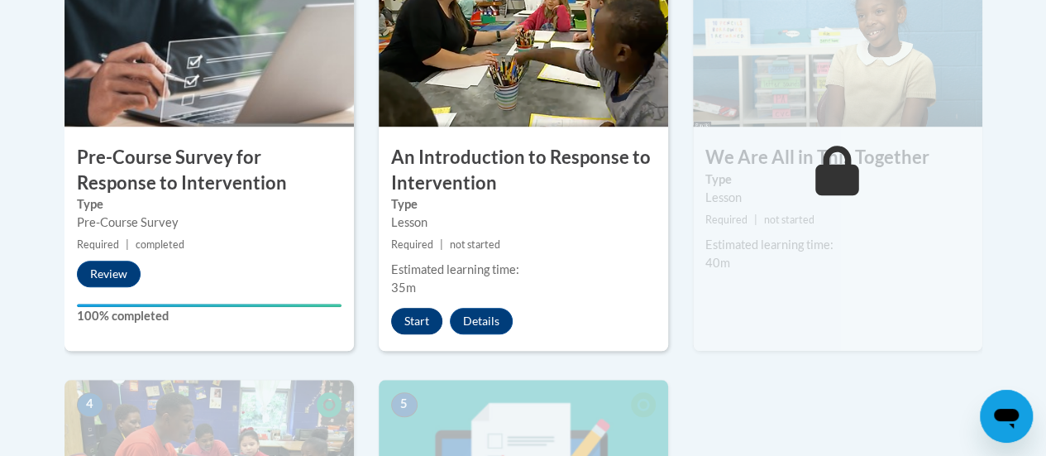
click at [422, 312] on button "Start" at bounding box center [416, 321] width 51 height 26
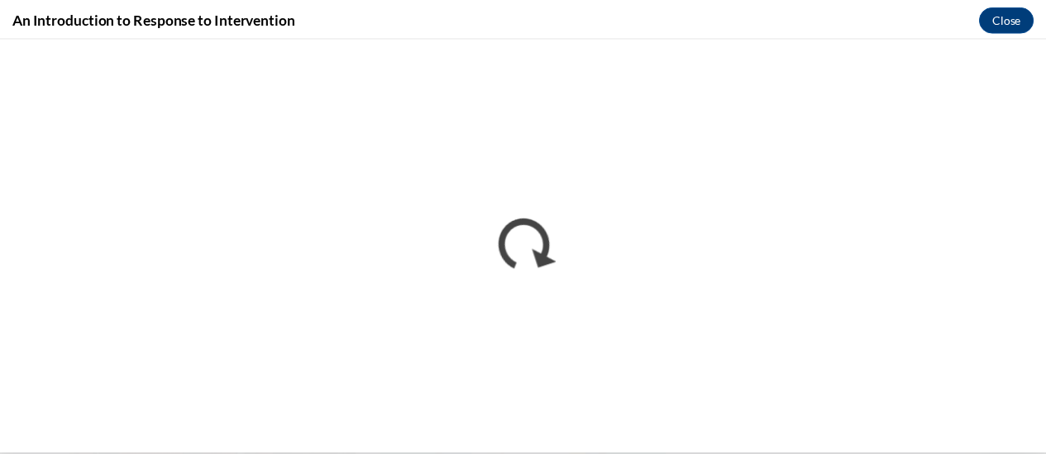
scroll to position [0, 0]
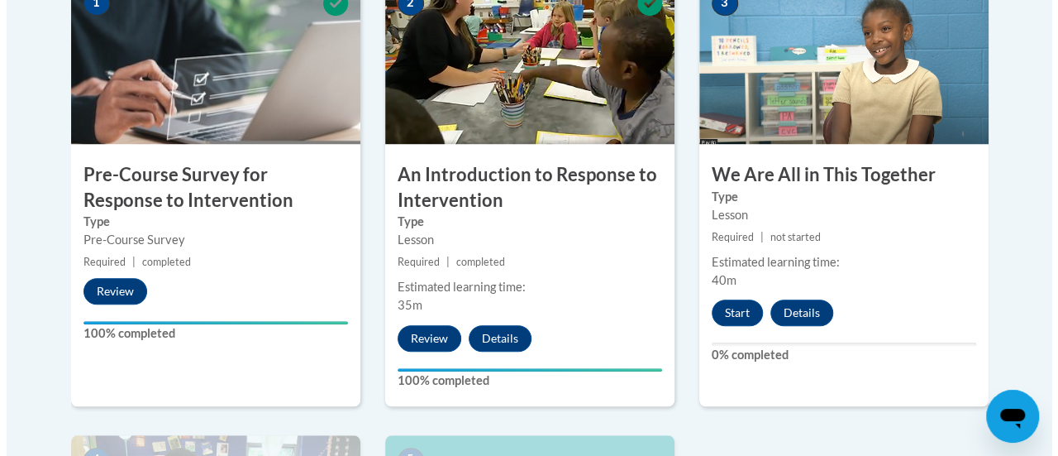
scroll to position [576, 0]
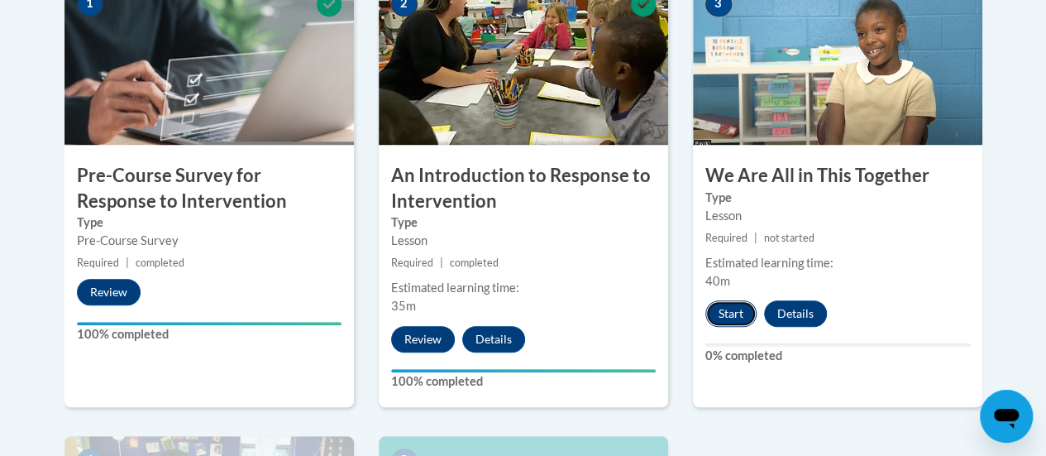
click at [731, 313] on button "Start" at bounding box center [730, 313] width 51 height 26
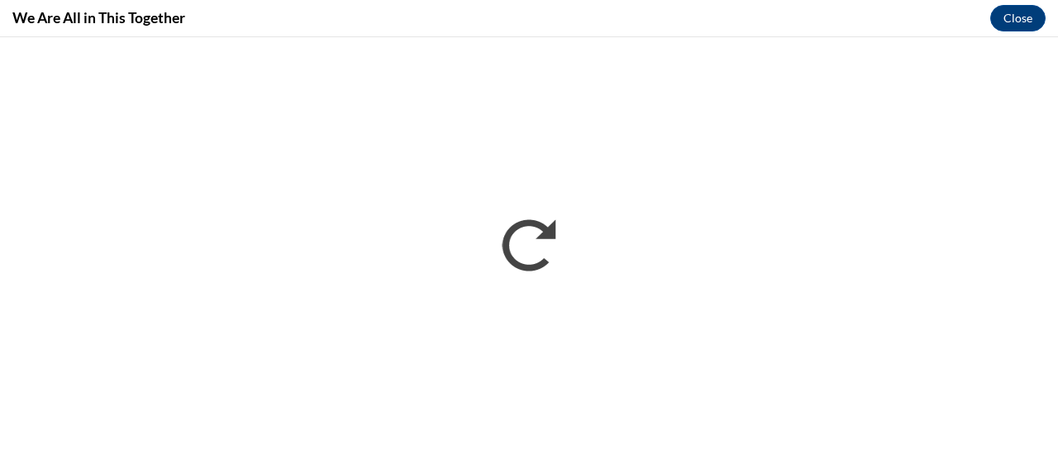
scroll to position [0, 0]
